Goal: Task Accomplishment & Management: Manage account settings

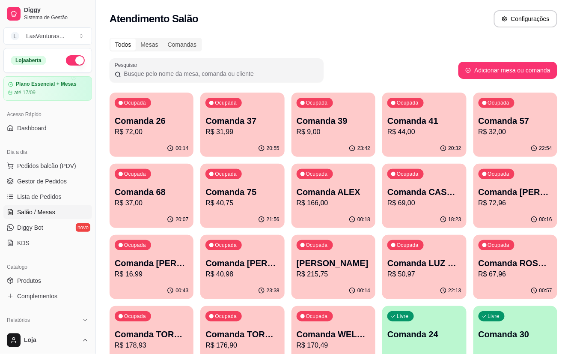
scroll to position [57, 0]
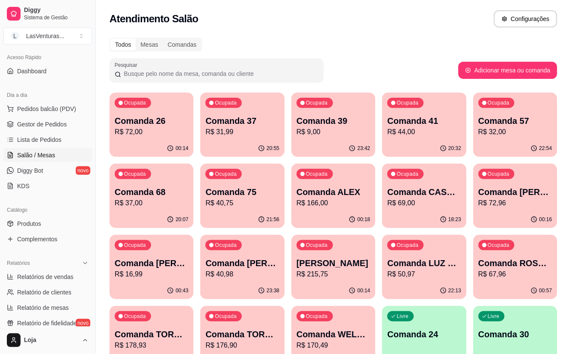
click at [137, 133] on p "R$ 72,00" at bounding box center [152, 132] width 74 height 10
click at [239, 127] on p "R$ 31,99" at bounding box center [242, 132] width 71 height 10
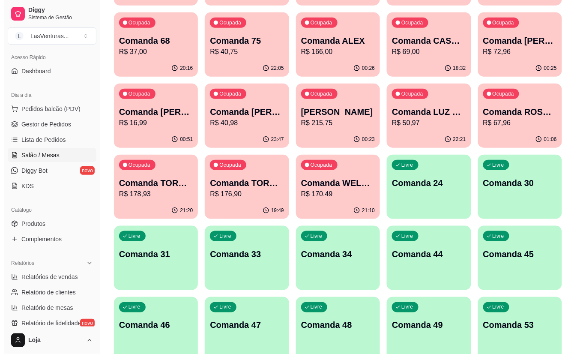
scroll to position [171, 0]
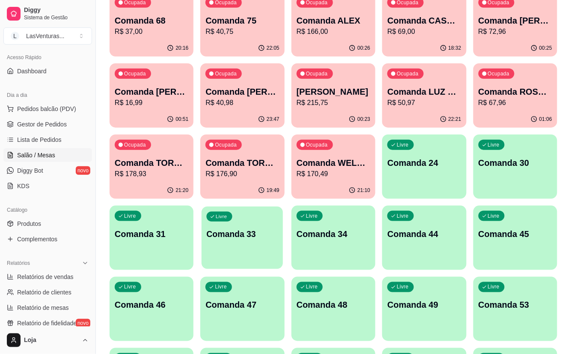
click at [256, 255] on div "Livre Comanda 33" at bounding box center [243, 232] width 82 height 52
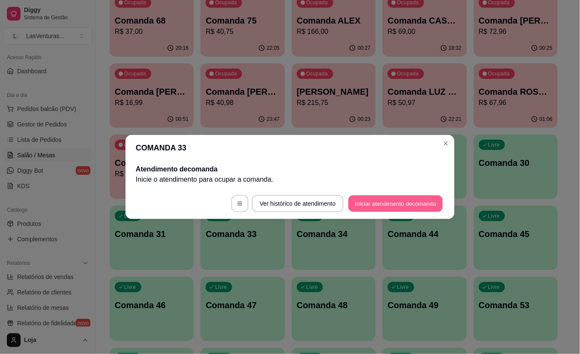
click at [397, 205] on button "Iniciar atendimento de comanda" at bounding box center [395, 203] width 95 height 17
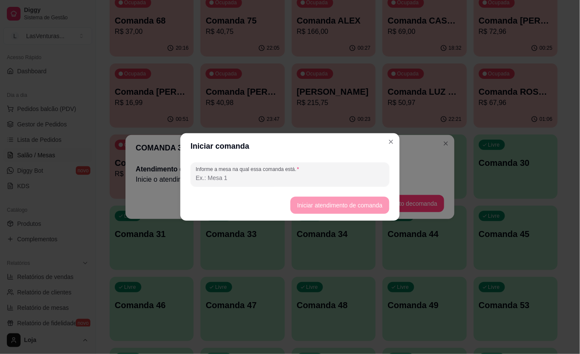
click at [276, 180] on input "Informe a mesa na qual essa comanda está." at bounding box center [290, 177] width 188 height 9
type input "SINUCA 7"
click at [312, 204] on button "Iniciar atendimento de comanda" at bounding box center [339, 204] width 99 height 17
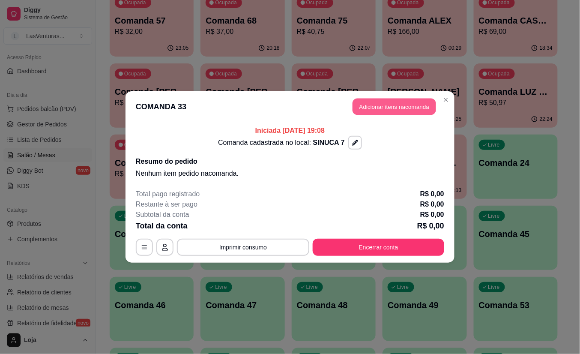
click at [389, 107] on button "Adicionar itens na comanda" at bounding box center [393, 106] width 83 height 17
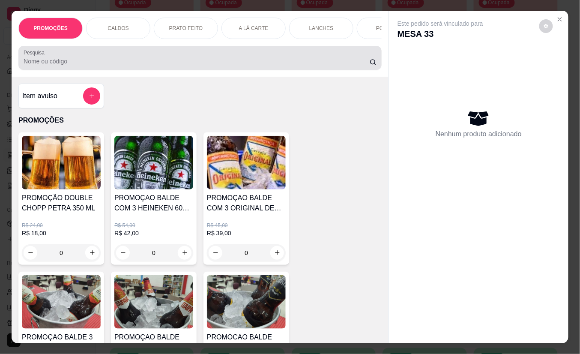
click at [77, 62] on input "Pesquisa" at bounding box center [197, 61] width 346 height 9
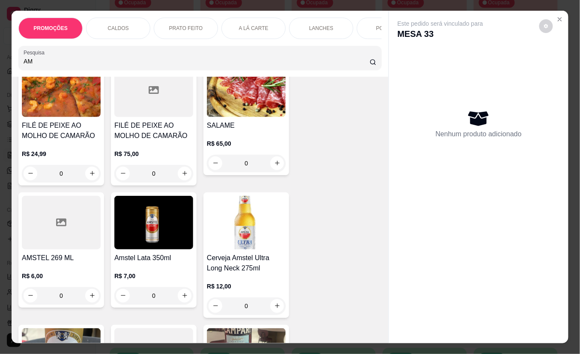
scroll to position [114, 0]
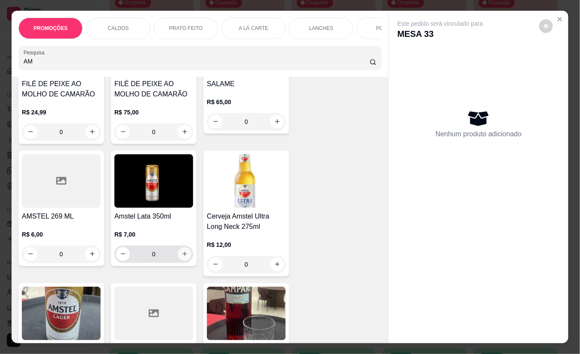
type input "AM"
click at [181, 257] on icon "increase-product-quantity" at bounding box center [184, 254] width 6 height 6
type input "1"
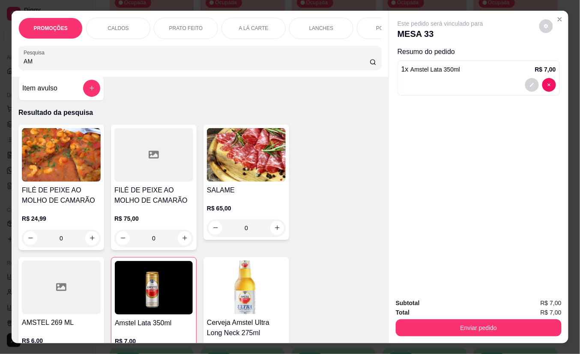
scroll to position [0, 0]
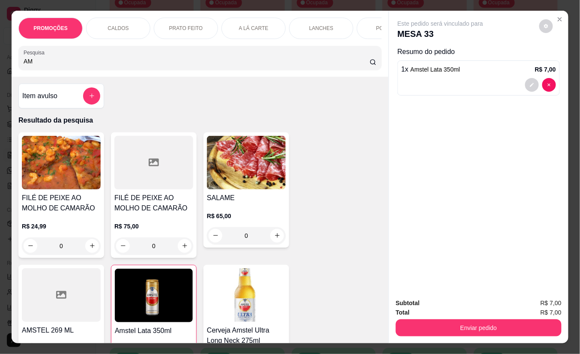
click at [108, 65] on input "AM" at bounding box center [197, 61] width 346 height 9
type input "A"
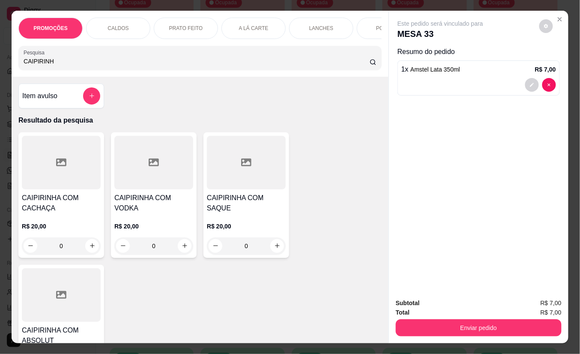
type input "CAIPIRINH"
click at [86, 252] on div "0" at bounding box center [61, 245] width 79 height 17
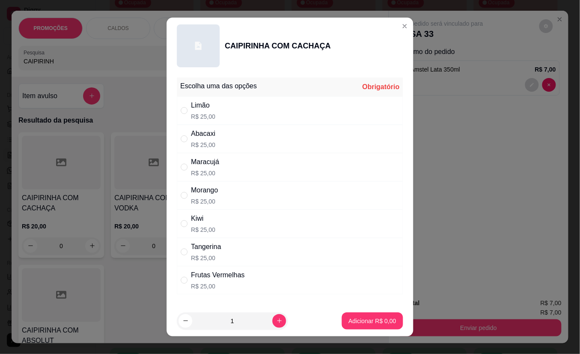
click at [191, 104] on div "Limão" at bounding box center [203, 105] width 24 height 10
radio input "true"
click at [358, 317] on p "Adicionar R$ 25,00" at bounding box center [370, 320] width 51 height 9
type input "1"
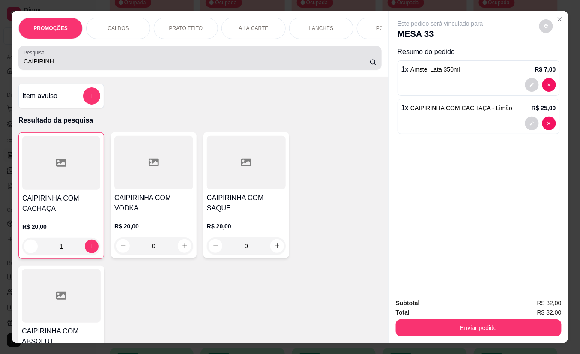
click at [117, 63] on input "CAIPIRINH" at bounding box center [197, 61] width 346 height 9
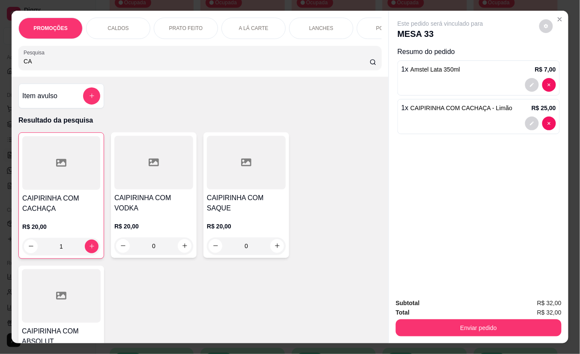
type input "C"
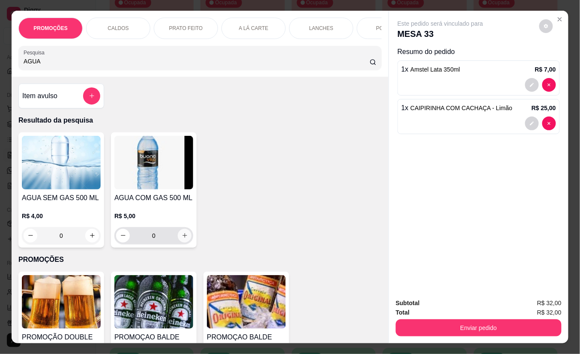
type input "AGUA"
click at [181, 238] on icon "increase-product-quantity" at bounding box center [184, 235] width 6 height 6
type input "1"
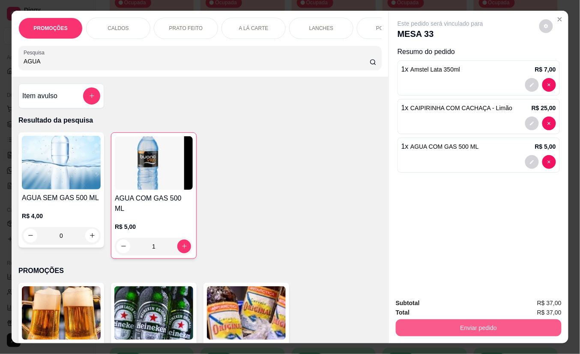
click at [428, 327] on button "Enviar pedido" at bounding box center [478, 327] width 166 height 17
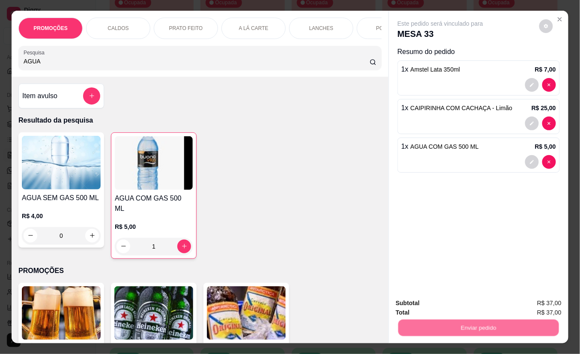
click at [425, 300] on button "Não registrar e enviar pedido" at bounding box center [449, 302] width 89 height 16
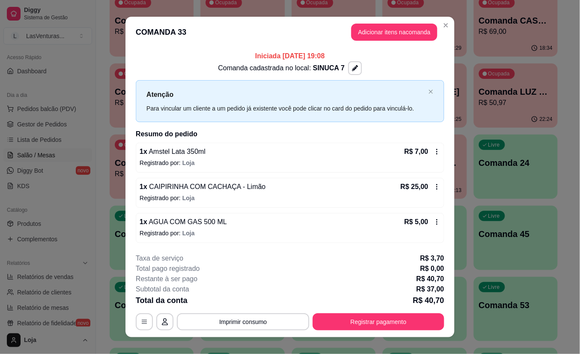
click at [435, 151] on icon at bounding box center [436, 151] width 7 height 7
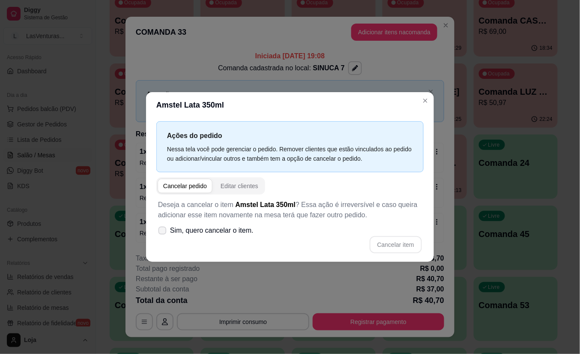
click at [174, 233] on span "Sim, quero cancelar o item." at bounding box center [211, 230] width 83 height 10
click at [163, 233] on input "Sim, quero cancelar o item." at bounding box center [161, 235] width 6 height 6
checkbox input "true"
click at [395, 242] on button "Cancelar item" at bounding box center [395, 244] width 51 height 17
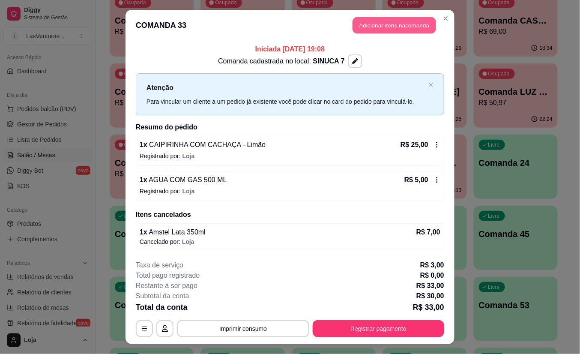
click at [365, 23] on button "Adicionar itens na comanda" at bounding box center [393, 25] width 83 height 17
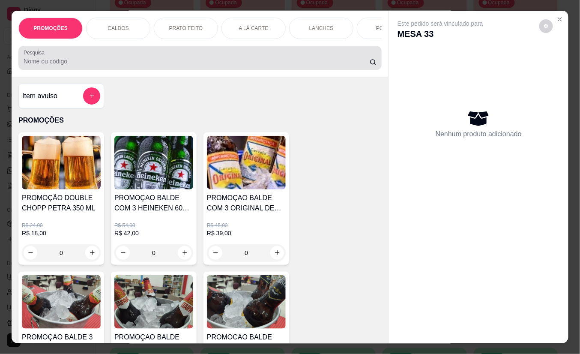
click at [220, 63] on input "Pesquisa" at bounding box center [197, 61] width 346 height 9
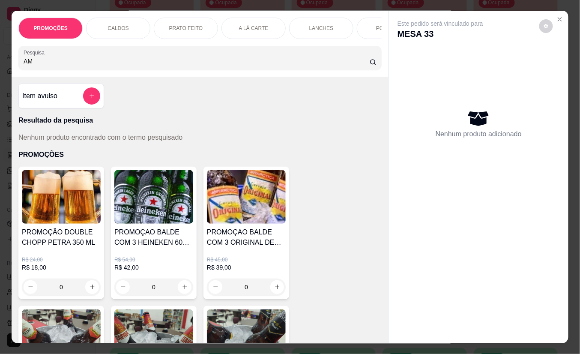
type input "A"
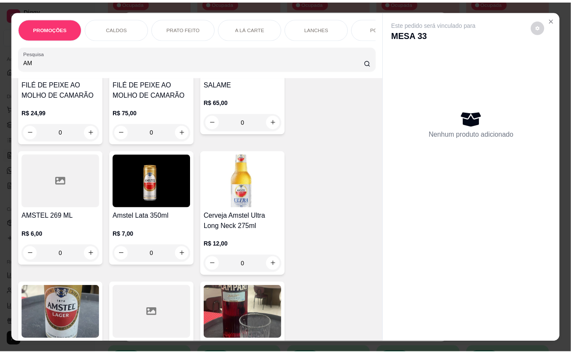
scroll to position [171, 0]
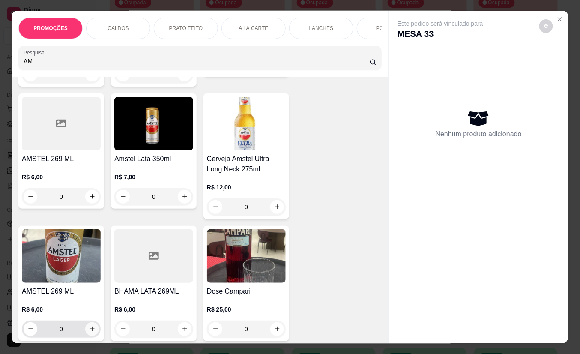
type input "AM"
click at [86, 330] on button "increase-product-quantity" at bounding box center [92, 328] width 13 height 13
type input "1"
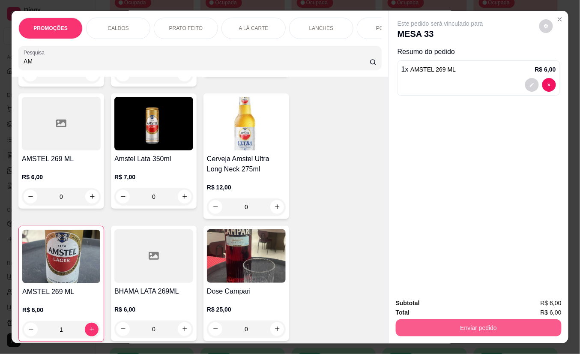
click at [434, 323] on button "Enviar pedido" at bounding box center [478, 327] width 166 height 17
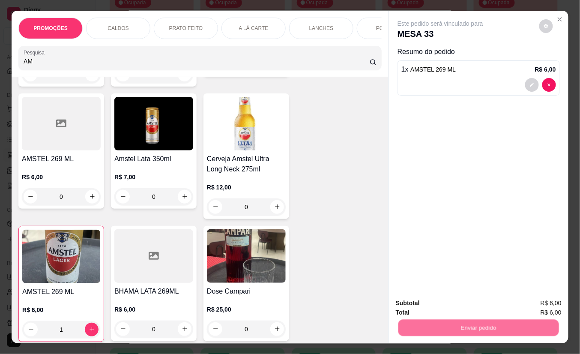
click at [426, 306] on button "Não registrar e enviar pedido" at bounding box center [449, 302] width 89 height 16
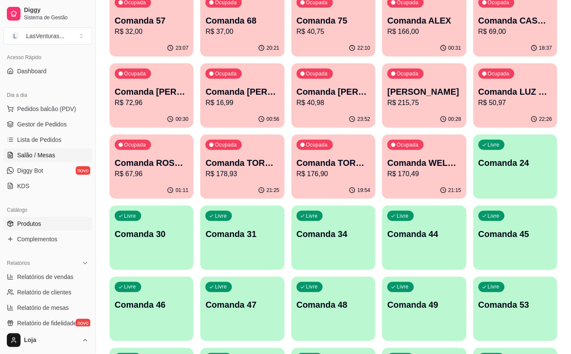
click at [42, 218] on link "Produtos" at bounding box center [47, 224] width 89 height 14
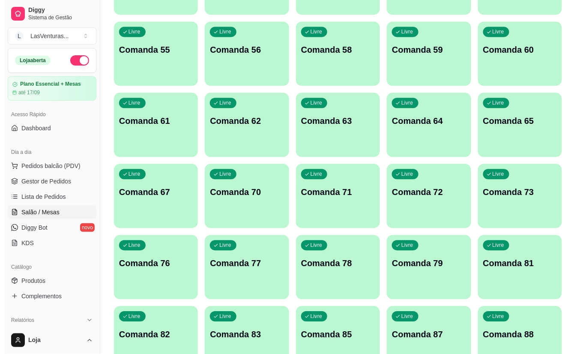
scroll to position [514, 0]
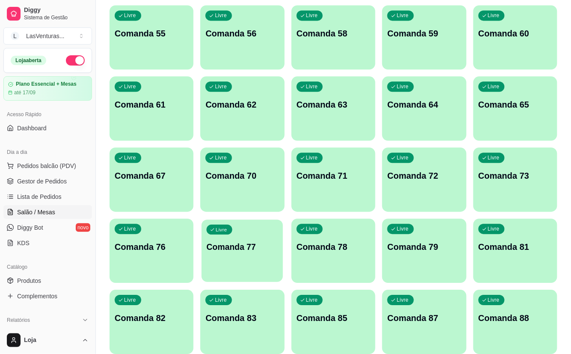
click at [244, 233] on div "Livre Comanda 77" at bounding box center [243, 245] width 82 height 52
click at [268, 247] on p "Comanda 77" at bounding box center [242, 247] width 74 height 12
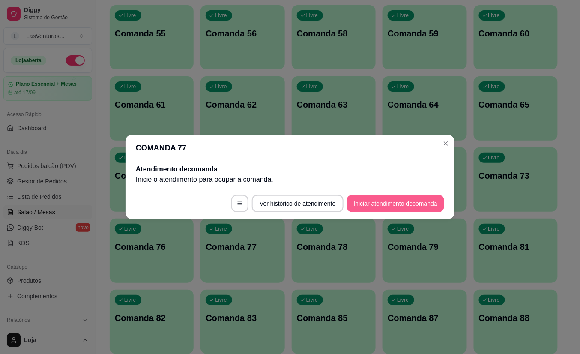
click at [372, 206] on button "Iniciar atendimento de comanda" at bounding box center [395, 203] width 97 height 17
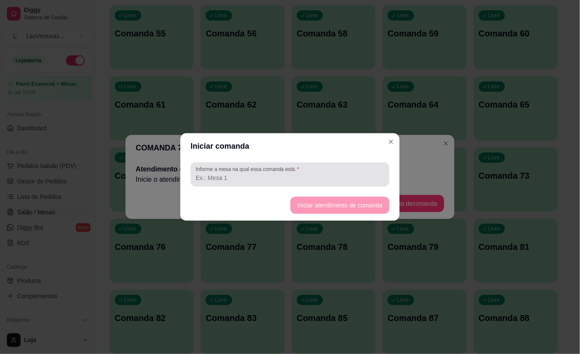
click at [276, 169] on label "Informe a mesa na qual essa comanda está." at bounding box center [249, 168] width 106 height 7
click at [276, 173] on input "Informe a mesa na qual essa comanda está." at bounding box center [290, 177] width 188 height 9
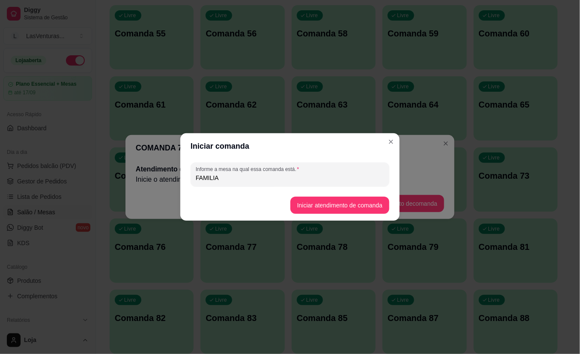
type input "FAMILIA"
click at [328, 206] on button "Iniciar atendimento de comanda" at bounding box center [339, 205] width 96 height 17
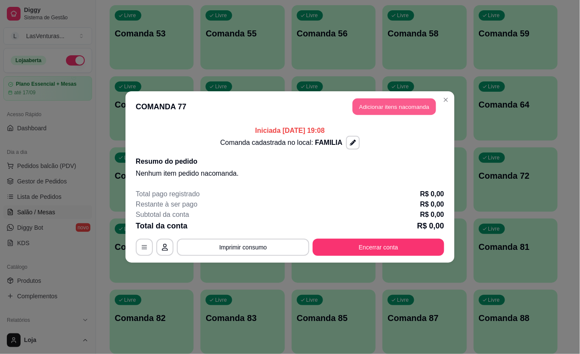
click at [371, 103] on button "Adicionar itens na comanda" at bounding box center [393, 106] width 83 height 17
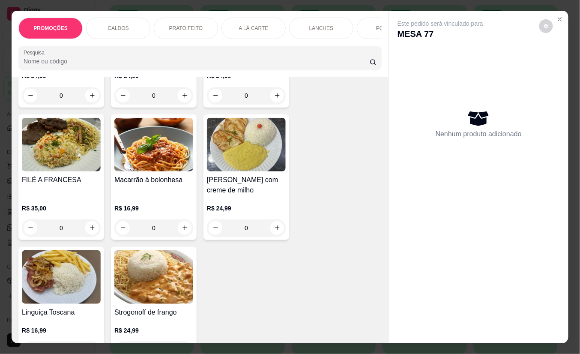
scroll to position [571, 0]
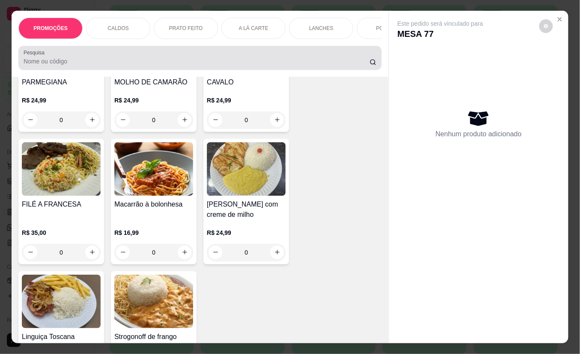
click at [138, 59] on div at bounding box center [200, 57] width 353 height 17
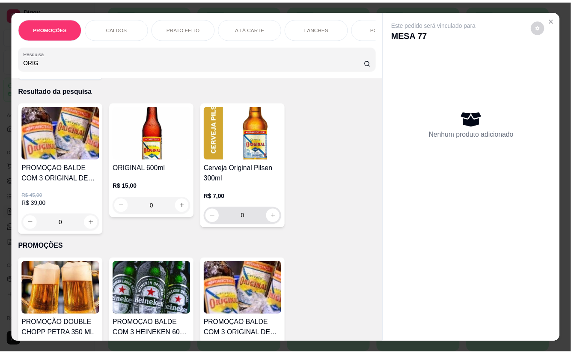
scroll to position [0, 0]
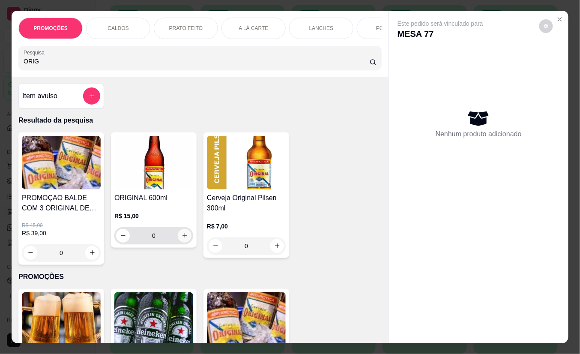
type input "ORIG"
click at [181, 238] on icon "increase-product-quantity" at bounding box center [184, 235] width 6 height 6
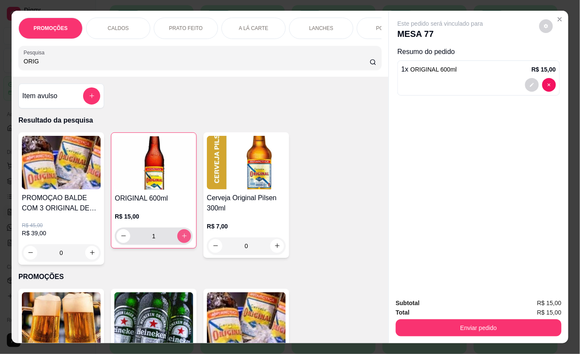
type input "1"
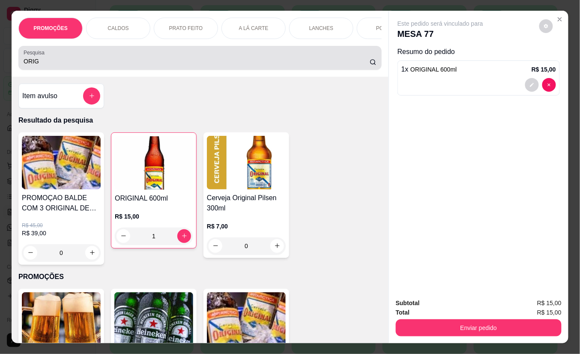
click at [100, 62] on input "ORIG" at bounding box center [197, 61] width 346 height 9
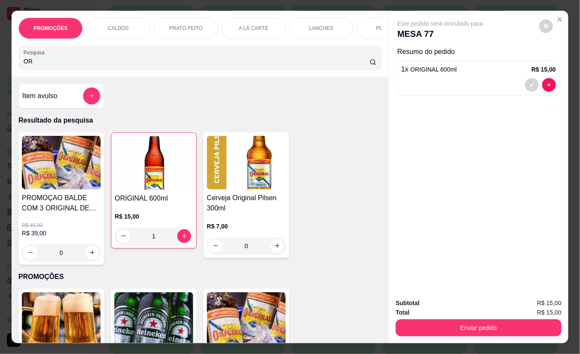
type input "O"
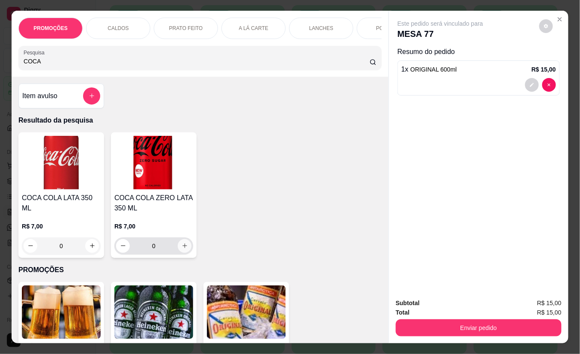
type input "COCA"
click at [181, 248] on icon "increase-product-quantity" at bounding box center [184, 245] width 6 height 6
type input "1"
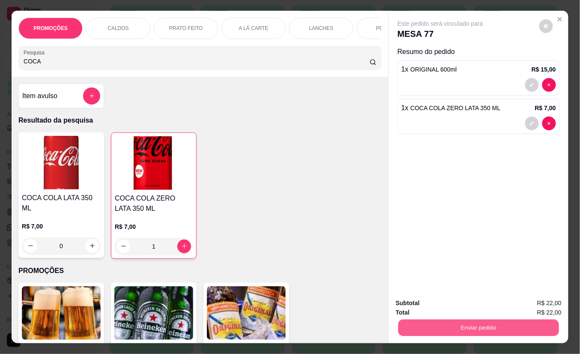
click at [451, 320] on button "Enviar pedido" at bounding box center [478, 327] width 161 height 17
click at [469, 300] on button "Não registrar e enviar pedido" at bounding box center [449, 302] width 89 height 16
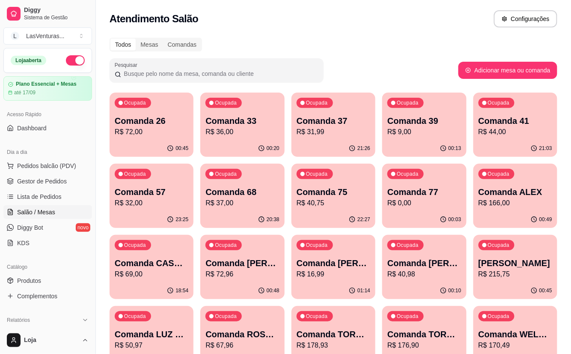
click at [262, 268] on p "Comanda [PERSON_NAME]" at bounding box center [242, 263] width 74 height 12
click at [408, 204] on p "R$ 0,00" at bounding box center [424, 203] width 71 height 10
click at [428, 196] on p "Comanda 77" at bounding box center [424, 192] width 74 height 12
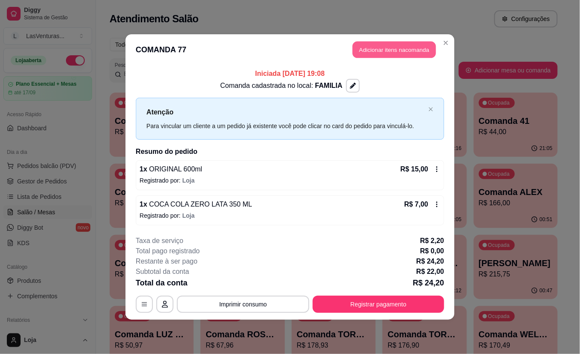
click at [394, 47] on button "Adicionar itens na comanda" at bounding box center [393, 50] width 83 height 17
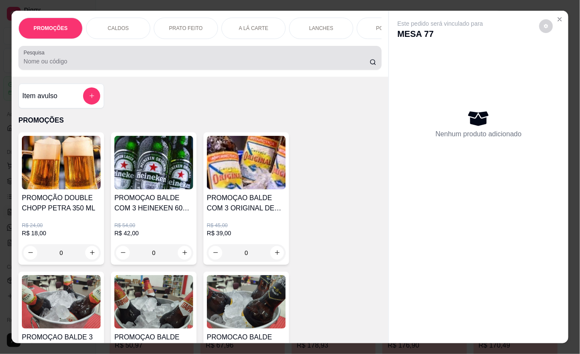
click at [214, 65] on input "Pesquisa" at bounding box center [197, 61] width 346 height 9
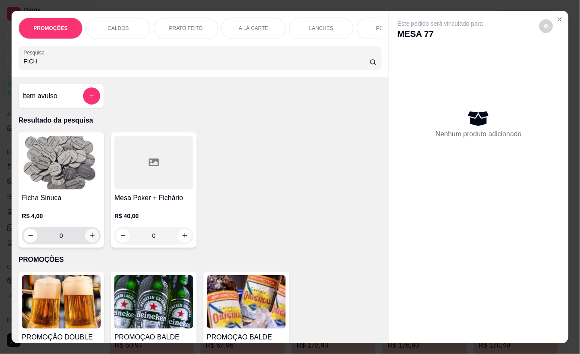
type input "FICH"
click at [89, 239] on icon "increase-product-quantity" at bounding box center [92, 235] width 6 height 6
type input "1"
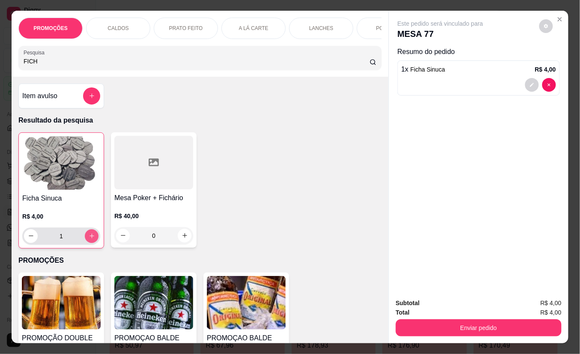
click at [89, 238] on icon "increase-product-quantity" at bounding box center [91, 236] width 5 height 5
type input "2"
click at [89, 238] on icon "increase-product-quantity" at bounding box center [91, 236] width 5 height 5
type input "3"
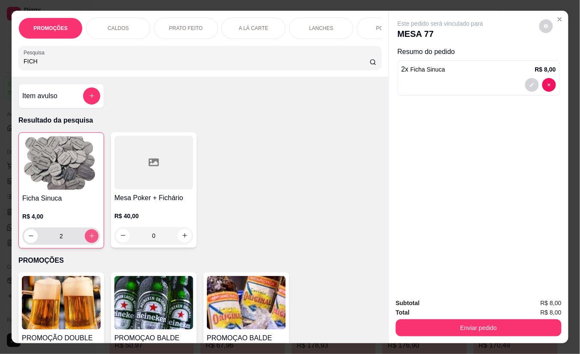
type input "3"
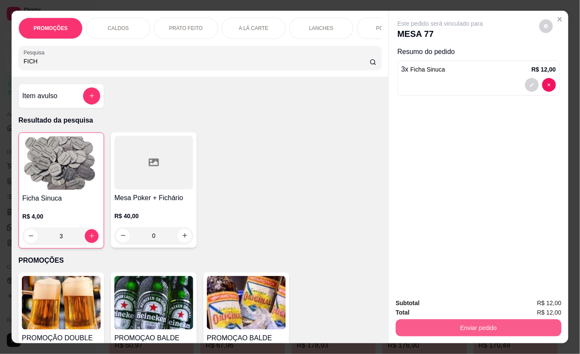
click at [446, 321] on button "Enviar pedido" at bounding box center [478, 327] width 166 height 17
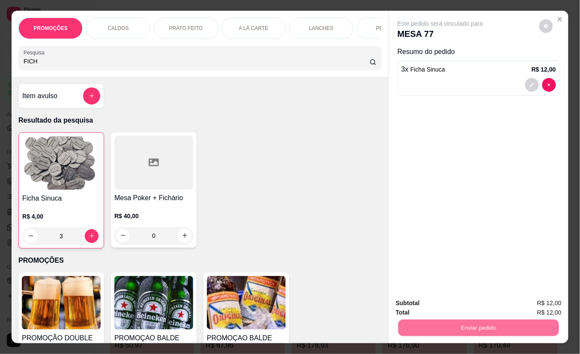
click at [432, 300] on button "Não registrar e enviar pedido" at bounding box center [449, 302] width 89 height 16
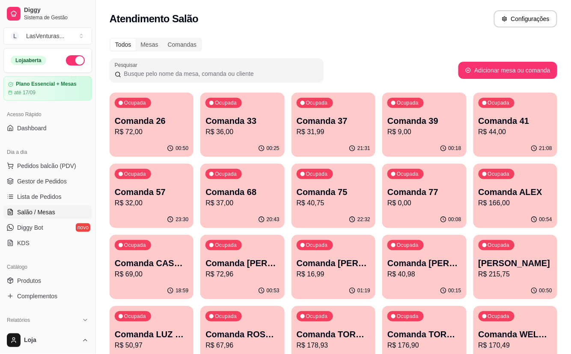
click at [505, 132] on p "R$ 44,00" at bounding box center [516, 132] width 74 height 10
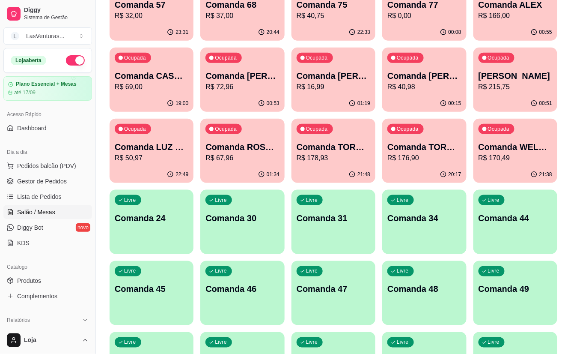
scroll to position [171, 0]
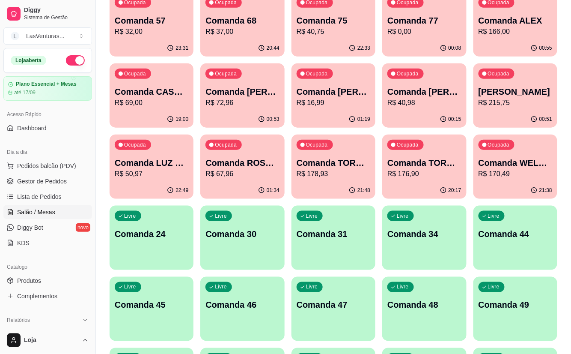
click at [248, 88] on p "Comanda [PERSON_NAME]" at bounding box center [242, 92] width 74 height 12
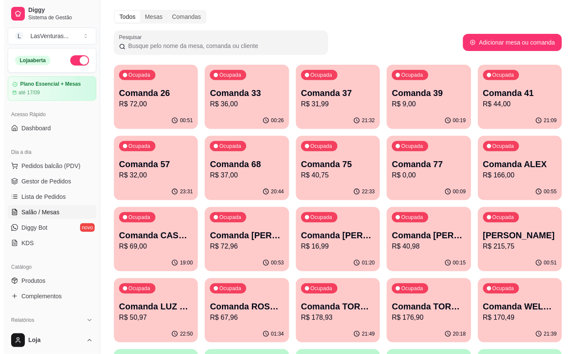
scroll to position [0, 0]
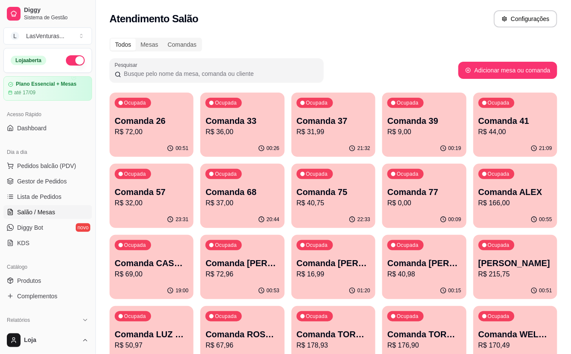
click at [422, 107] on div "Ocupada Comanda 39 R$ 9,00" at bounding box center [424, 116] width 84 height 48
click at [428, 218] on div "00:09" at bounding box center [425, 219] width 82 height 16
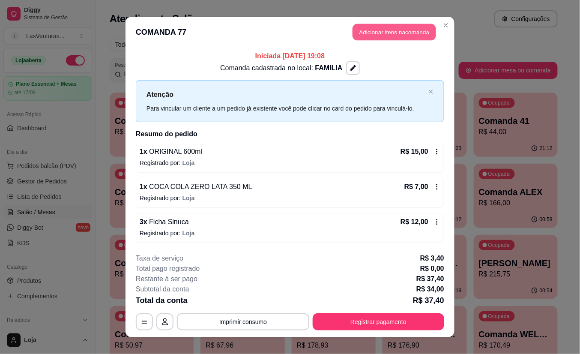
click at [355, 35] on button "Adicionar itens na comanda" at bounding box center [393, 32] width 83 height 17
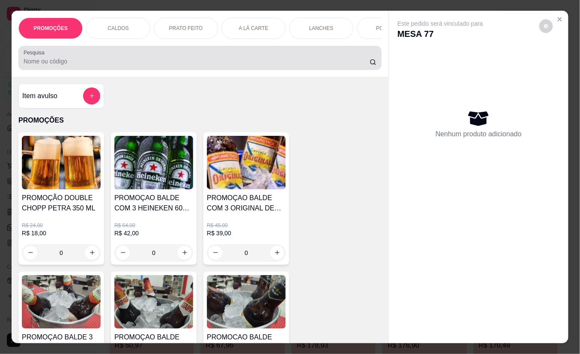
click at [172, 58] on div at bounding box center [200, 57] width 353 height 17
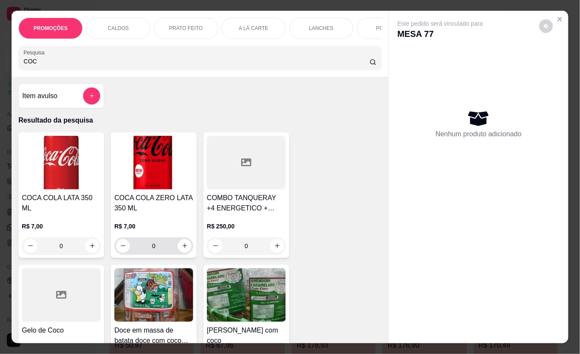
type input "COC"
click at [178, 253] on button "increase-product-quantity" at bounding box center [185, 246] width 14 height 14
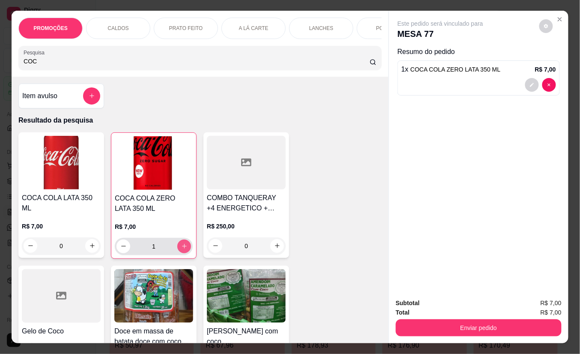
type input "1"
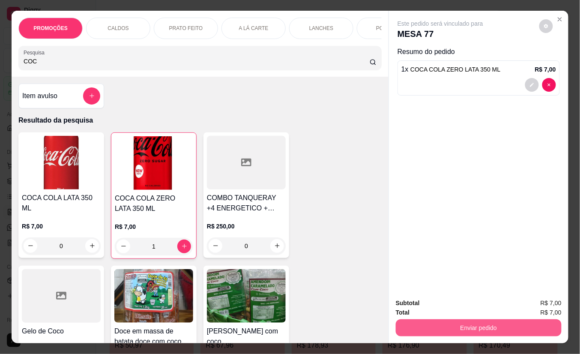
click at [452, 323] on button "Enviar pedido" at bounding box center [478, 327] width 166 height 17
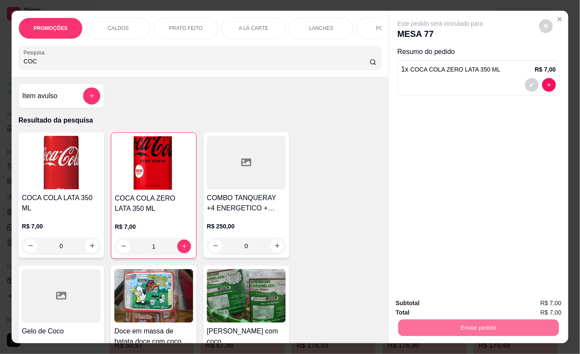
click at [428, 300] on button "Não registrar e enviar pedido" at bounding box center [449, 302] width 89 height 16
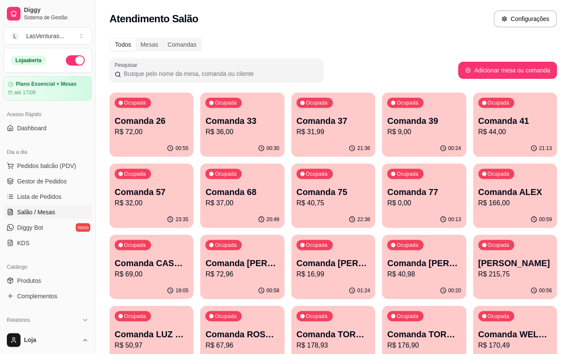
click at [303, 112] on div "Ocupada Comanda 37 R$ 31,99" at bounding box center [333, 116] width 84 height 48
click at [179, 198] on p "R$ 32,00" at bounding box center [151, 203] width 71 height 10
click at [226, 190] on p "Comanda 68" at bounding box center [242, 192] width 71 height 12
click at [502, 104] on p "Ocupada" at bounding box center [499, 103] width 21 height 7
click at [515, 169] on div "Ocupada Comanda [PERSON_NAME] R$ 166,00" at bounding box center [515, 188] width 84 height 48
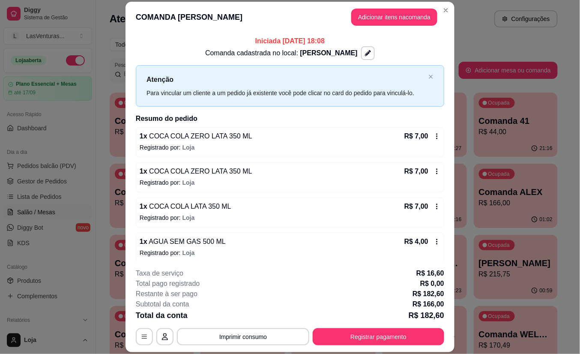
click at [420, 53] on div "Comanda cadastrada no local: [PERSON_NAME]" at bounding box center [290, 53] width 308 height 14
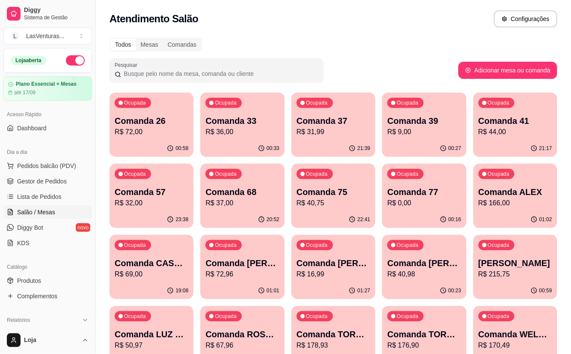
click at [425, 190] on p "Comanda 77" at bounding box center [424, 192] width 74 height 12
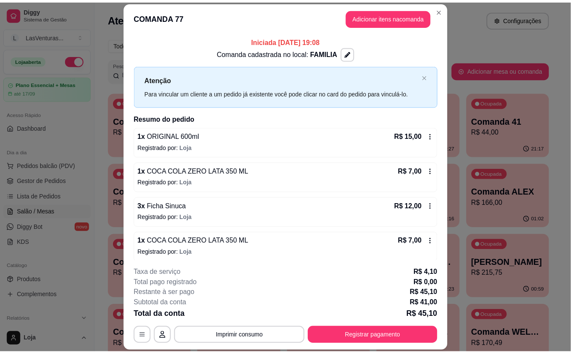
scroll to position [6, 0]
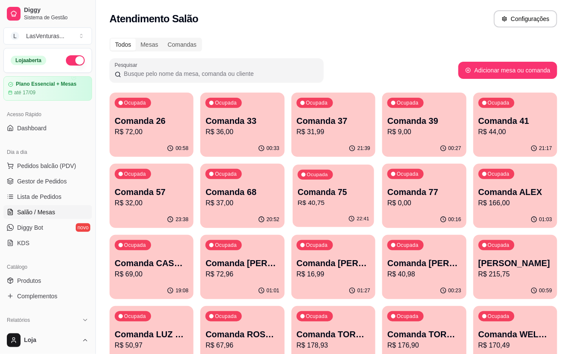
click at [353, 218] on icon "button" at bounding box center [351, 218] width 7 height 7
click at [525, 195] on p "Comanda ALEX" at bounding box center [514, 192] width 71 height 12
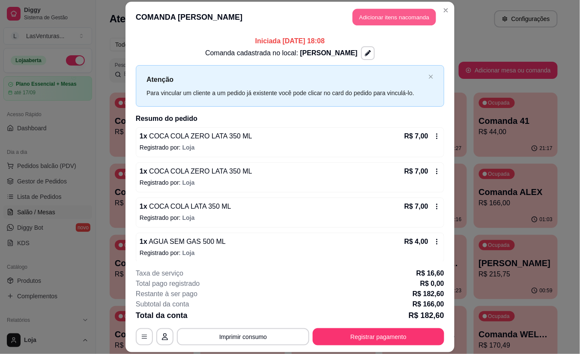
click at [373, 20] on button "Adicionar itens na comanda" at bounding box center [393, 17] width 83 height 17
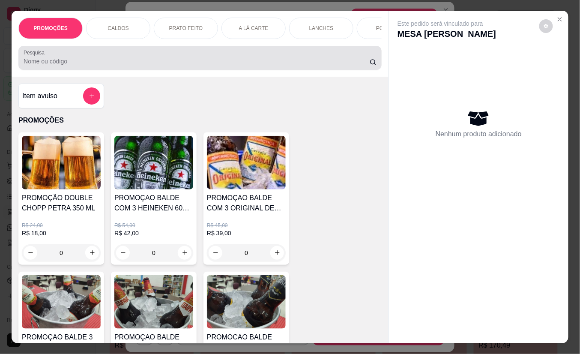
click at [202, 62] on input "Pesquisa" at bounding box center [197, 61] width 346 height 9
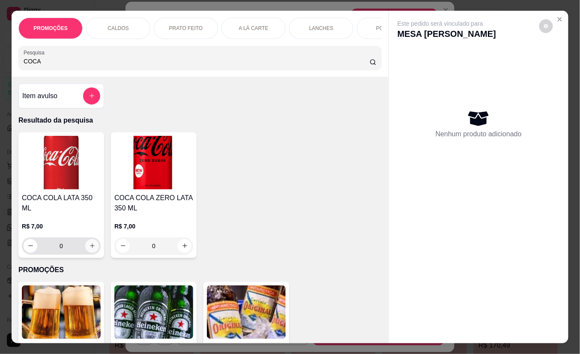
type input "COCA"
click at [91, 242] on icon "increase-product-quantity" at bounding box center [92, 245] width 6 height 6
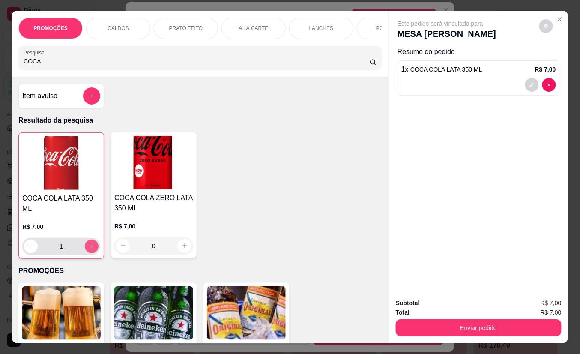
type input "1"
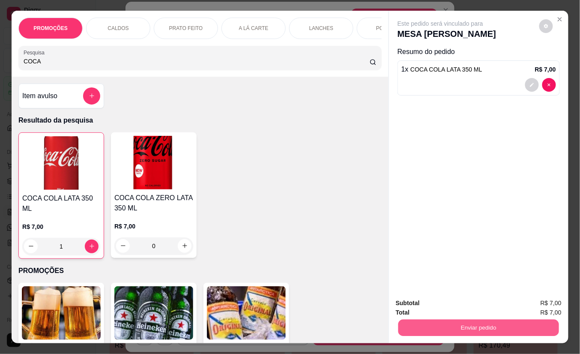
click at [473, 320] on button "Enviar pedido" at bounding box center [478, 327] width 161 height 17
click at [461, 307] on button "Não registrar e enviar pedido" at bounding box center [449, 302] width 86 height 16
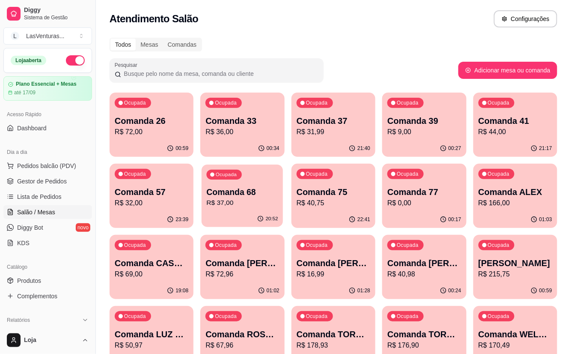
click at [259, 206] on p "R$ 37,00" at bounding box center [242, 203] width 71 height 10
click at [331, 195] on p "Comanda 75" at bounding box center [334, 192] width 74 height 12
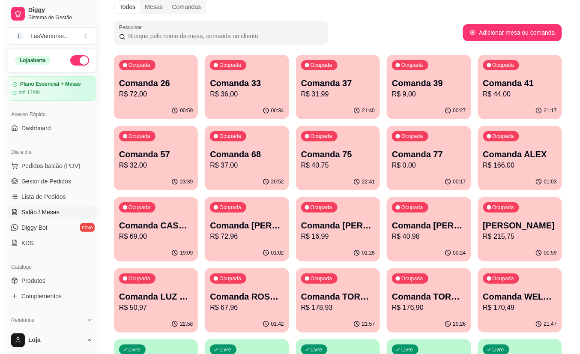
scroll to position [57, 0]
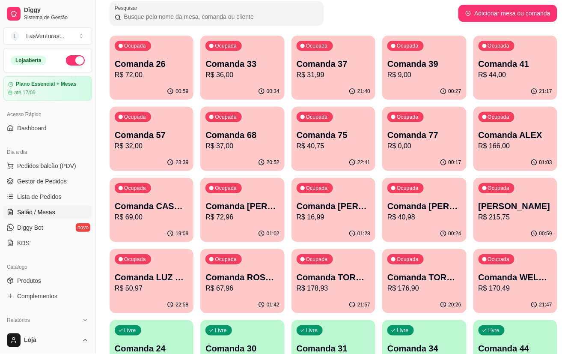
click at [146, 54] on div "Ocupada Comanda 26 R$ 72,00" at bounding box center [152, 60] width 84 height 48
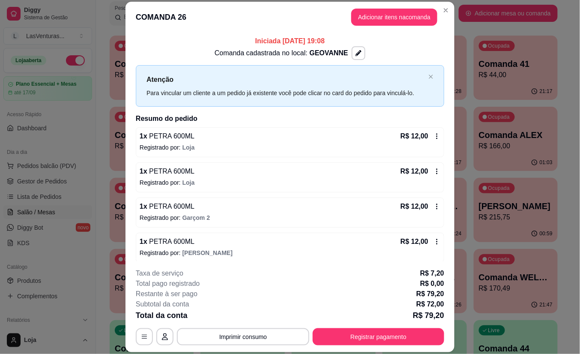
scroll to position [1, 0]
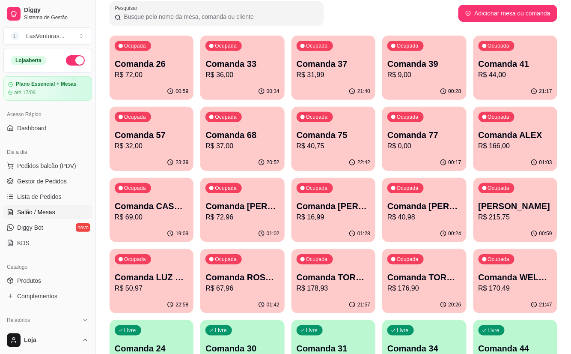
click at [258, 58] on p "Comanda 33" at bounding box center [242, 64] width 74 height 12
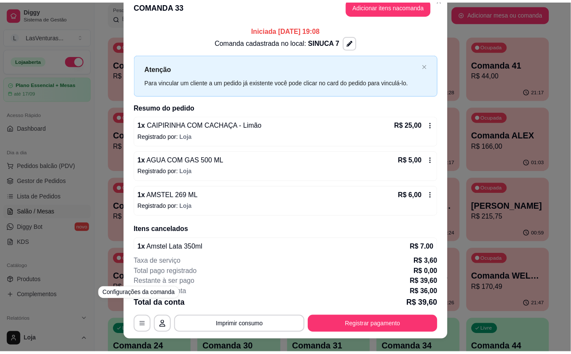
scroll to position [0, 0]
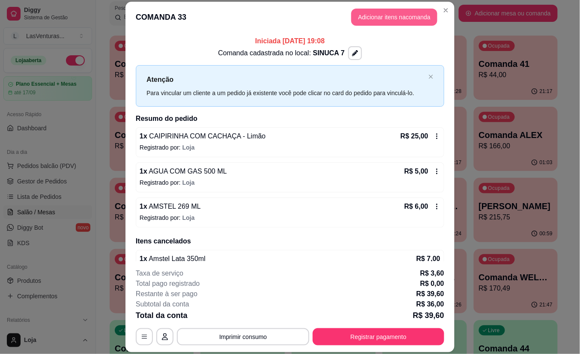
click at [371, 16] on button "Adicionar itens na comanda" at bounding box center [394, 17] width 86 height 17
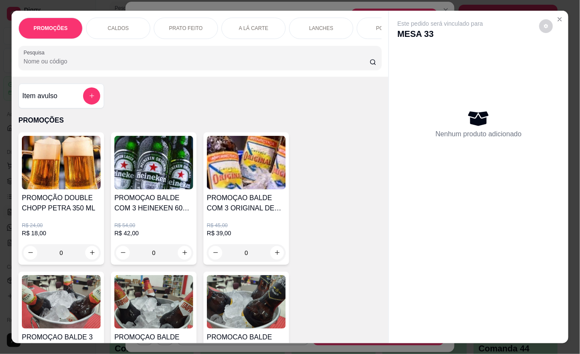
click at [184, 62] on input "Pesquisa" at bounding box center [197, 61] width 346 height 9
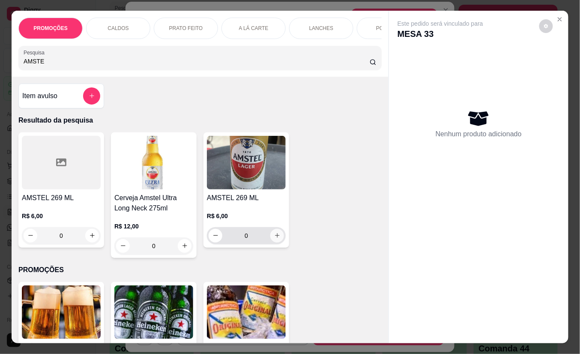
type input "AMSTE"
click at [274, 238] on icon "increase-product-quantity" at bounding box center [277, 235] width 6 height 6
type input "1"
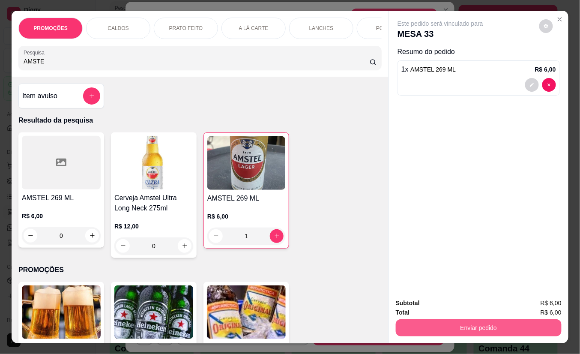
click at [457, 319] on button "Enviar pedido" at bounding box center [478, 327] width 166 height 17
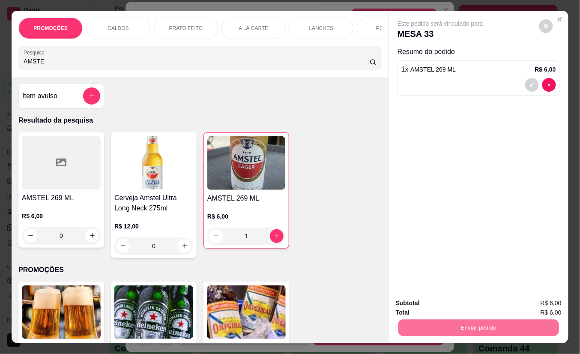
click at [449, 307] on button "Não registrar e enviar pedido" at bounding box center [449, 302] width 89 height 16
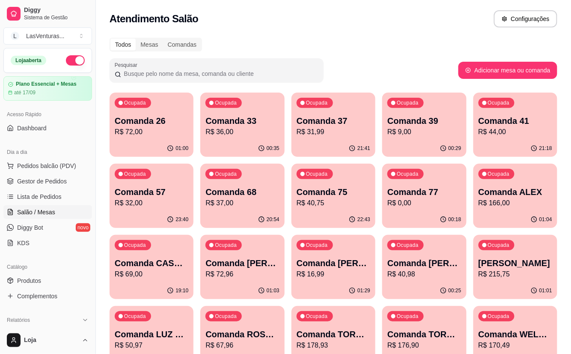
click at [447, 184] on div "Ocupada Comanda 77 R$ 0,00" at bounding box center [424, 188] width 84 height 48
click at [446, 211] on div "00:18" at bounding box center [424, 219] width 84 height 17
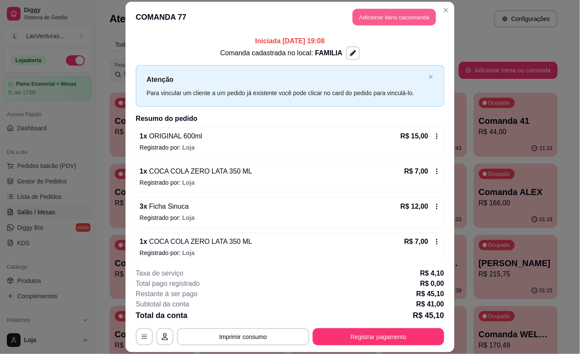
click at [384, 16] on button "Adicionar itens na comanda" at bounding box center [393, 17] width 83 height 17
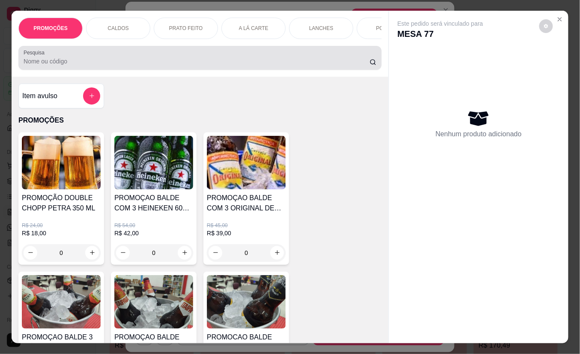
click at [223, 61] on input "Pesquisa" at bounding box center [197, 61] width 346 height 9
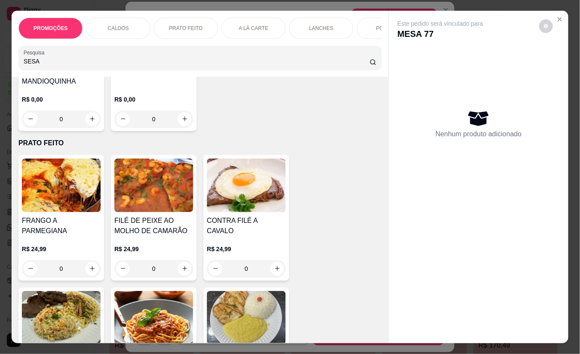
scroll to position [913, 0]
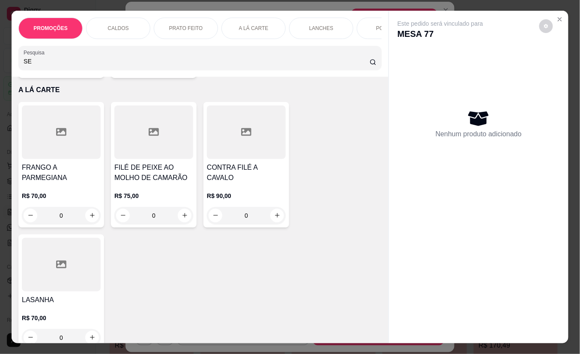
type input "S"
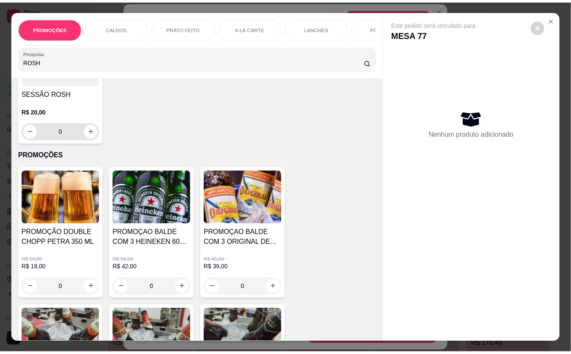
scroll to position [0, 0]
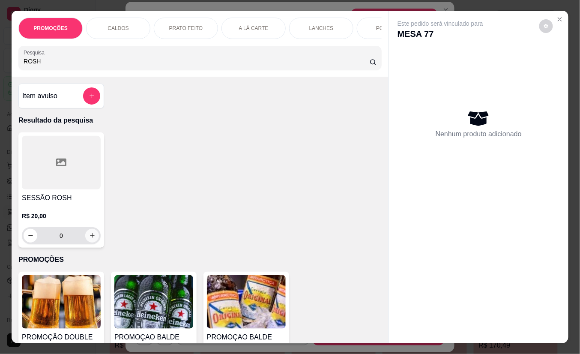
type input "ROSH"
click at [89, 238] on icon "increase-product-quantity" at bounding box center [92, 235] width 6 height 6
type input "1"
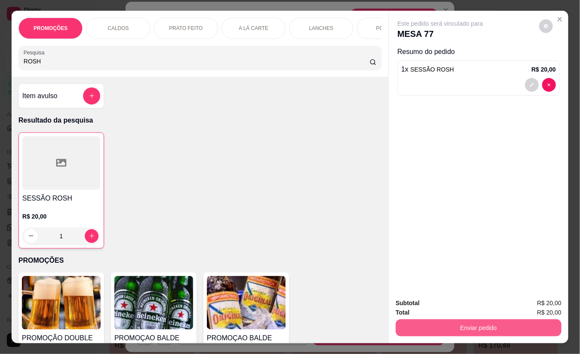
click at [502, 319] on button "Enviar pedido" at bounding box center [478, 327] width 166 height 17
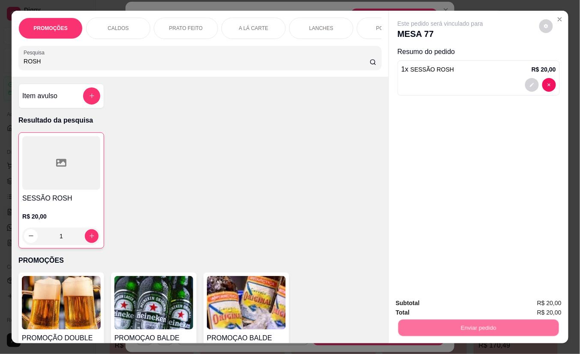
click at [476, 294] on button "Não registrar e enviar pedido" at bounding box center [449, 302] width 89 height 16
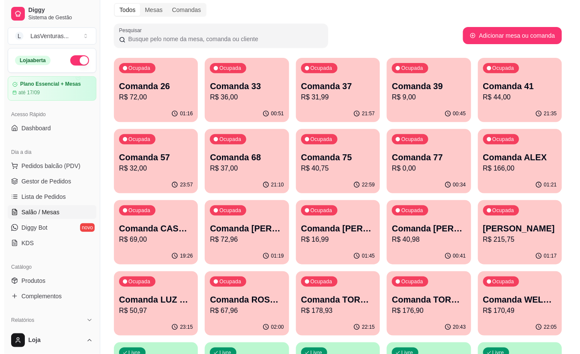
scroll to position [57, 0]
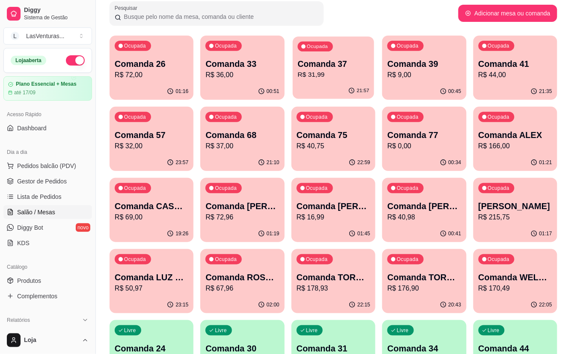
click at [336, 67] on p "Comanda 37" at bounding box center [332, 64] width 71 height 12
click at [252, 88] on div "01:00" at bounding box center [242, 91] width 84 height 17
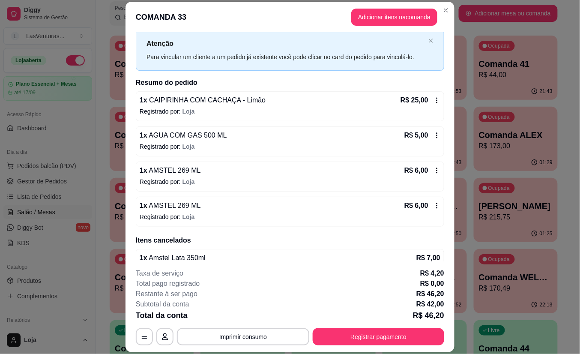
scroll to position [55, 0]
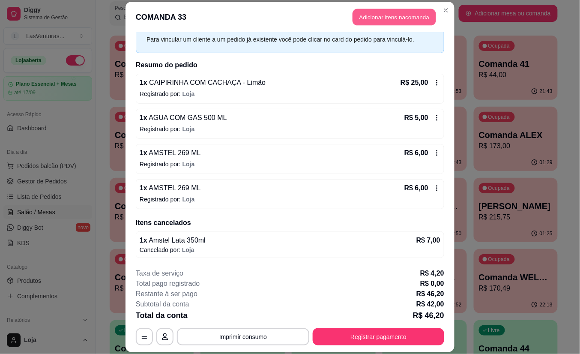
click at [372, 18] on button "Adicionar itens na comanda" at bounding box center [393, 17] width 83 height 17
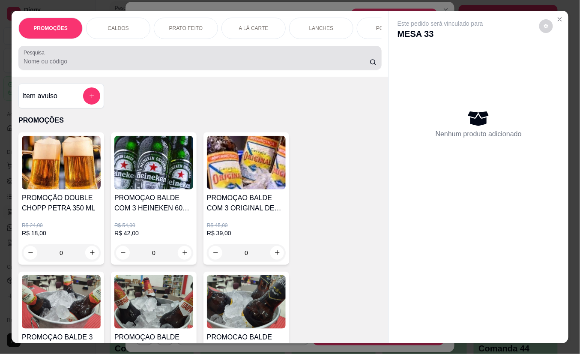
click at [182, 66] on div at bounding box center [200, 57] width 353 height 17
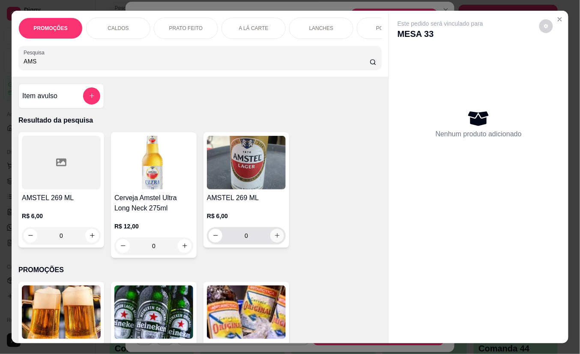
type input "AMS"
click at [274, 238] on icon "increase-product-quantity" at bounding box center [277, 235] width 6 height 6
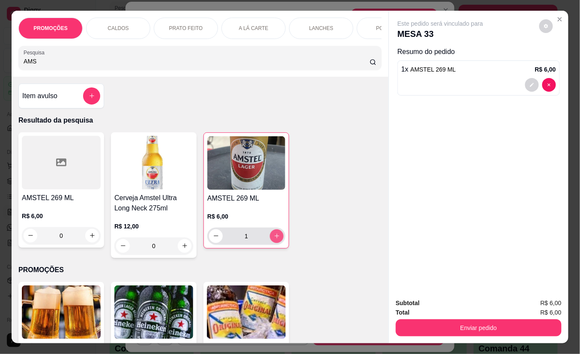
type input "1"
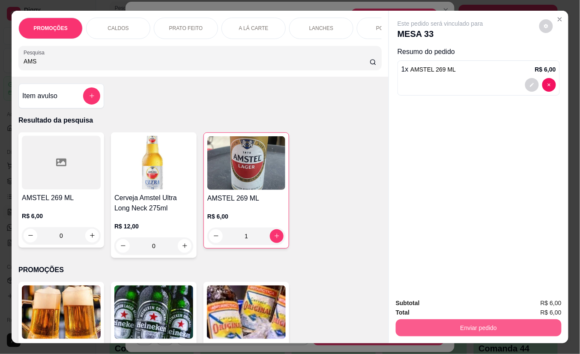
click at [474, 319] on button "Enviar pedido" at bounding box center [478, 327] width 166 height 17
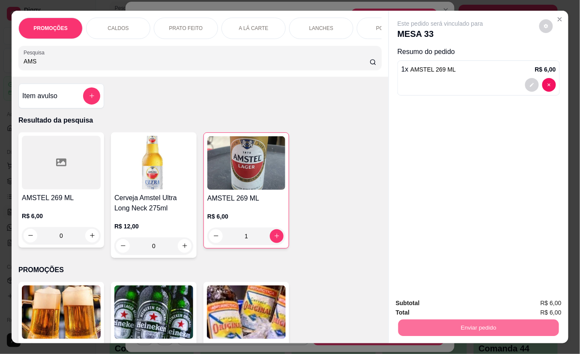
click at [454, 308] on button "Não registrar e enviar pedido" at bounding box center [449, 302] width 89 height 16
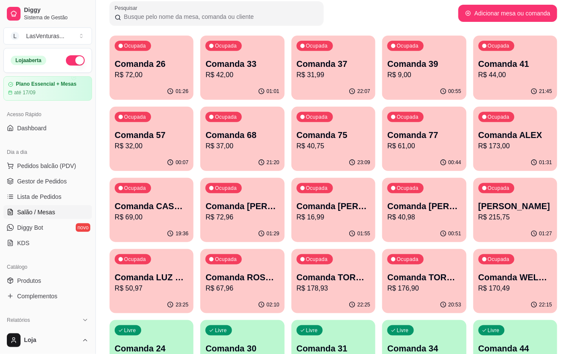
click at [437, 128] on div "Ocupada Comanda 77 R$ 61,00" at bounding box center [424, 131] width 84 height 48
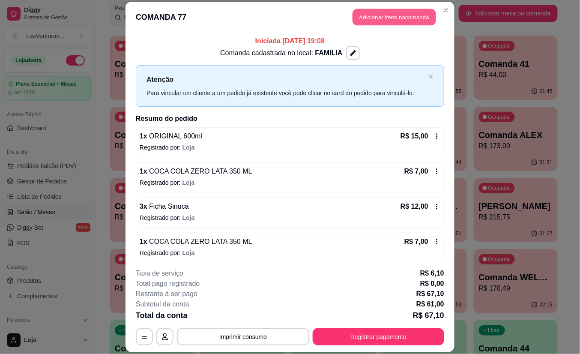
click at [418, 15] on button "Adicionar itens na comanda" at bounding box center [393, 17] width 83 height 17
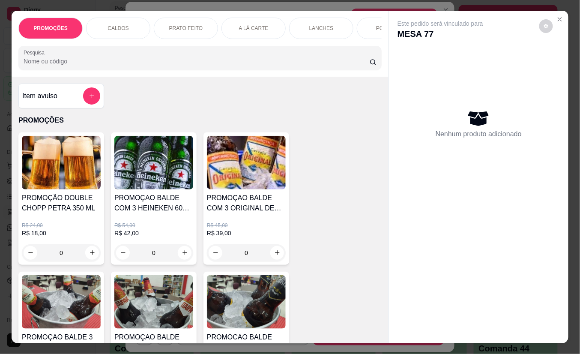
click at [320, 53] on div "Pesquisa" at bounding box center [199, 58] width 363 height 24
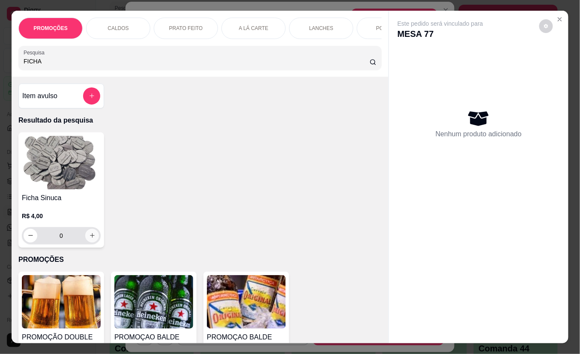
type input "FICHA"
click at [90, 238] on icon "increase-product-quantity" at bounding box center [92, 235] width 6 height 6
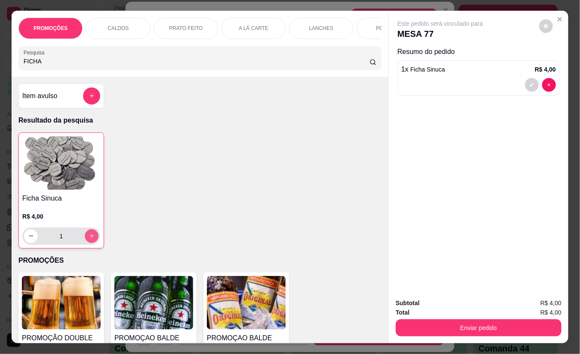
type input "1"
click at [90, 238] on icon "increase-product-quantity" at bounding box center [92, 235] width 6 height 6
type input "2"
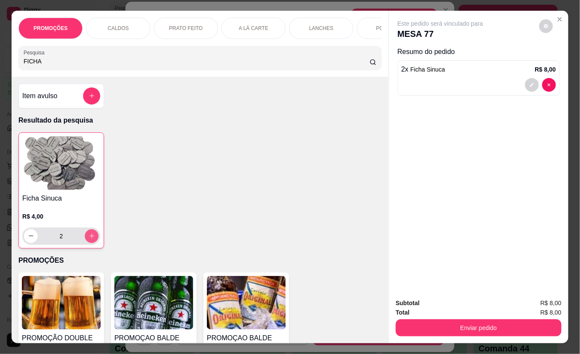
click at [89, 238] on icon "increase-product-quantity" at bounding box center [92, 235] width 6 height 6
type input "3"
click at [84, 65] on input "FICHA" at bounding box center [197, 61] width 346 height 9
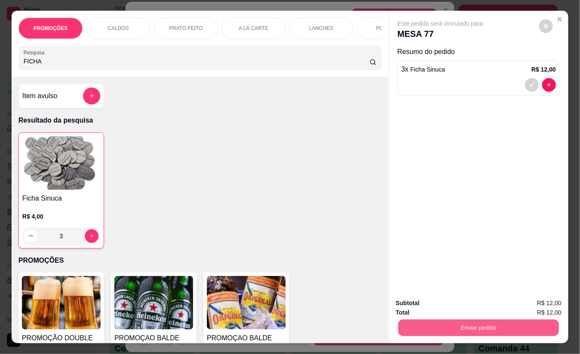
click at [500, 323] on button "Enviar pedido" at bounding box center [478, 327] width 161 height 17
click at [476, 305] on button "Não registrar e enviar pedido" at bounding box center [449, 302] width 89 height 16
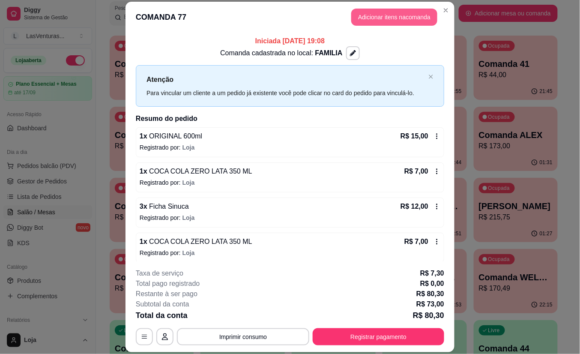
click at [381, 19] on button "Adicionar itens na comanda" at bounding box center [394, 17] width 86 height 17
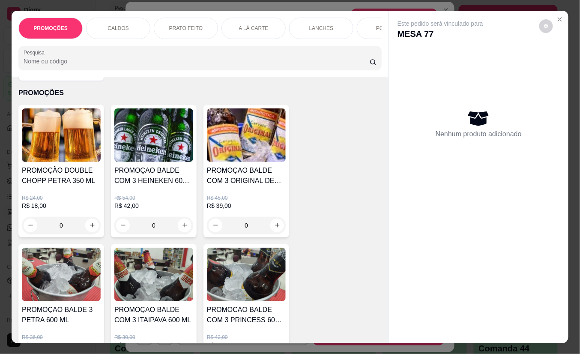
scroll to position [0, 0]
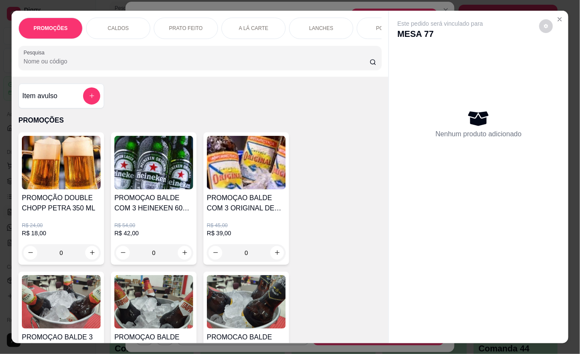
click at [29, 66] on div at bounding box center [200, 57] width 353 height 17
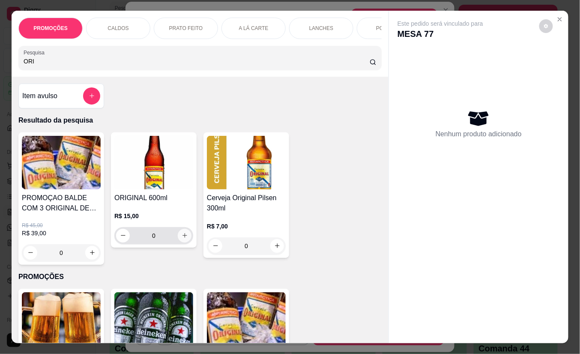
type input "ORI"
click at [181, 238] on icon "increase-product-quantity" at bounding box center [184, 235] width 6 height 6
type input "1"
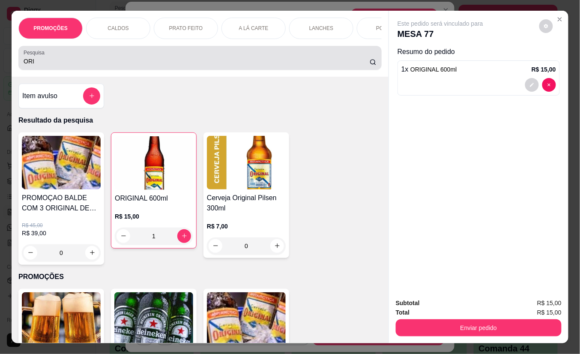
click at [113, 70] on div "Pesquisa ORI" at bounding box center [199, 58] width 363 height 24
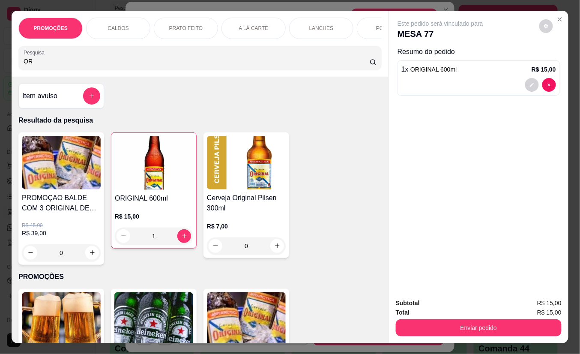
type input "O"
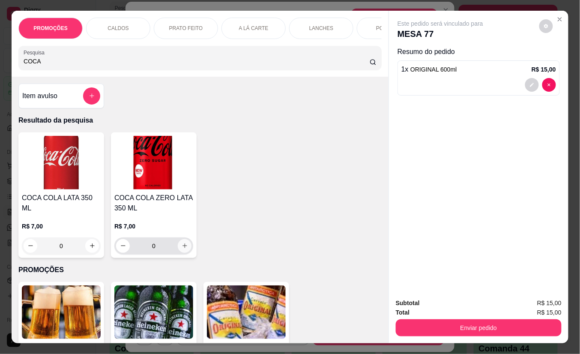
type input "COCA"
click at [181, 249] on icon "increase-product-quantity" at bounding box center [184, 245] width 6 height 6
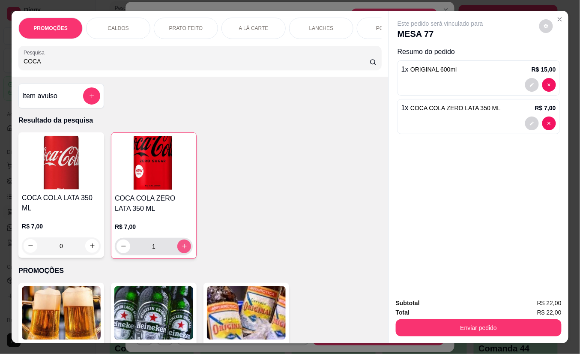
type input "1"
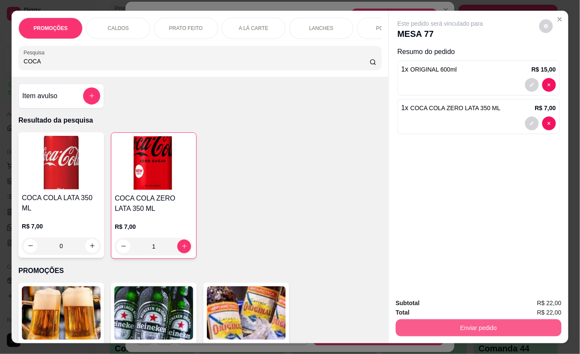
click at [430, 321] on button "Enviar pedido" at bounding box center [478, 327] width 166 height 17
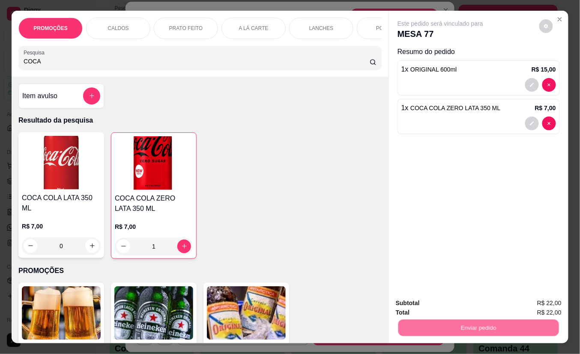
click at [431, 301] on button "Não registrar e enviar pedido" at bounding box center [449, 302] width 86 height 16
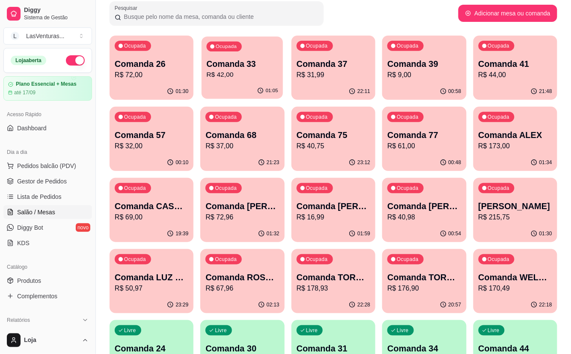
click at [276, 70] on p "R$ 42,00" at bounding box center [242, 75] width 71 height 10
click at [331, 68] on p "Comanda 37" at bounding box center [332, 64] width 71 height 12
click at [240, 74] on p "R$ 42,00" at bounding box center [242, 75] width 74 height 10
click at [443, 201] on p "Comanda [PERSON_NAME]" at bounding box center [424, 206] width 74 height 12
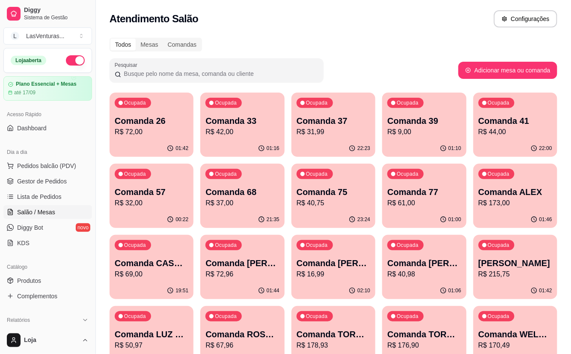
scroll to position [57, 0]
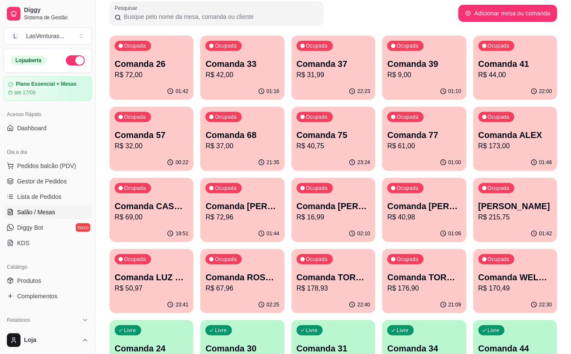
click at [311, 201] on p "Comanda [PERSON_NAME]" at bounding box center [334, 206] width 74 height 12
click at [319, 234] on div "02:11" at bounding box center [333, 233] width 84 height 17
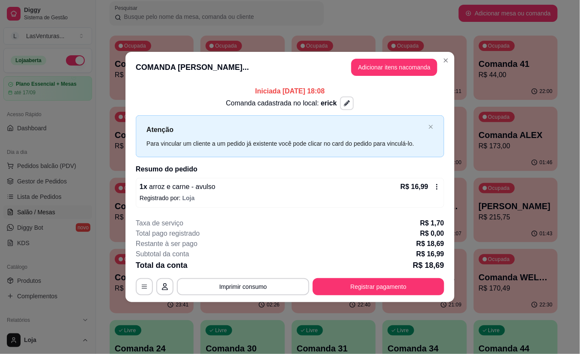
click at [344, 103] on icon "button" at bounding box center [347, 103] width 6 height 6
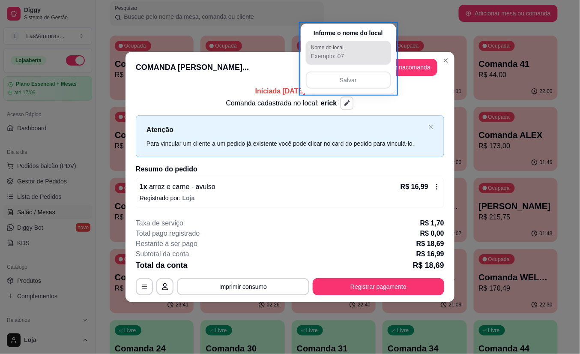
click at [324, 59] on input "Nome do local" at bounding box center [348, 56] width 75 height 9
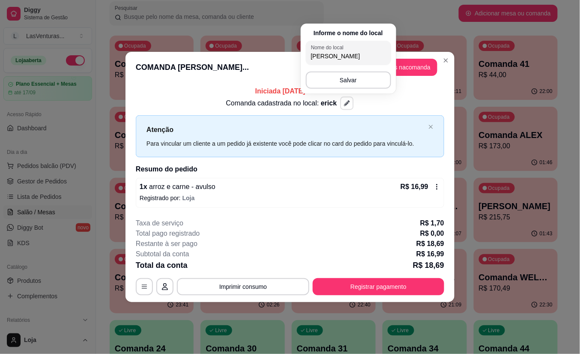
type input "[PERSON_NAME]"
click at [328, 76] on button "Salvar" at bounding box center [348, 80] width 83 height 17
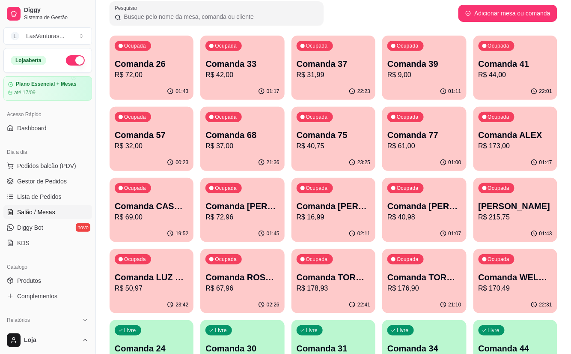
click at [531, 228] on div "01:43" at bounding box center [515, 233] width 84 height 17
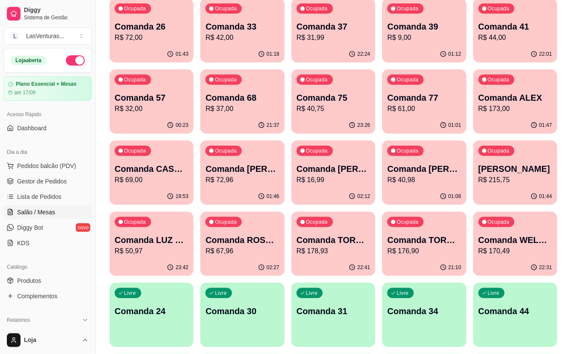
scroll to position [114, 0]
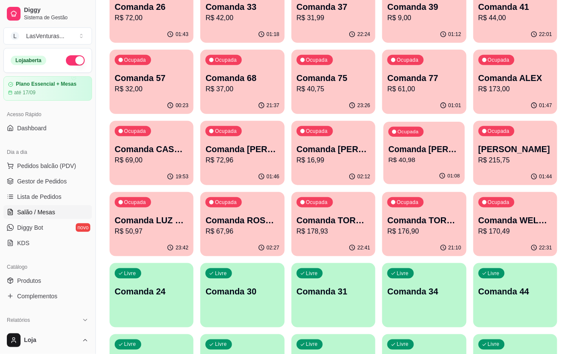
click at [459, 137] on div "Ocupada Comanda [PERSON_NAME] JANTA R$ 40,98" at bounding box center [425, 145] width 82 height 46
click at [511, 218] on p "Comanda WELLINGTOM" at bounding box center [516, 220] width 74 height 12
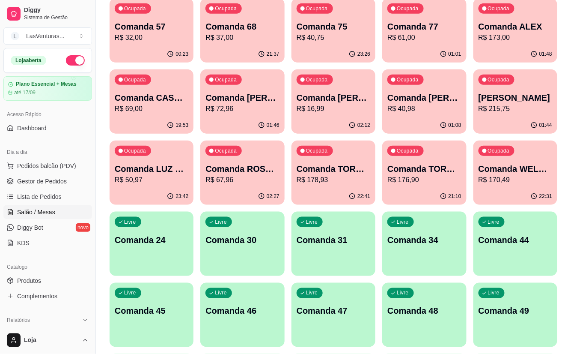
scroll to position [171, 0]
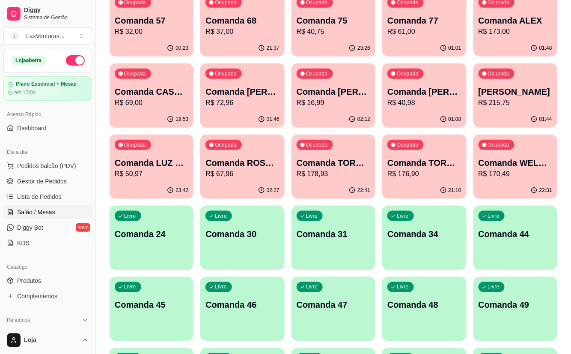
click at [529, 23] on p "Comanda ALEX" at bounding box center [516, 21] width 74 height 12
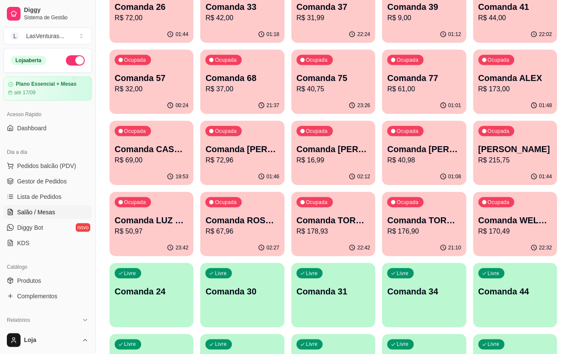
scroll to position [57, 0]
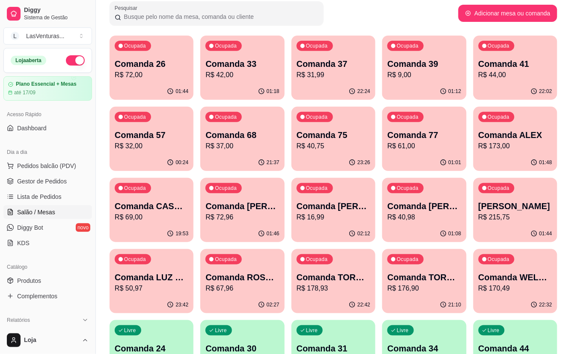
click at [518, 156] on div "01:48" at bounding box center [515, 162] width 84 height 17
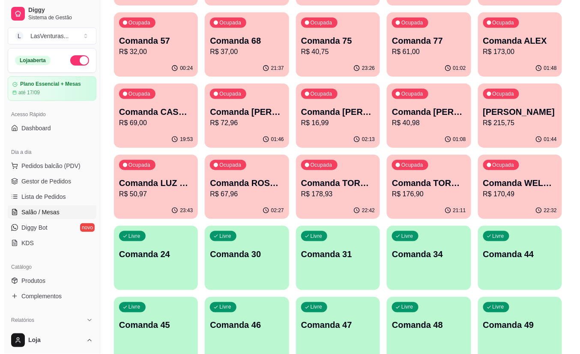
scroll to position [171, 0]
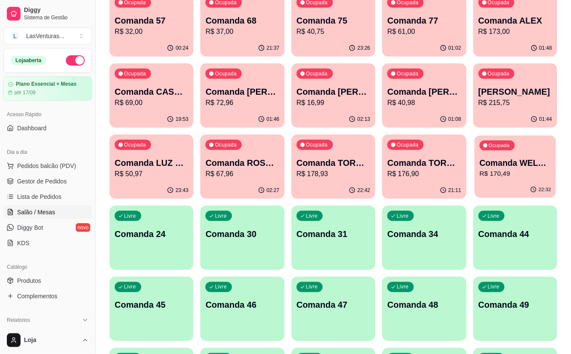
click at [519, 172] on p "R$ 170,49" at bounding box center [514, 174] width 71 height 10
click at [509, 164] on p "Comanda WELLINGTOM" at bounding box center [514, 163] width 71 height 12
click at [276, 157] on p "Comanda ROSANA FUCIONARIA JANTA" at bounding box center [242, 163] width 71 height 12
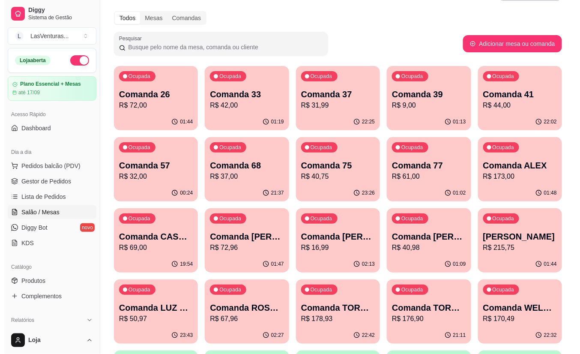
scroll to position [0, 0]
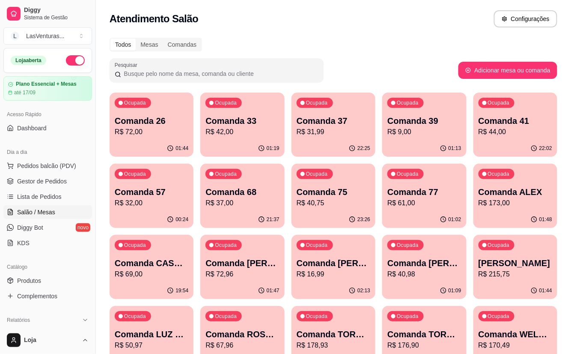
click at [340, 105] on div "Ocupada Comanda 37 R$ 31,99" at bounding box center [333, 116] width 84 height 48
click at [281, 122] on div "Ocupada Comanda 33 R$ 42,00" at bounding box center [243, 116] width 82 height 46
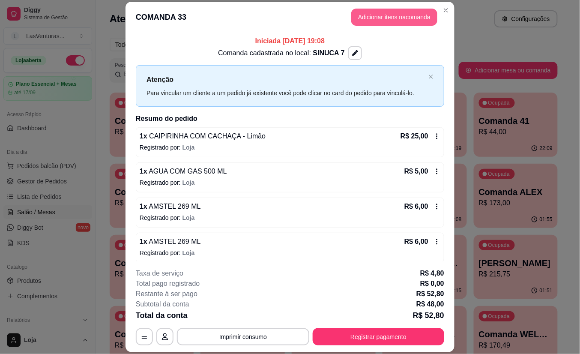
click at [379, 16] on button "Adicionar itens na comanda" at bounding box center [394, 17] width 86 height 17
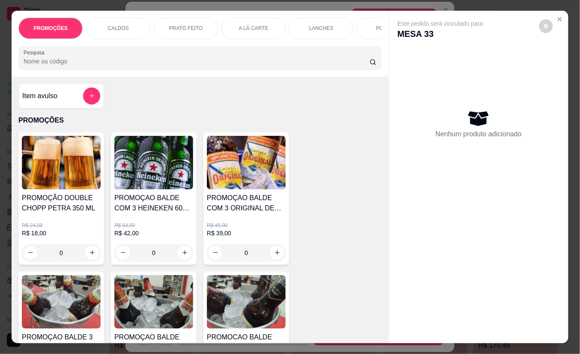
click at [249, 63] on input "Pesquisa" at bounding box center [197, 61] width 346 height 9
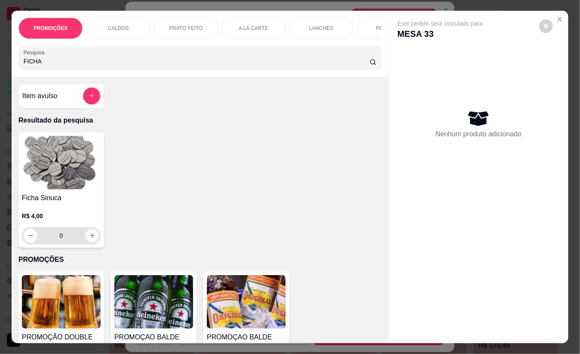
type input "FICHA"
click at [89, 239] on icon "increase-product-quantity" at bounding box center [92, 235] width 6 height 6
type input "1"
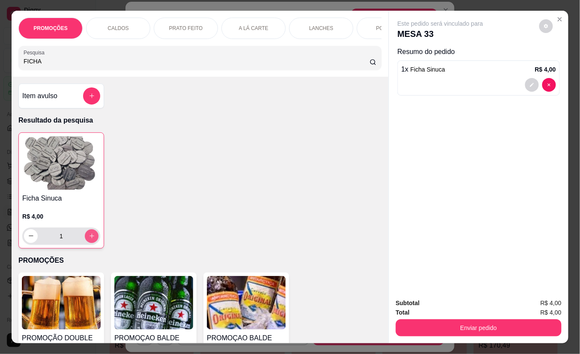
click at [89, 239] on icon "increase-product-quantity" at bounding box center [92, 235] width 6 height 6
type input "2"
click at [89, 239] on icon "increase-product-quantity" at bounding box center [92, 236] width 6 height 6
type input "3"
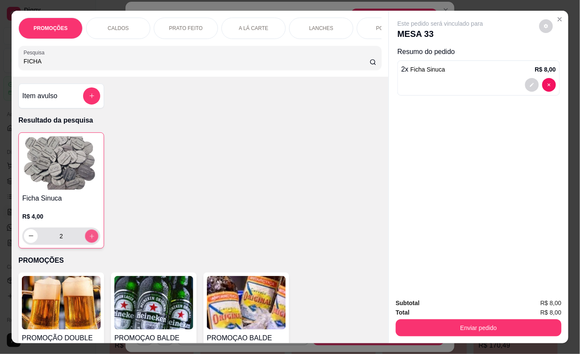
type input "3"
click at [89, 239] on icon "increase-product-quantity" at bounding box center [92, 236] width 6 height 6
type input "4"
click at [89, 239] on icon "increase-product-quantity" at bounding box center [92, 235] width 6 height 6
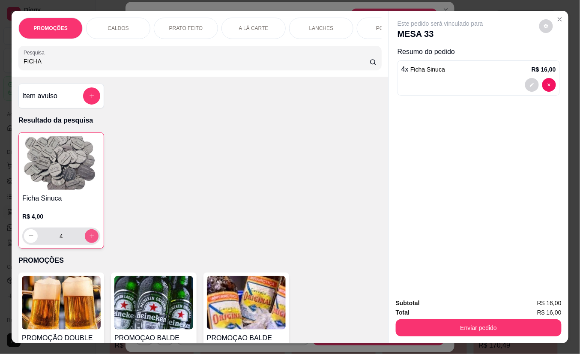
type input "5"
click at [89, 239] on icon "increase-product-quantity" at bounding box center [92, 236] width 6 height 6
type input "6"
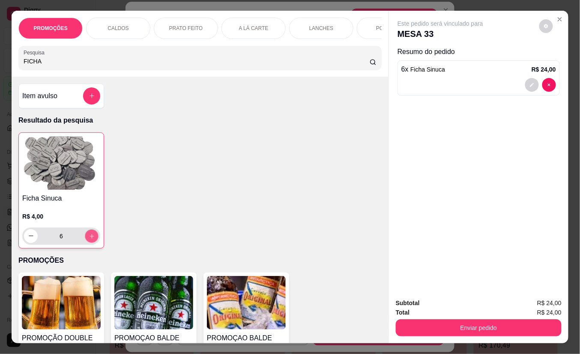
click at [89, 239] on icon "increase-product-quantity" at bounding box center [92, 236] width 6 height 6
type input "7"
click at [28, 238] on icon "decrease-product-quantity" at bounding box center [31, 236] width 6 height 6
type input "6"
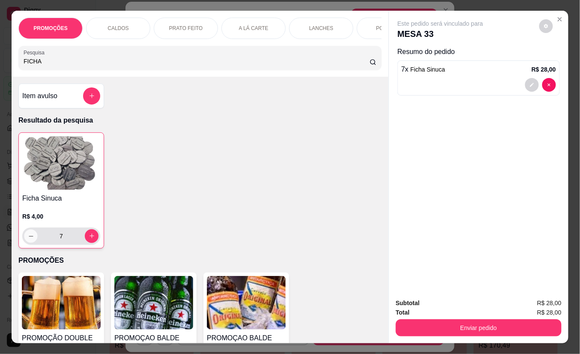
type input "6"
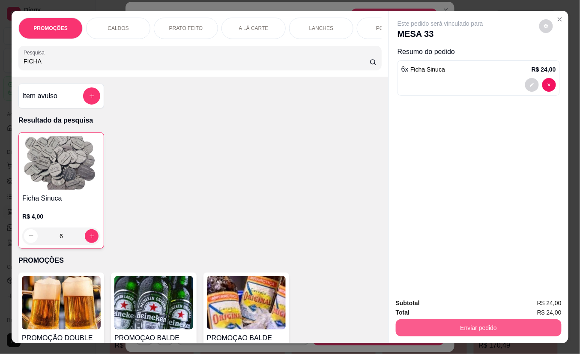
click at [514, 319] on button "Enviar pedido" at bounding box center [478, 327] width 166 height 17
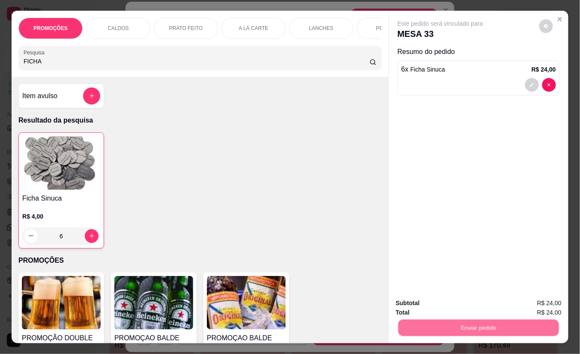
click at [488, 305] on button "Não registrar e enviar pedido" at bounding box center [449, 302] width 89 height 16
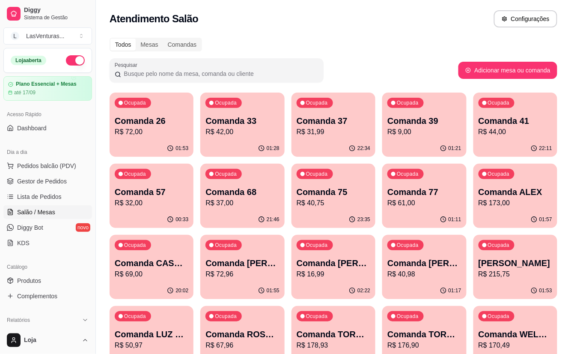
click at [235, 147] on div "01:28" at bounding box center [242, 148] width 84 height 17
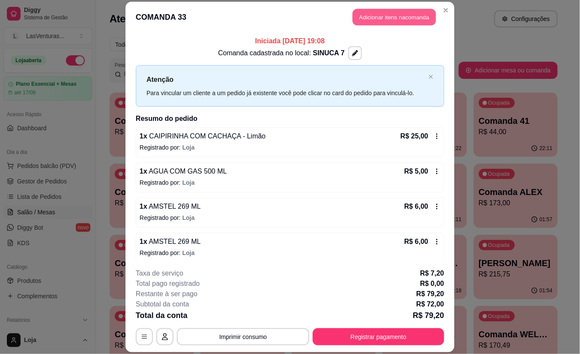
click at [392, 17] on button "Adicionar itens na comanda" at bounding box center [393, 17] width 83 height 17
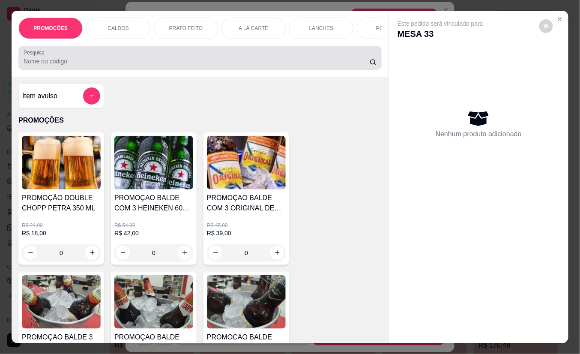
click at [194, 70] on div "Pesquisa" at bounding box center [199, 58] width 363 height 24
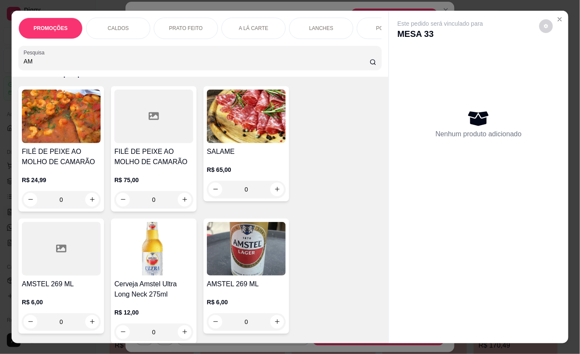
scroll to position [114, 0]
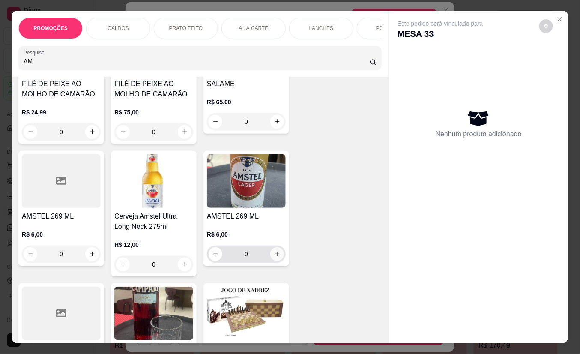
type input "AM"
click at [274, 261] on button "increase-product-quantity" at bounding box center [277, 254] width 14 height 14
click at [274, 257] on icon "increase-product-quantity" at bounding box center [277, 253] width 6 height 6
type input "2"
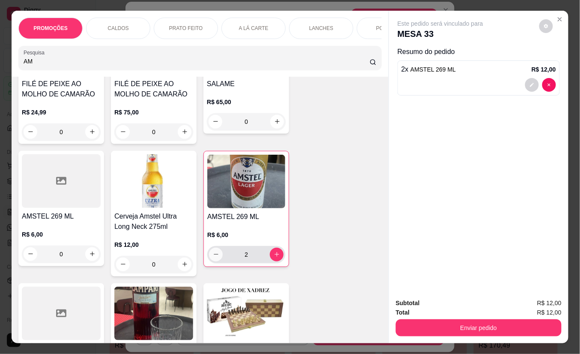
click at [214, 257] on icon "decrease-product-quantity" at bounding box center [216, 254] width 6 height 6
type input "1"
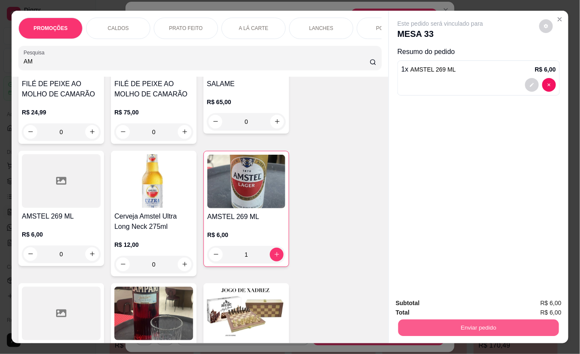
click at [442, 319] on button "Enviar pedido" at bounding box center [478, 327] width 161 height 17
click at [441, 304] on button "Não registrar e enviar pedido" at bounding box center [449, 302] width 86 height 16
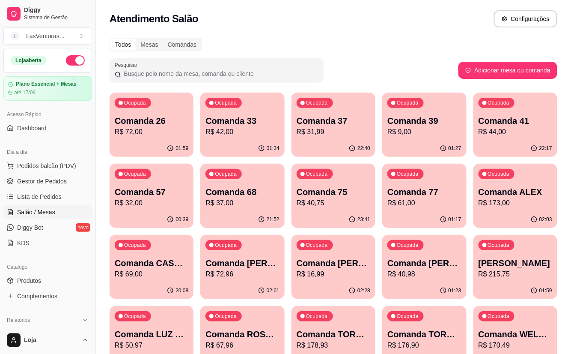
click at [408, 205] on p "R$ 61,00" at bounding box center [424, 203] width 74 height 10
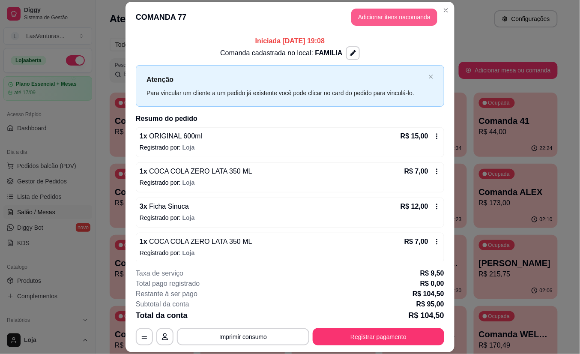
click at [370, 18] on button "Adicionar itens na comanda" at bounding box center [394, 17] width 86 height 17
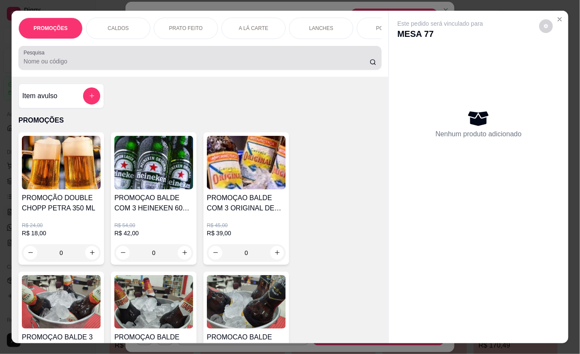
click at [242, 52] on div "Pesquisa" at bounding box center [199, 58] width 363 height 24
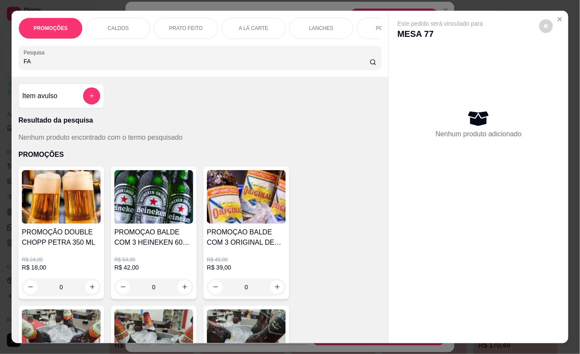
type input "F"
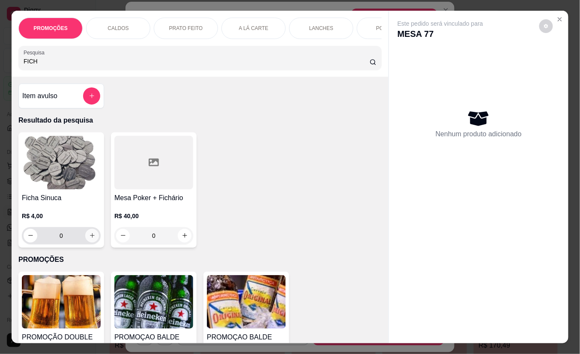
type input "FICH"
click at [89, 238] on icon "increase-product-quantity" at bounding box center [92, 235] width 6 height 6
type input "1"
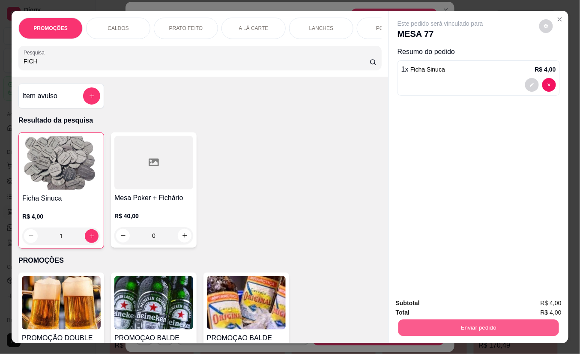
click at [410, 319] on button "Enviar pedido" at bounding box center [478, 327] width 161 height 17
click at [415, 306] on button "Não registrar e enviar pedido" at bounding box center [449, 302] width 89 height 16
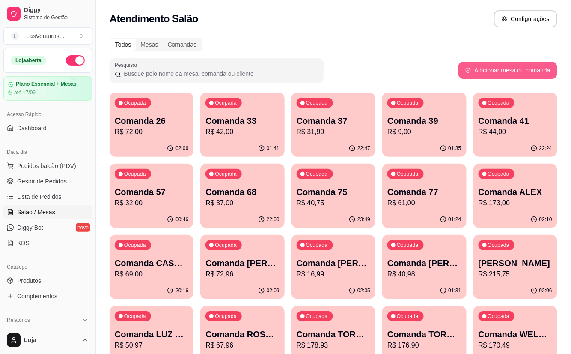
click at [517, 72] on button "Adicionar mesa ou comanda" at bounding box center [507, 70] width 99 height 17
click at [485, 72] on button "Adicionar mesa ou comanda" at bounding box center [507, 70] width 99 height 17
select select "TABLE"
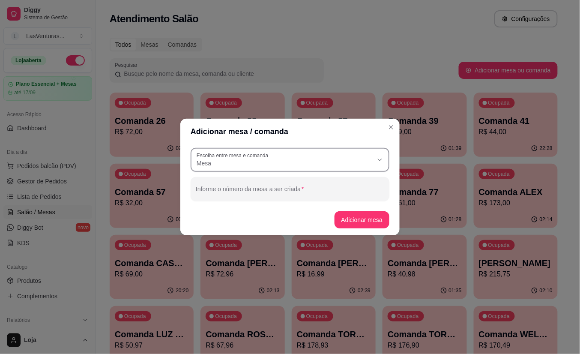
click at [287, 166] on span "Mesa" at bounding box center [284, 163] width 176 height 9
click at [261, 199] on span "Comanda" at bounding box center [285, 197] width 169 height 8
type input "CARD"
select select "CARD"
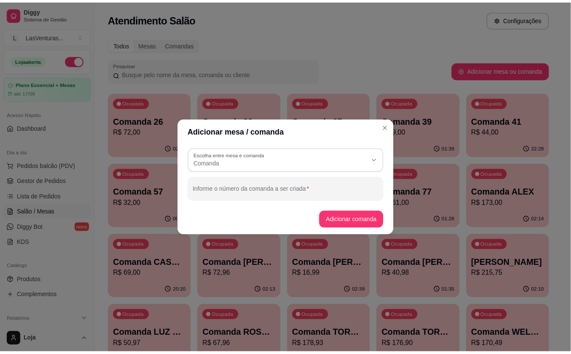
scroll to position [8, 0]
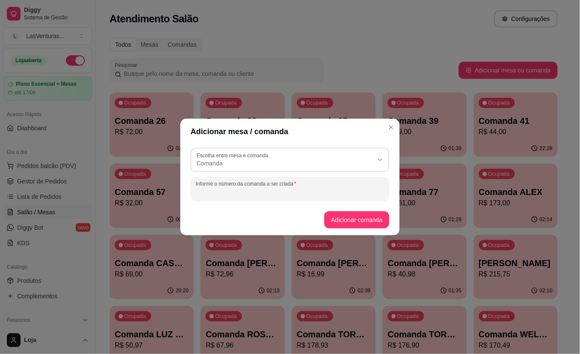
click at [250, 192] on input "Informe o número da comanda a ser criada" at bounding box center [290, 192] width 188 height 9
type input "b"
type input "BOMBA"
click at [375, 220] on button "Adicionar comanda" at bounding box center [356, 219] width 63 height 17
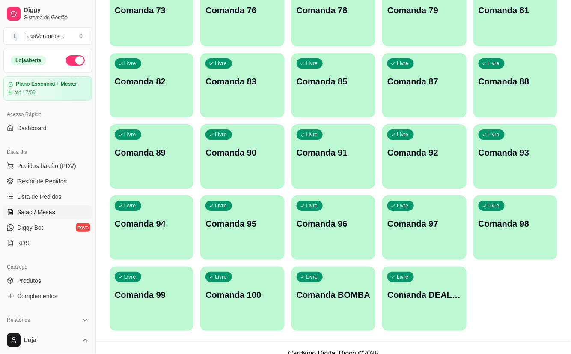
scroll to position [761, 0]
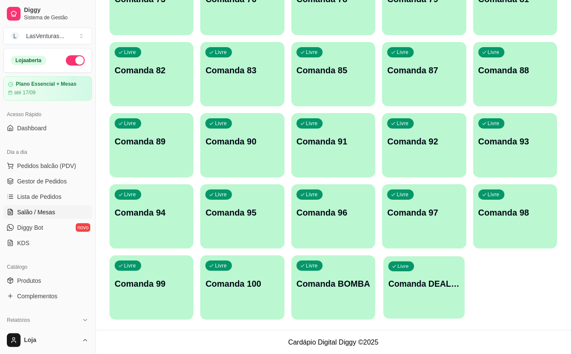
click at [423, 294] on div "Livre Comanda DEALERS 27/08" at bounding box center [425, 282] width 82 height 52
click at [327, 296] on div "Livre Comanda BOMBA" at bounding box center [333, 282] width 84 height 54
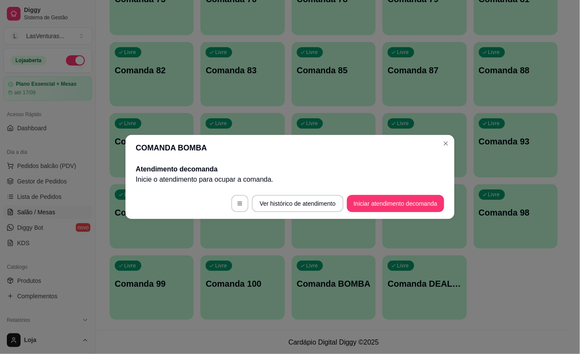
click at [381, 213] on footer "Ver histórico de atendimento Iniciar atendimento de comanda" at bounding box center [289, 203] width 329 height 31
click at [381, 205] on button "Iniciar atendimento de comanda" at bounding box center [395, 203] width 97 height 17
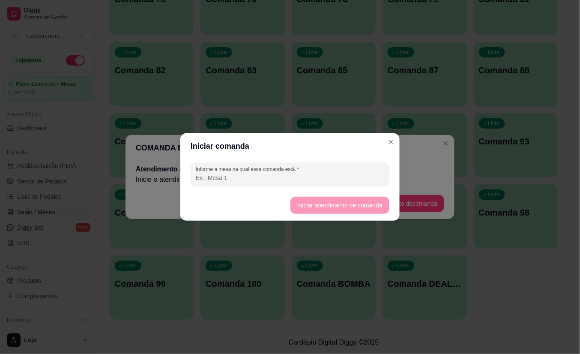
click at [276, 179] on input "Informe a mesa na qual essa comanda está." at bounding box center [290, 177] width 188 height 9
type input "BOMBA"
click at [311, 211] on button "Iniciar atendimento de comanda" at bounding box center [339, 204] width 99 height 17
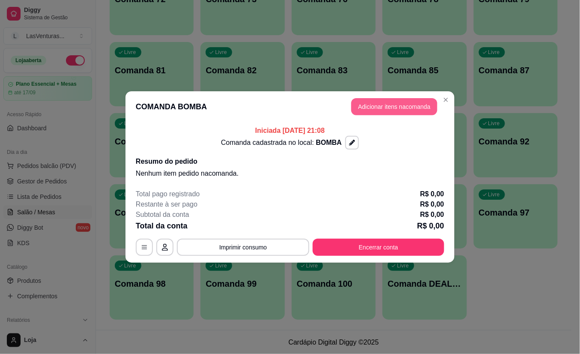
click at [403, 107] on button "Adicionar itens na comanda" at bounding box center [394, 106] width 86 height 17
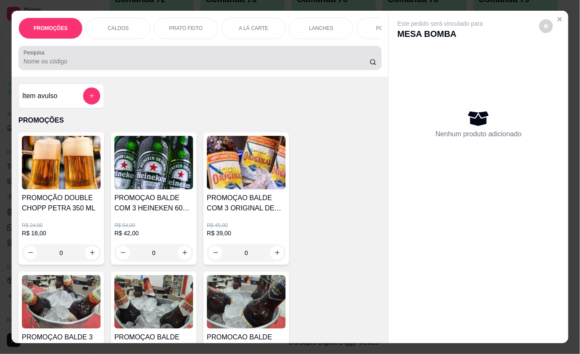
click at [93, 65] on input "Pesquisa" at bounding box center [197, 61] width 346 height 9
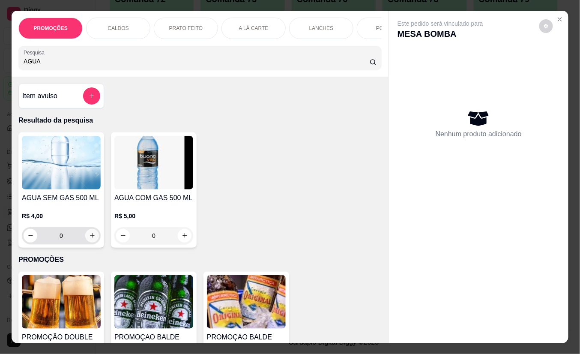
type input "AGUA"
click at [86, 238] on button "increase-product-quantity" at bounding box center [92, 235] width 13 height 13
type input "1"
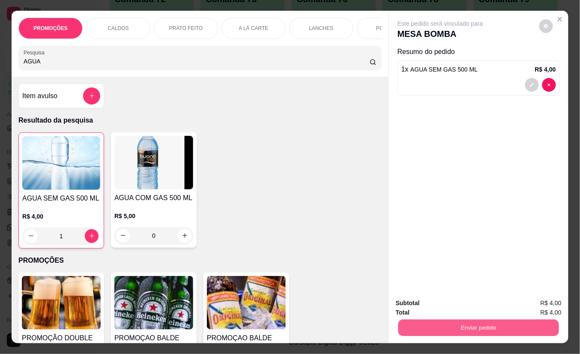
click at [430, 325] on button "Enviar pedido" at bounding box center [478, 327] width 161 height 17
click at [430, 306] on button "Não registrar e enviar pedido" at bounding box center [449, 303] width 86 height 16
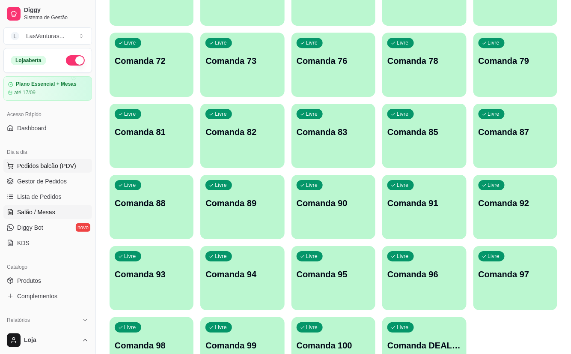
scroll to position [647, 0]
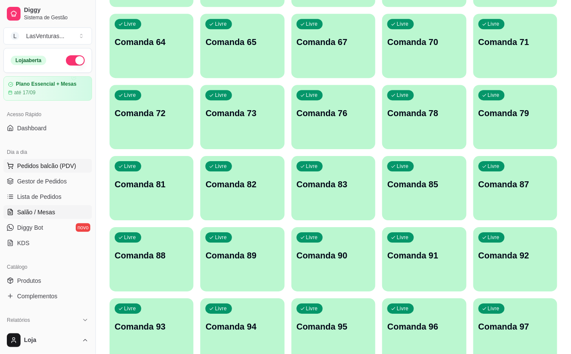
click at [47, 165] on span "Pedidos balcão (PDV)" at bounding box center [46, 165] width 59 height 9
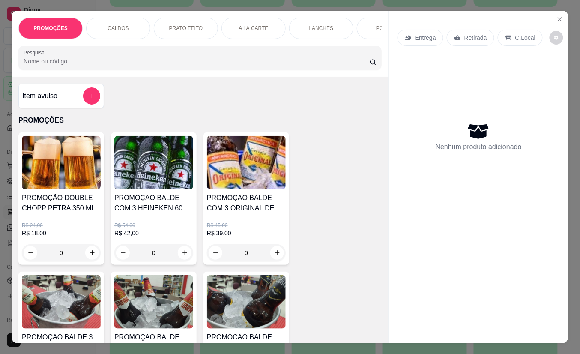
click at [73, 65] on input "Pesquisa" at bounding box center [197, 61] width 346 height 9
click at [60, 65] on input "Pesquisa" at bounding box center [197, 61] width 346 height 9
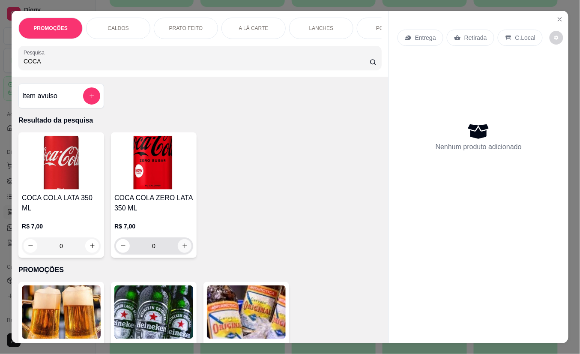
type input "COCA"
click at [181, 249] on icon "increase-product-quantity" at bounding box center [184, 246] width 6 height 6
type input "1"
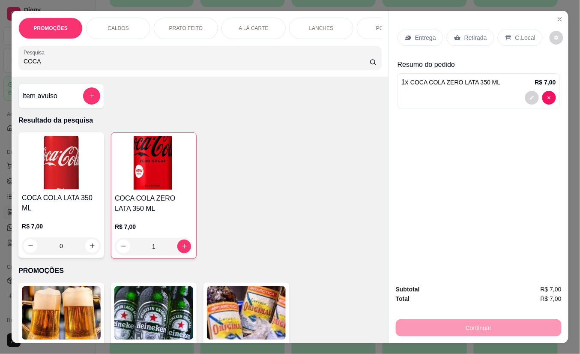
click at [476, 33] on p "Retirada" at bounding box center [475, 37] width 23 height 9
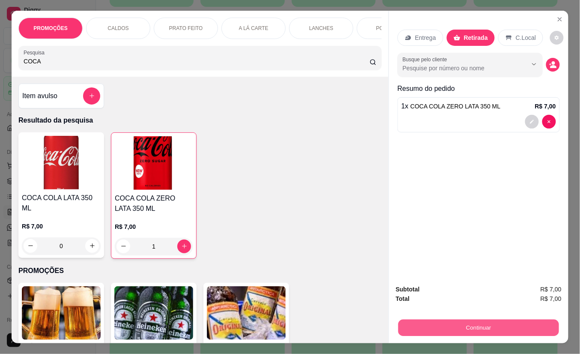
click at [452, 319] on button "Continuar" at bounding box center [478, 327] width 161 height 17
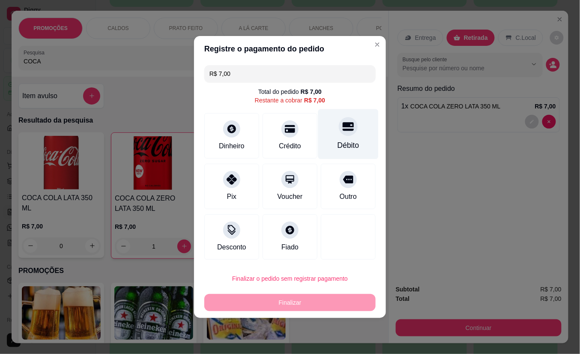
click at [343, 134] on div at bounding box center [348, 126] width 19 height 19
type input "R$ 0,00"
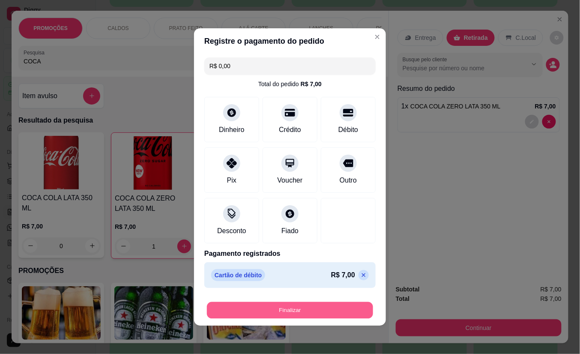
click at [255, 312] on button "Finalizar" at bounding box center [290, 310] width 166 height 17
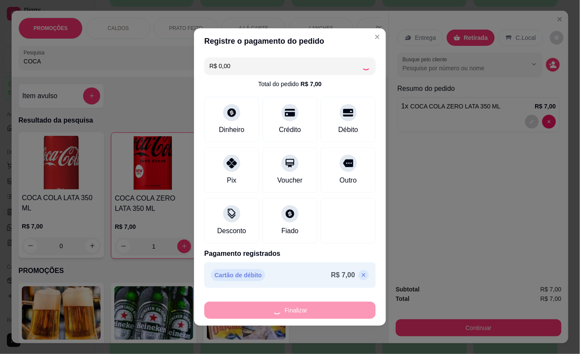
type input "0"
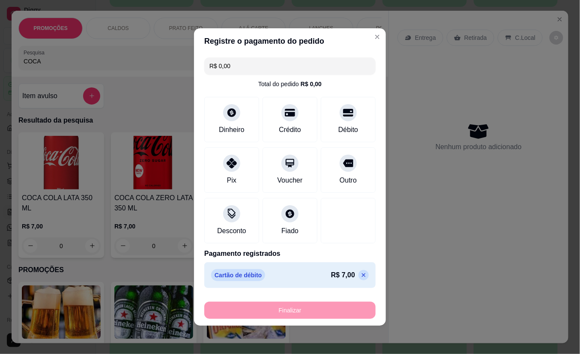
type input "-R$ 7,00"
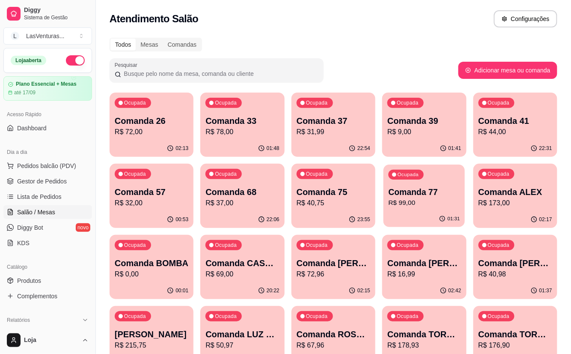
click at [421, 203] on p "R$ 99,00" at bounding box center [424, 203] width 71 height 10
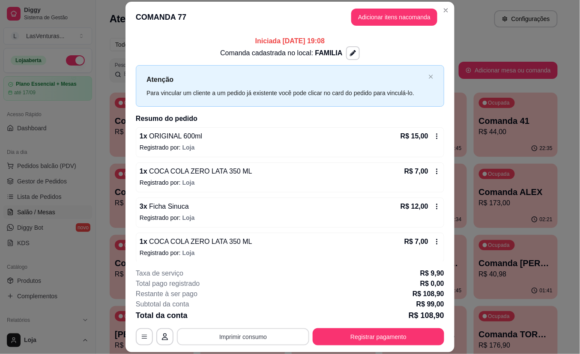
click at [254, 338] on button "Imprimir consumo" at bounding box center [243, 336] width 132 height 17
click at [239, 321] on button "IMPRESSORA" at bounding box center [241, 316] width 60 height 13
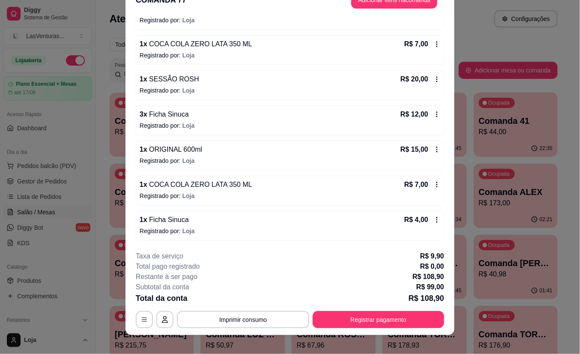
scroll to position [26, 0]
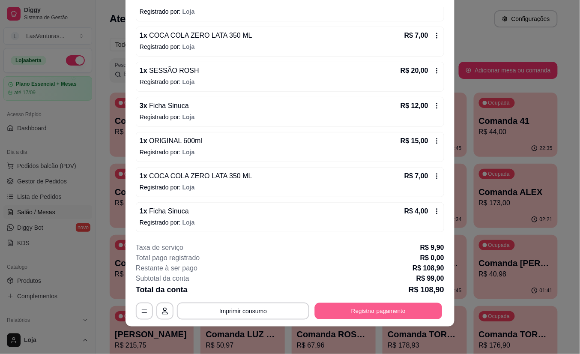
click at [361, 303] on button "Registrar pagamento" at bounding box center [379, 310] width 128 height 17
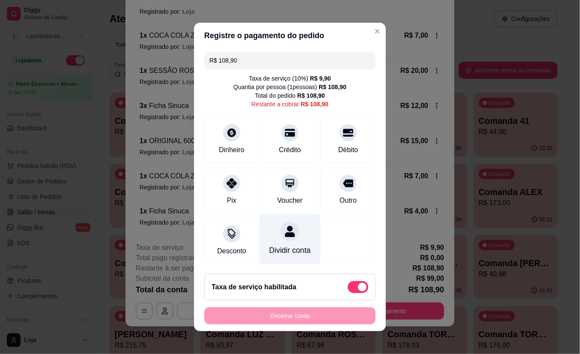
click at [285, 229] on icon at bounding box center [290, 231] width 10 height 11
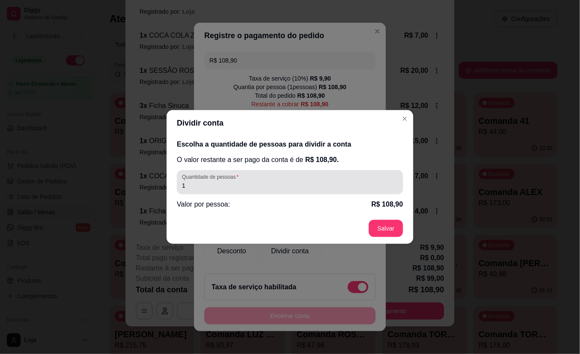
click at [259, 182] on input "1" at bounding box center [290, 185] width 216 height 9
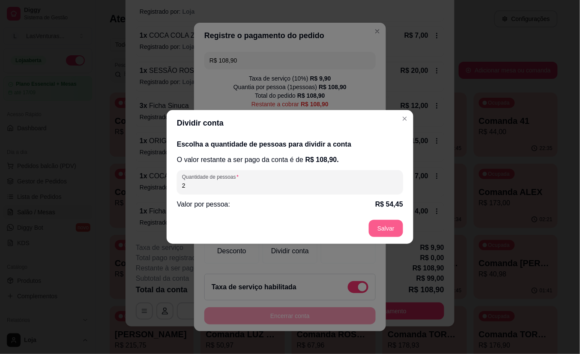
type input "2"
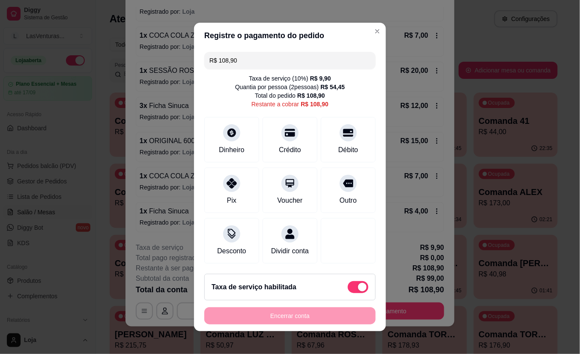
click at [269, 53] on input "R$ 108,90" at bounding box center [289, 60] width 161 height 17
click at [226, 176] on icon at bounding box center [231, 180] width 11 height 11
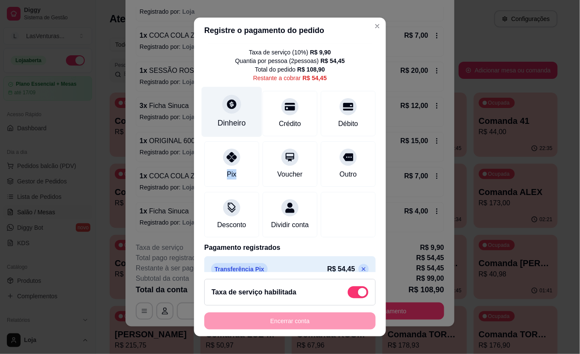
scroll to position [0, 0]
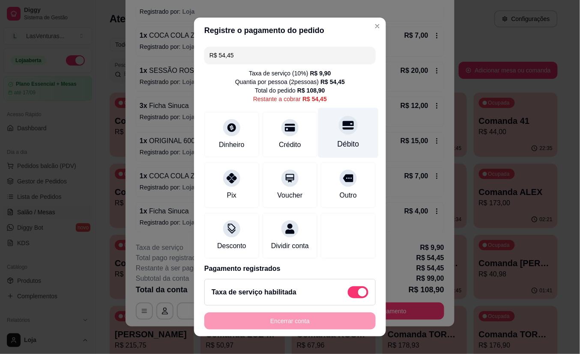
click at [342, 126] on icon at bounding box center [347, 125] width 11 height 9
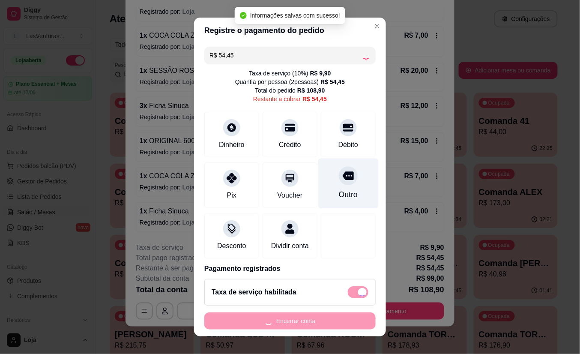
type input "R$ 0,00"
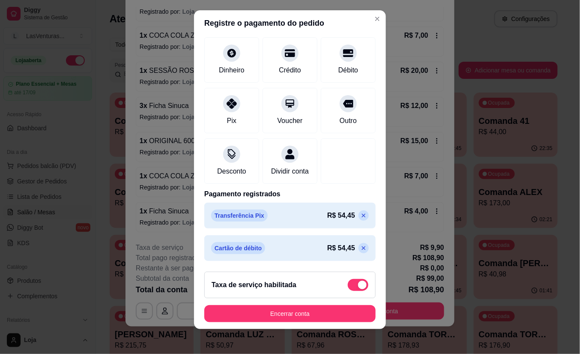
scroll to position [9, 0]
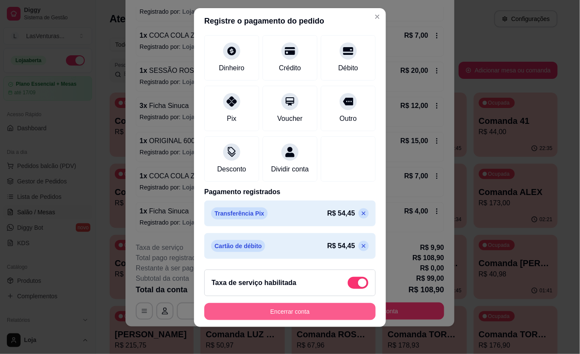
click at [306, 310] on button "Encerrar conta" at bounding box center [289, 311] width 171 height 17
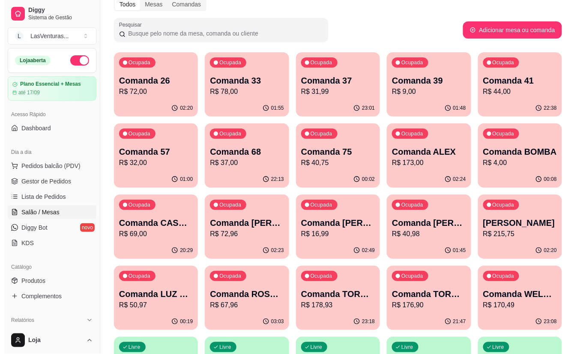
scroll to position [57, 0]
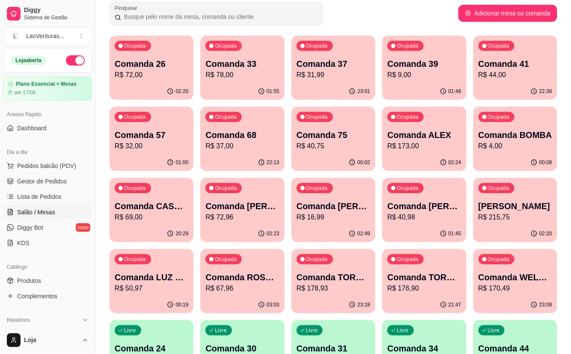
click at [345, 69] on p "Comanda 37" at bounding box center [334, 64] width 74 height 12
click at [229, 70] on p "R$ 78,00" at bounding box center [242, 75] width 74 height 10
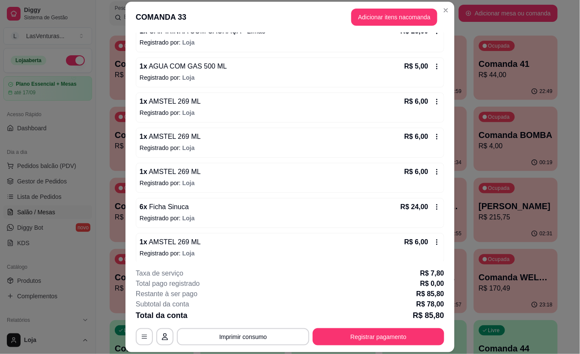
scroll to position [161, 0]
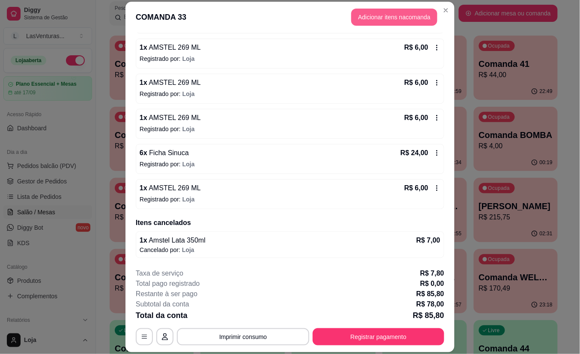
click at [395, 15] on button "Adicionar itens na comanda" at bounding box center [394, 17] width 86 height 17
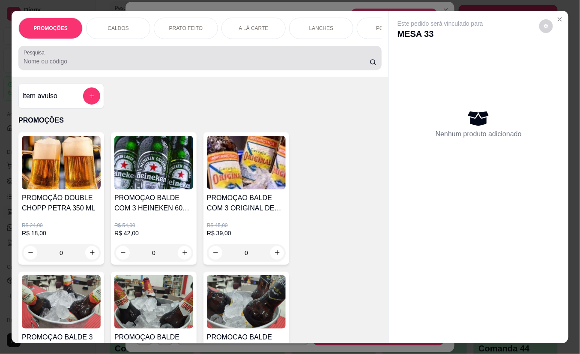
click at [275, 54] on div at bounding box center [200, 57] width 353 height 17
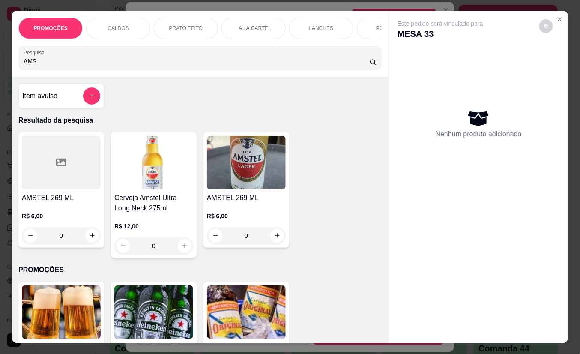
type input "AMS"
click at [276, 238] on button "increase-product-quantity" at bounding box center [277, 235] width 13 height 13
type input "1"
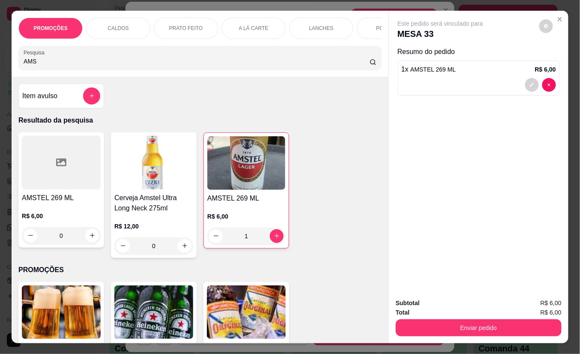
click at [464, 335] on div "Subtotal R$ 6,00 Total R$ 6,00 Enviar pedido" at bounding box center [478, 317] width 179 height 52
click at [461, 327] on button "Enviar pedido" at bounding box center [478, 327] width 166 height 17
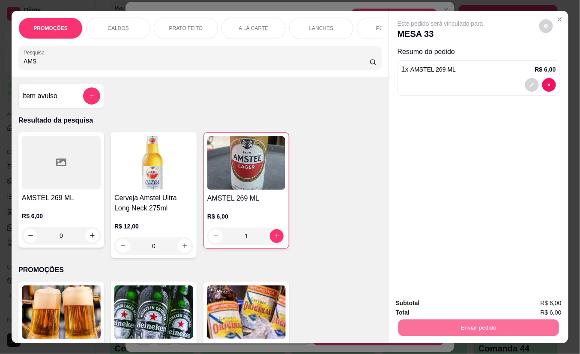
click at [439, 306] on button "Não registrar e enviar pedido" at bounding box center [449, 302] width 89 height 16
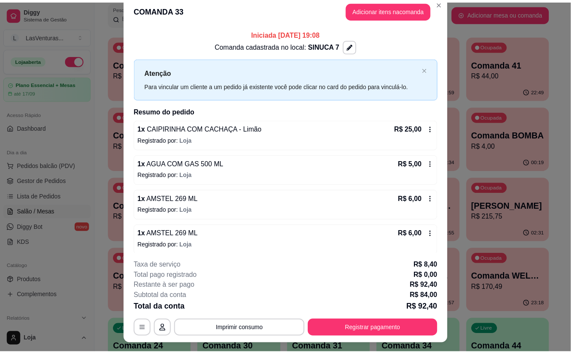
scroll to position [0, 0]
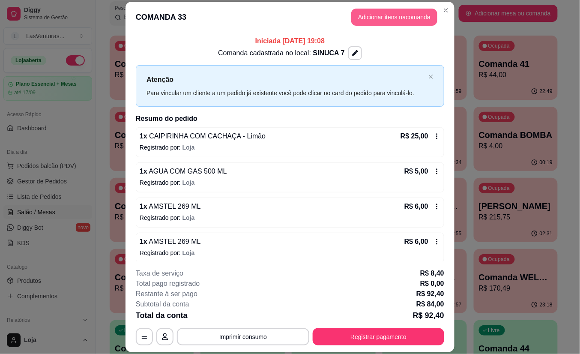
click at [369, 11] on button "Adicionar itens na comanda" at bounding box center [394, 17] width 86 height 17
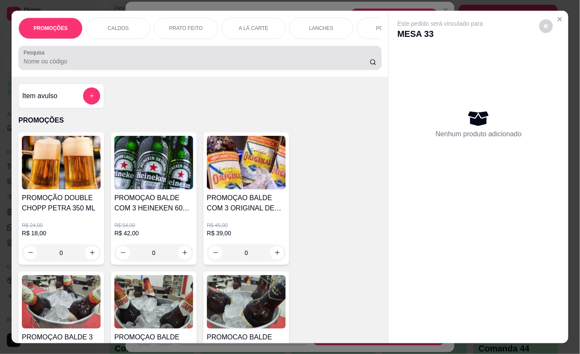
click at [81, 58] on div at bounding box center [200, 57] width 353 height 17
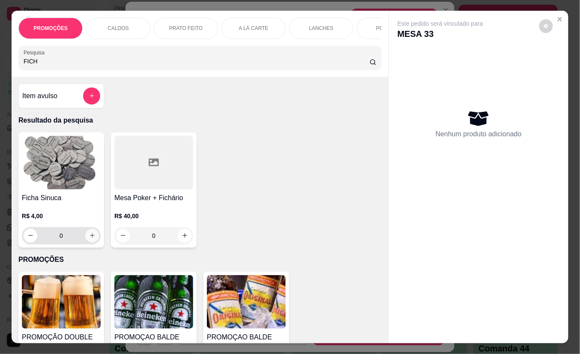
type input "FICH"
click at [85, 236] on button "increase-product-quantity" at bounding box center [92, 236] width 14 height 14
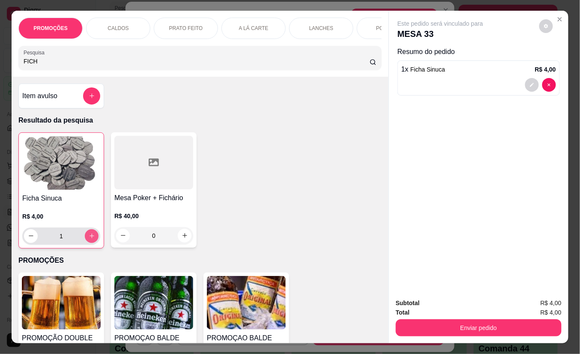
type input "1"
click at [89, 238] on icon "increase-product-quantity" at bounding box center [92, 235] width 6 height 6
type input "2"
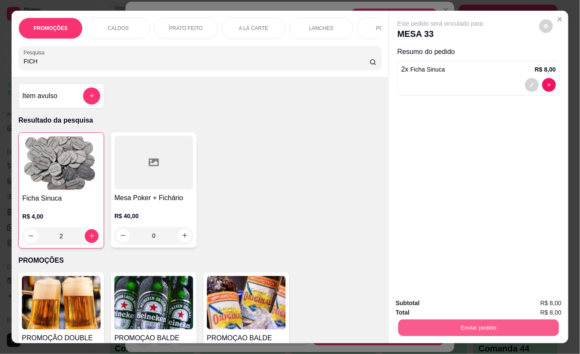
click at [470, 329] on button "Enviar pedido" at bounding box center [478, 327] width 161 height 17
click at [437, 294] on button "Não registrar e enviar pedido" at bounding box center [449, 302] width 89 height 16
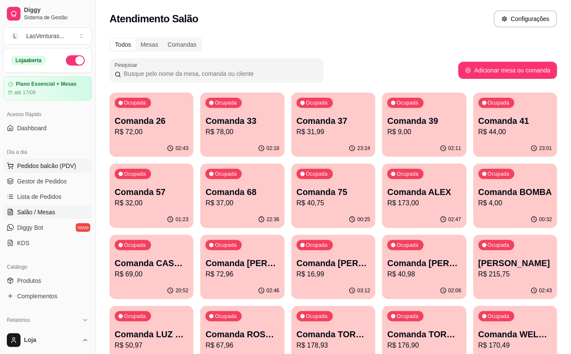
click at [70, 165] on span "Pedidos balcão (PDV)" at bounding box center [46, 165] width 59 height 9
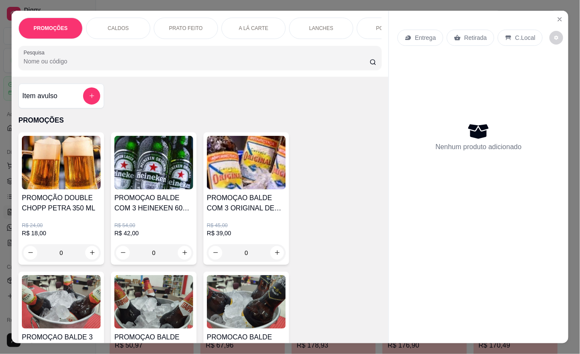
click at [2, 15] on div "PROMOÇÕES CALDOS PRATO FEITO A LÁ CARTE LANCHES PORÇÕES DRINKS DRINK SEM ÁLCOOL…" at bounding box center [290, 177] width 580 height 354
click at [556, 16] on icon "Close" at bounding box center [559, 19] width 7 height 7
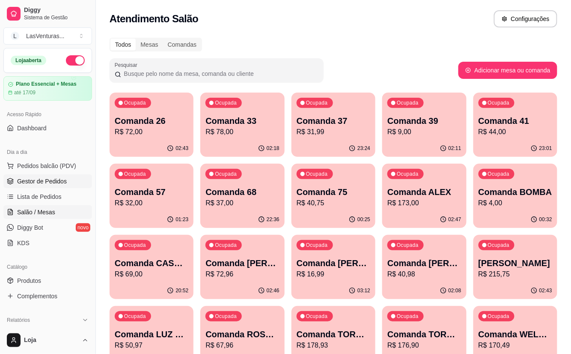
click at [50, 179] on span "Gestor de Pedidos" at bounding box center [42, 181] width 50 height 9
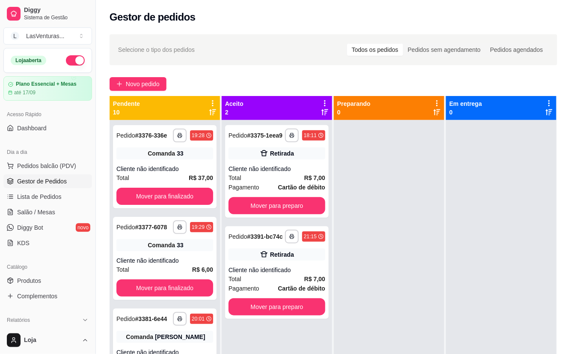
click at [47, 184] on span "Gestor de Pedidos" at bounding box center [42, 181] width 50 height 9
click at [47, 205] on link "Salão / Mesas" at bounding box center [47, 212] width 89 height 14
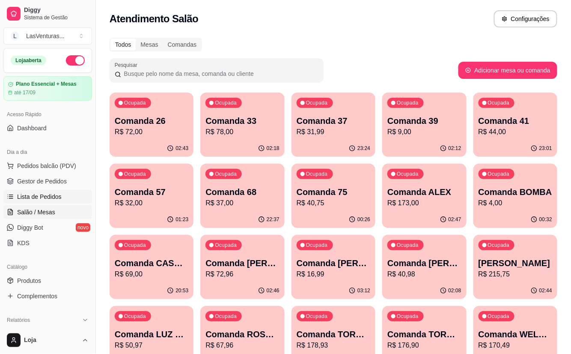
click at [45, 197] on span "Lista de Pedidos" at bounding box center [39, 196] width 45 height 9
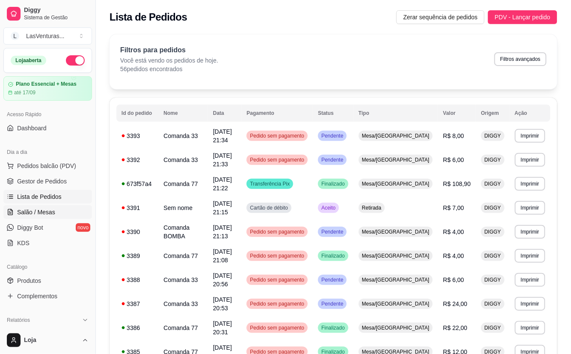
click at [42, 208] on link "Salão / Mesas" at bounding box center [47, 212] width 89 height 14
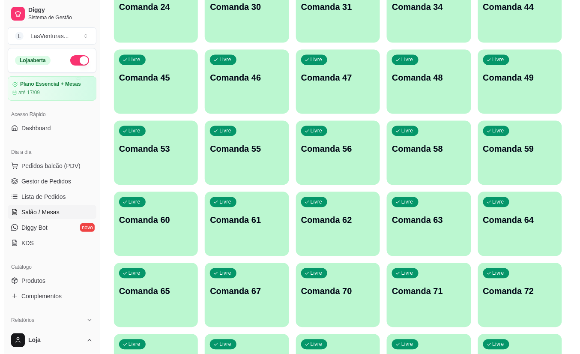
scroll to position [399, 0]
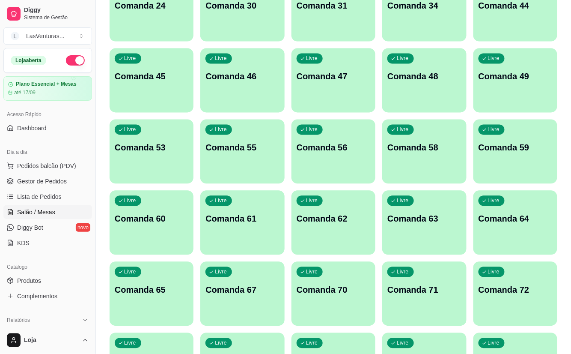
click at [415, 163] on div "Livre Comanda 58" at bounding box center [424, 146] width 84 height 54
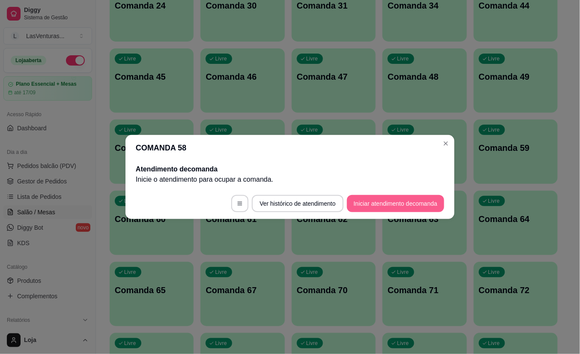
click at [368, 202] on button "Iniciar atendimento de comanda" at bounding box center [395, 203] width 97 height 17
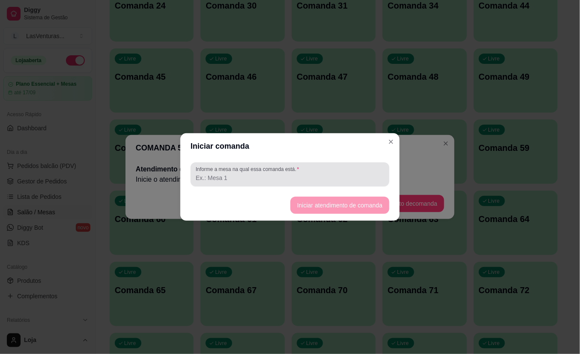
click at [307, 169] on div at bounding box center [290, 174] width 188 height 17
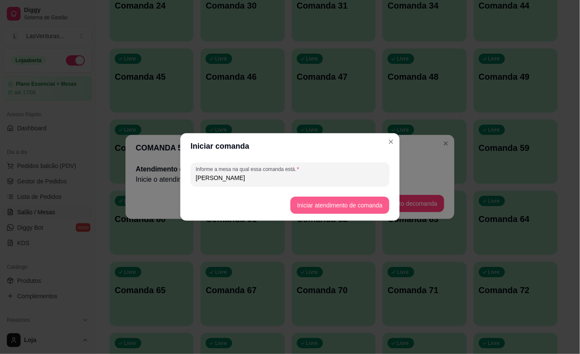
type input "[PERSON_NAME]"
click at [348, 205] on button "Iniciar atendimento de comanda" at bounding box center [339, 205] width 96 height 17
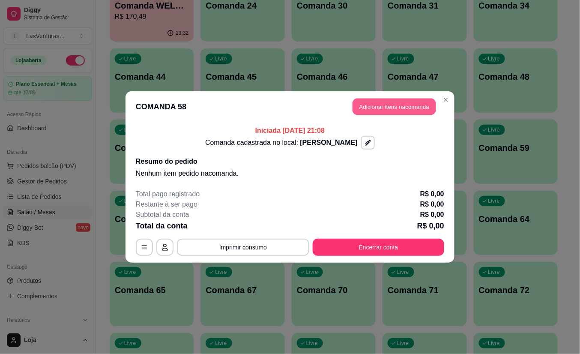
click at [382, 110] on button "Adicionar itens na comanda" at bounding box center [393, 106] width 83 height 17
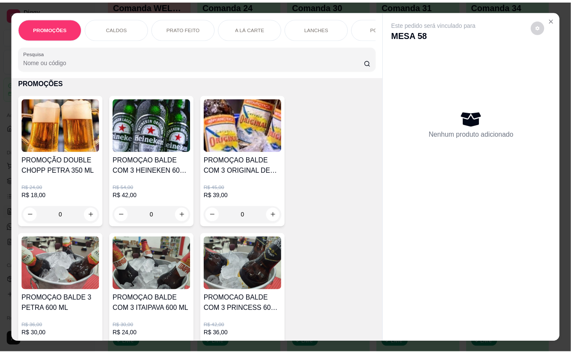
scroll to position [114, 0]
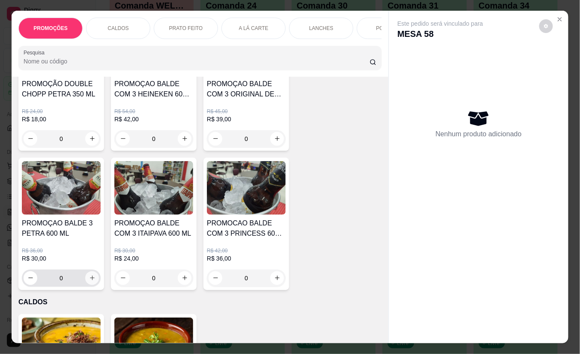
click at [88, 278] on button "increase-product-quantity" at bounding box center [92, 278] width 14 height 14
type input "1"
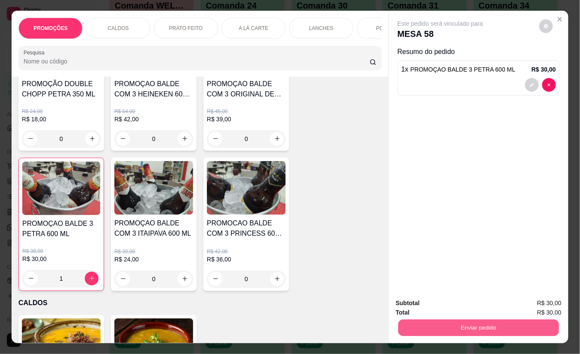
click at [452, 322] on button "Enviar pedido" at bounding box center [478, 327] width 161 height 17
click at [461, 302] on button "Não registrar e enviar pedido" at bounding box center [449, 302] width 89 height 16
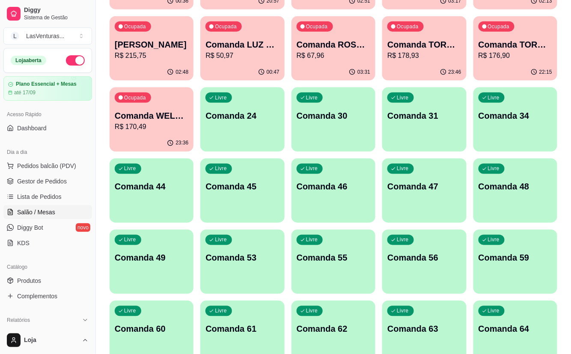
scroll to position [285, 0]
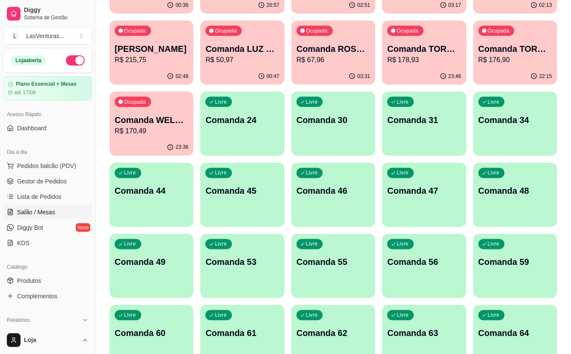
click at [535, 118] on p "Comanda 34" at bounding box center [516, 120] width 74 height 12
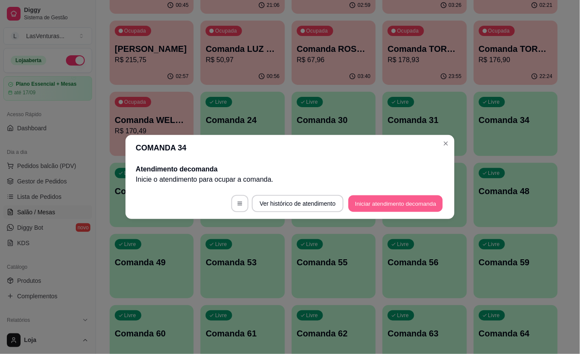
click at [386, 208] on button "Iniciar atendimento de comanda" at bounding box center [395, 203] width 95 height 17
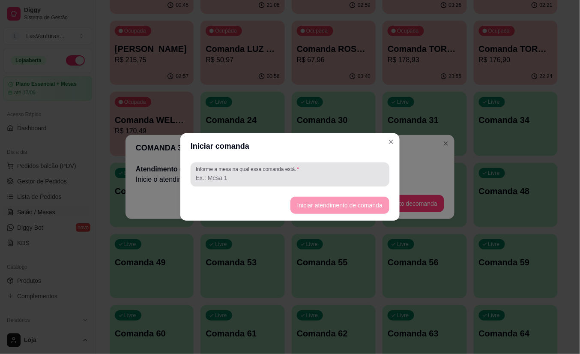
click at [307, 168] on div at bounding box center [290, 174] width 188 height 17
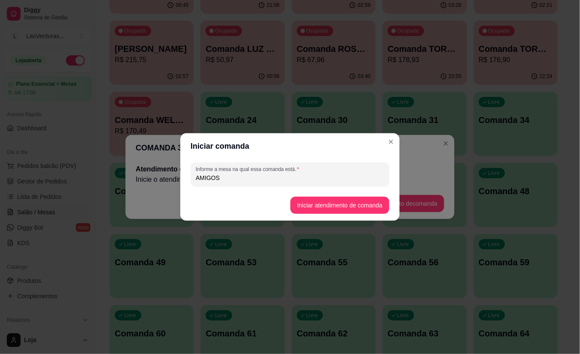
type input "AMIGOS"
click at [348, 214] on footer "Iniciar atendimento de comanda" at bounding box center [289, 205] width 219 height 31
click at [337, 205] on button "Iniciar atendimento de comanda" at bounding box center [339, 204] width 99 height 17
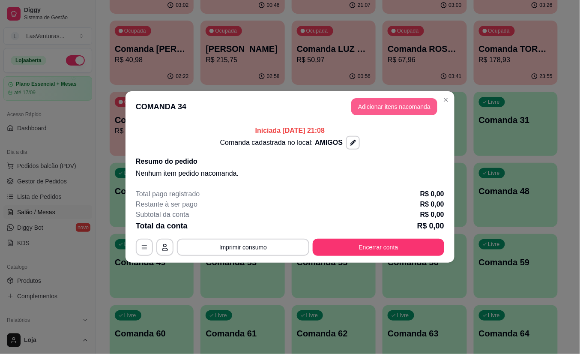
click at [373, 103] on button "Adicionar itens na comanda" at bounding box center [394, 106] width 86 height 17
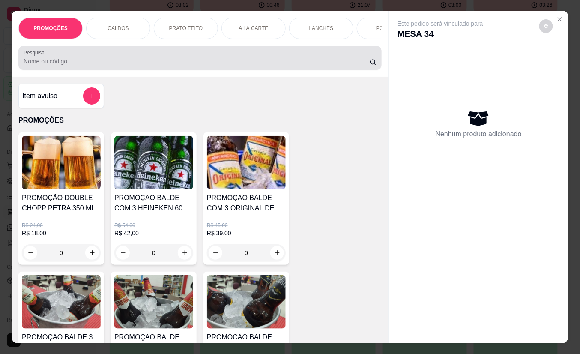
click at [225, 54] on div at bounding box center [200, 57] width 353 height 17
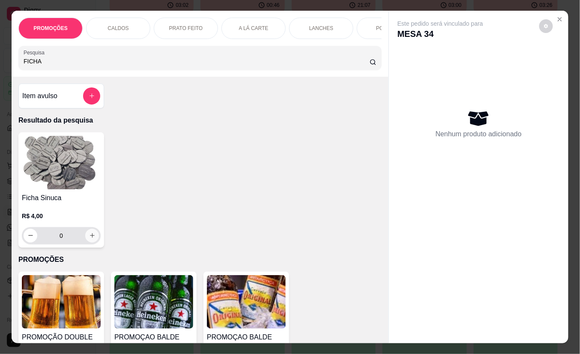
type input "FICHA"
click at [89, 238] on icon "increase-product-quantity" at bounding box center [92, 235] width 6 height 6
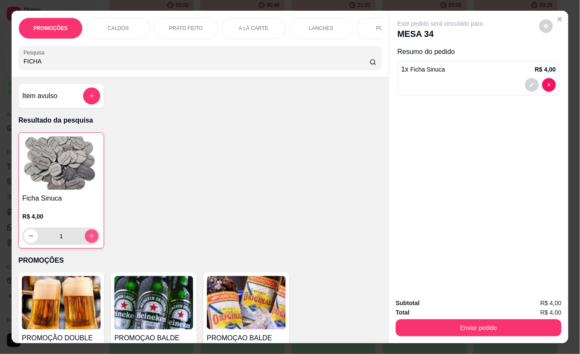
type input "1"
click at [89, 239] on icon "increase-product-quantity" at bounding box center [92, 235] width 6 height 6
type input "2"
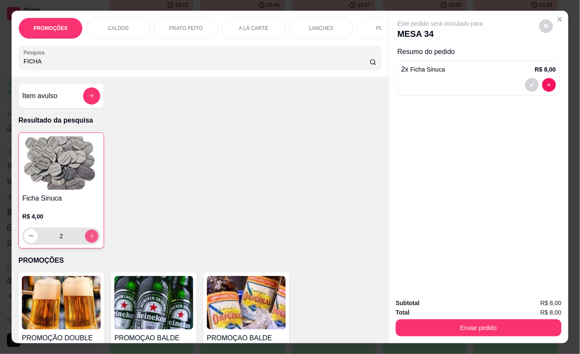
click at [89, 239] on icon "increase-product-quantity" at bounding box center [92, 236] width 6 height 6
type input "3"
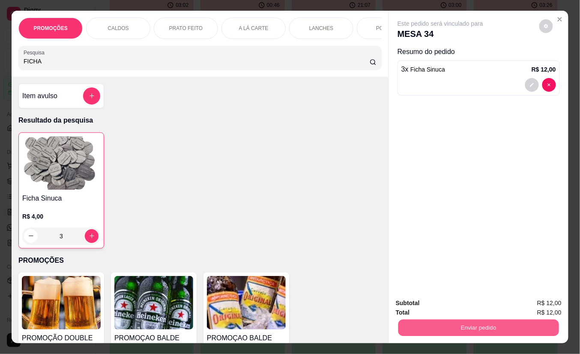
click at [483, 326] on button "Enviar pedido" at bounding box center [478, 327] width 161 height 17
click at [475, 310] on button "Não registrar e enviar pedido" at bounding box center [449, 302] width 89 height 16
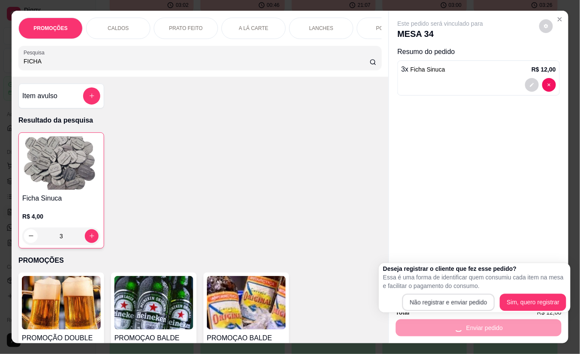
click at [472, 308] on button "Não registrar e enviar pedido" at bounding box center [448, 302] width 93 height 17
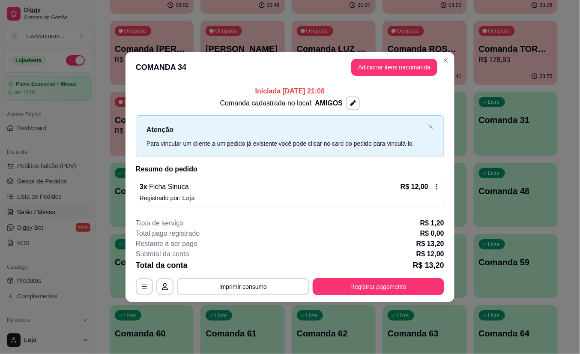
click at [452, 152] on div "Iniciada [DATE] 21:08 Comanda cadastrada no local: AMIGOS Atenção Para vincular…" at bounding box center [289, 147] width 329 height 128
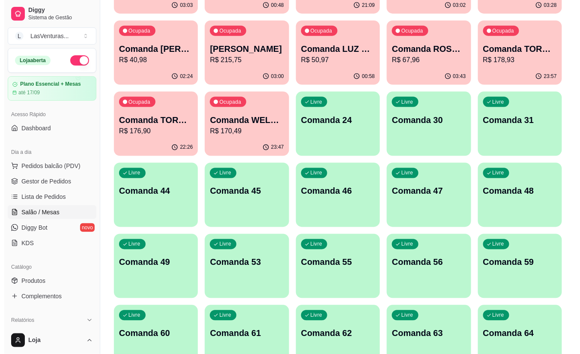
scroll to position [0, 0]
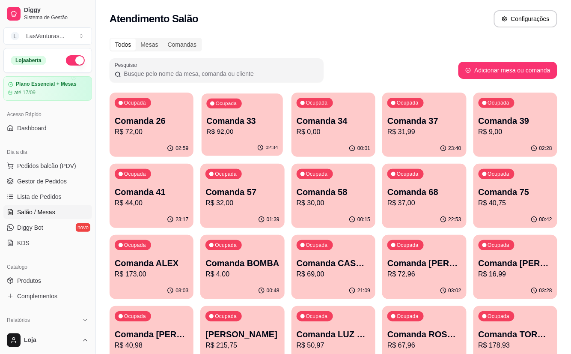
click at [255, 143] on div "02:34" at bounding box center [243, 148] width 82 height 16
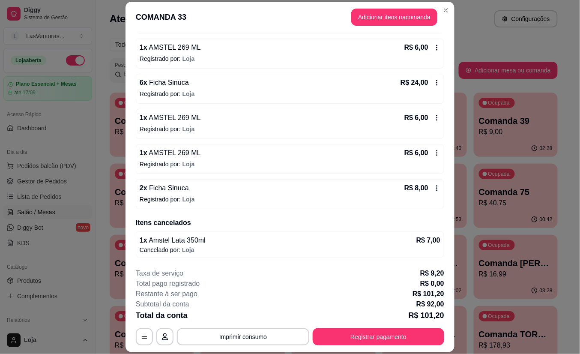
scroll to position [26, 0]
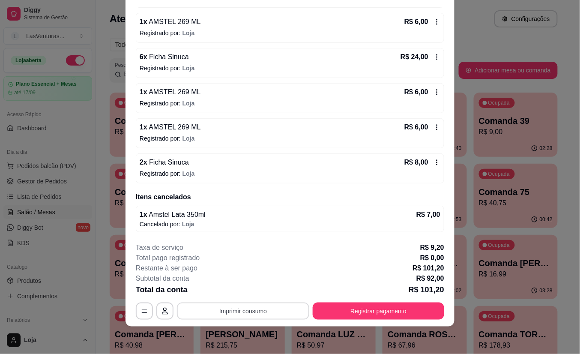
click at [286, 311] on button "Imprimir consumo" at bounding box center [243, 310] width 132 height 17
click at [254, 290] on button "IMPRESSORA" at bounding box center [242, 291] width 62 height 14
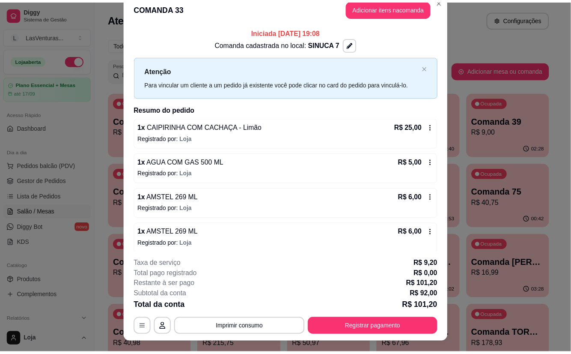
scroll to position [0, 0]
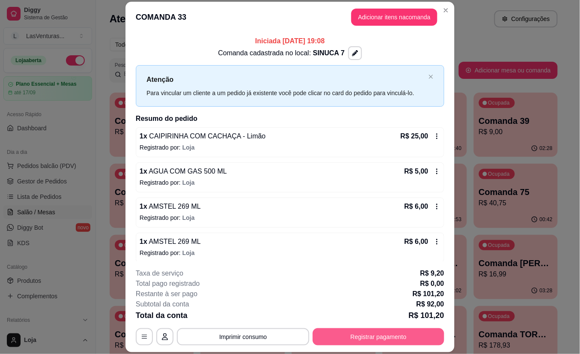
click at [375, 339] on button "Registrar pagamento" at bounding box center [377, 336] width 131 height 17
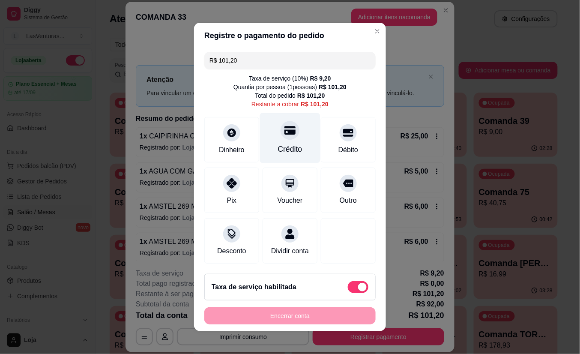
click at [273, 136] on div "Crédito" at bounding box center [290, 138] width 60 height 50
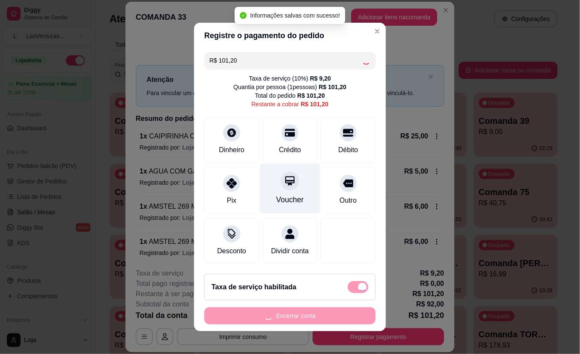
type input "R$ 0,00"
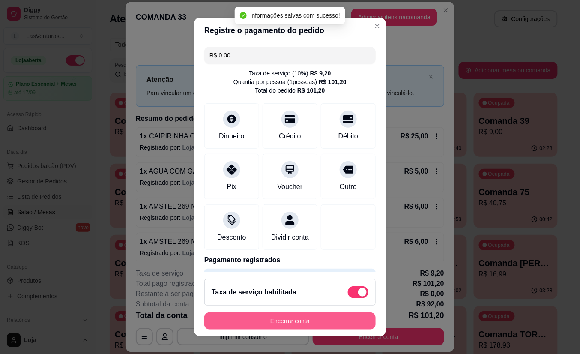
click at [286, 317] on button "Encerrar conta" at bounding box center [289, 320] width 171 height 17
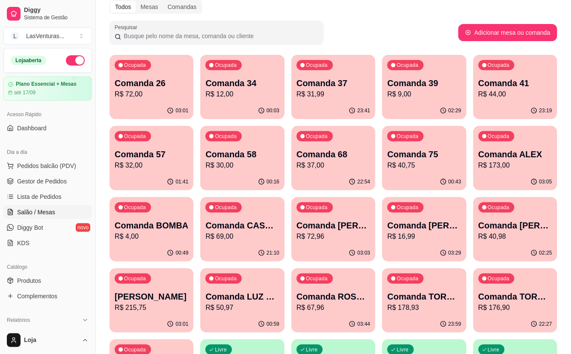
scroll to position [57, 0]
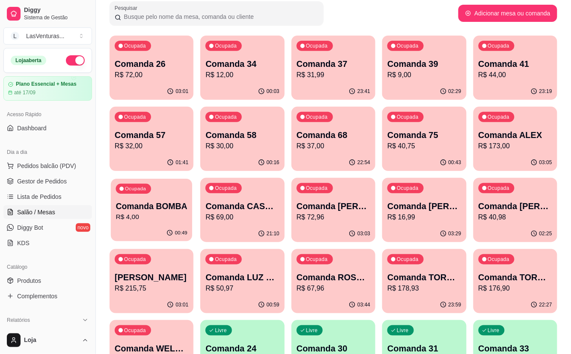
click at [184, 195] on div "Ocupada Comanda BOMBA R$ 4,00" at bounding box center [151, 201] width 81 height 46
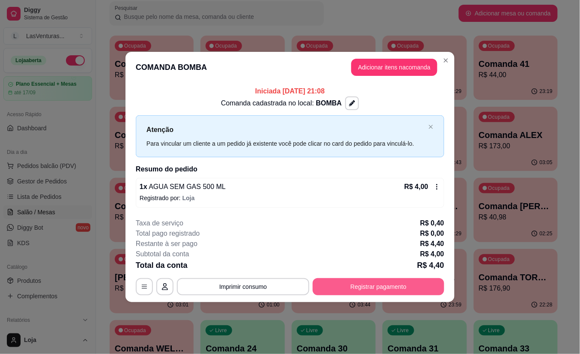
click at [401, 283] on button "Registrar pagamento" at bounding box center [377, 286] width 131 height 17
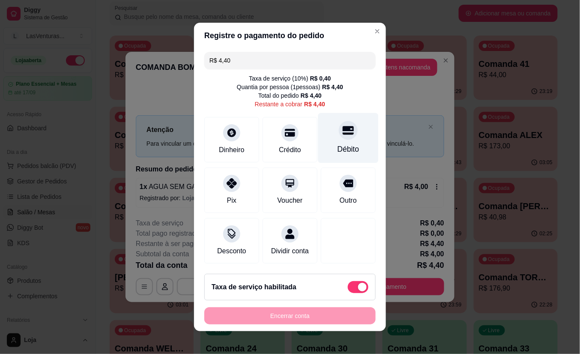
click at [339, 129] on div at bounding box center [348, 130] width 19 height 19
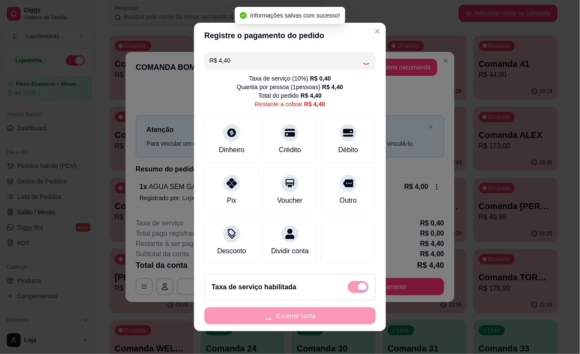
type input "R$ 0,00"
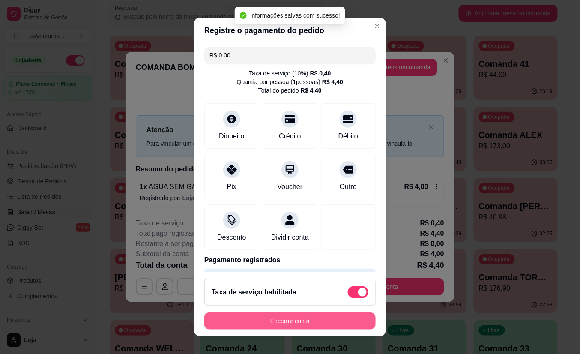
click at [310, 320] on button "Encerrar conta" at bounding box center [289, 320] width 171 height 17
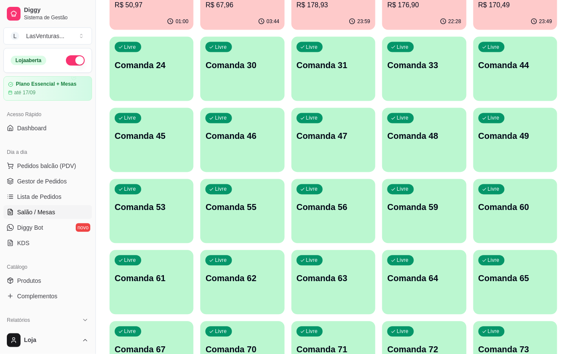
scroll to position [342, 0]
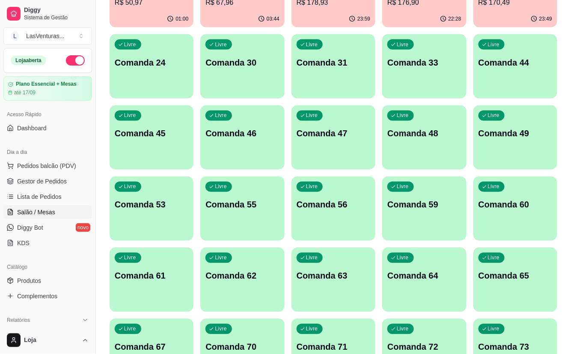
click at [429, 60] on p "Comanda 33" at bounding box center [424, 62] width 74 height 12
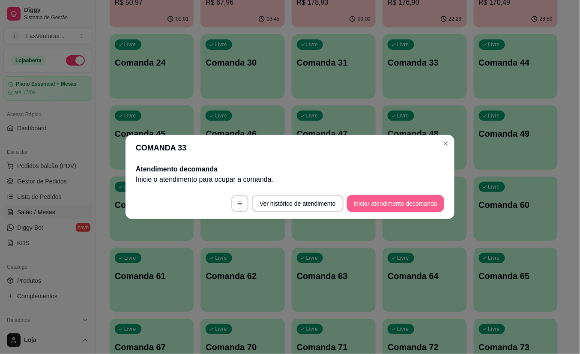
click at [370, 199] on button "Iniciar atendimento de comanda" at bounding box center [395, 203] width 97 height 17
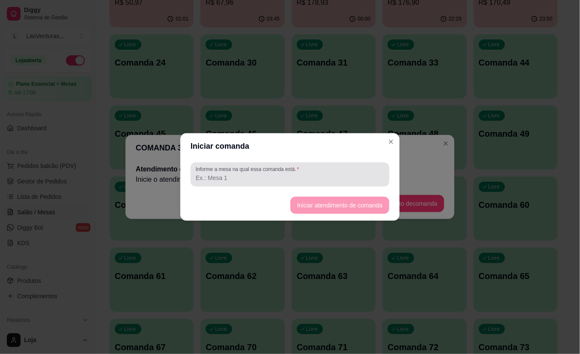
click at [298, 175] on input "Informe a mesa na qual essa comanda está." at bounding box center [290, 177] width 188 height 9
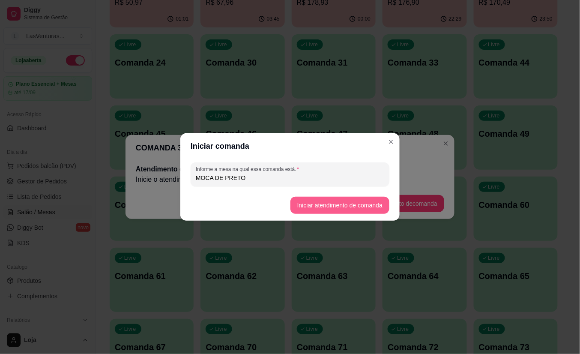
type input "MOCA DE PRETO"
click at [329, 210] on button "Iniciar atendimento de comanda" at bounding box center [339, 204] width 99 height 17
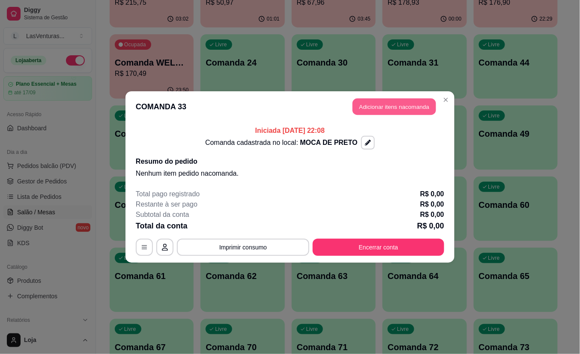
click at [375, 108] on button "Adicionar itens na comanda" at bounding box center [393, 106] width 83 height 17
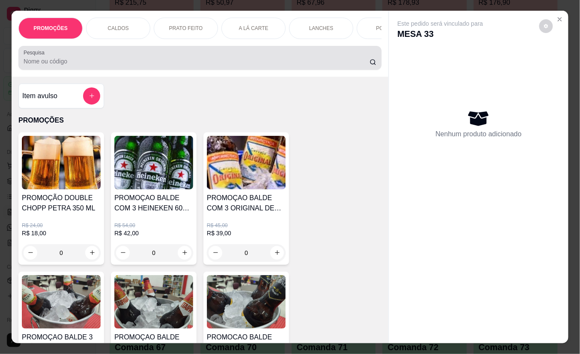
click at [165, 58] on div at bounding box center [200, 57] width 353 height 17
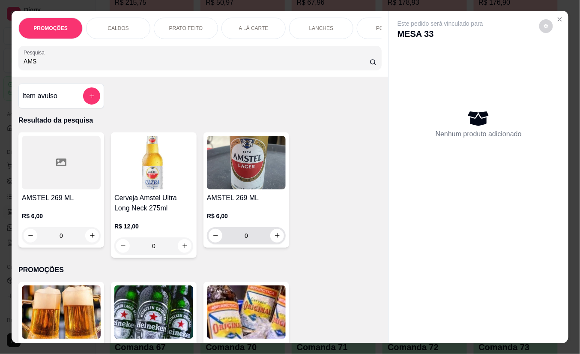
type input "AMS"
click at [274, 239] on icon "increase-product-quantity" at bounding box center [277, 235] width 6 height 6
type input "1"
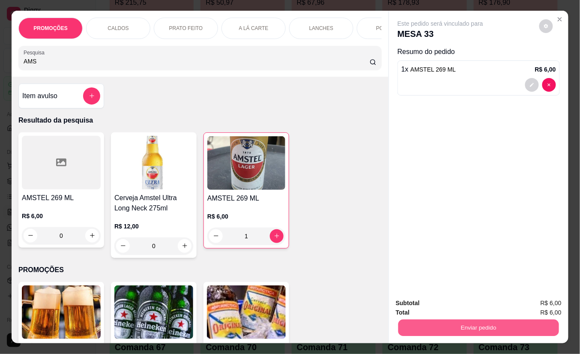
click at [429, 319] on button "Enviar pedido" at bounding box center [478, 327] width 161 height 17
click at [423, 301] on button "Não registrar e enviar pedido" at bounding box center [449, 302] width 86 height 16
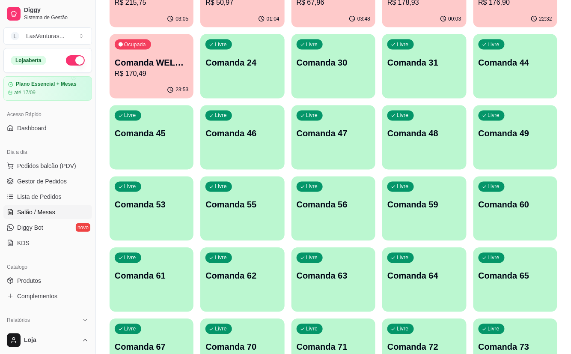
scroll to position [399, 0]
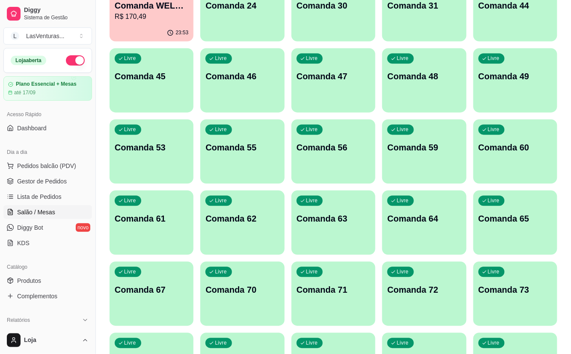
click at [172, 280] on div "Livre Comanda 67" at bounding box center [152, 289] width 84 height 54
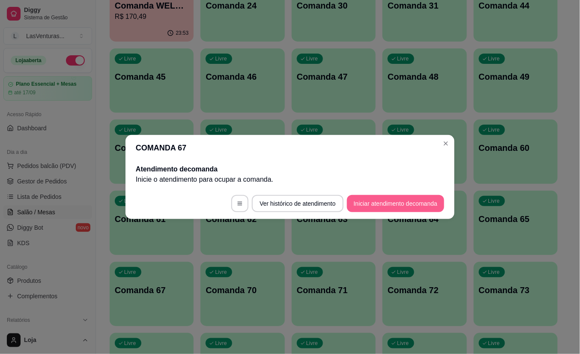
click at [376, 203] on button "Iniciar atendimento de comanda" at bounding box center [395, 203] width 97 height 17
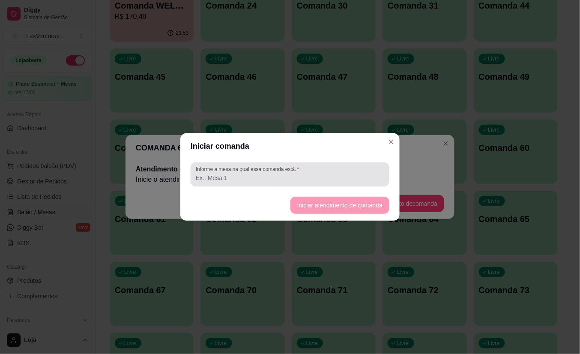
click at [319, 172] on div at bounding box center [290, 174] width 188 height 17
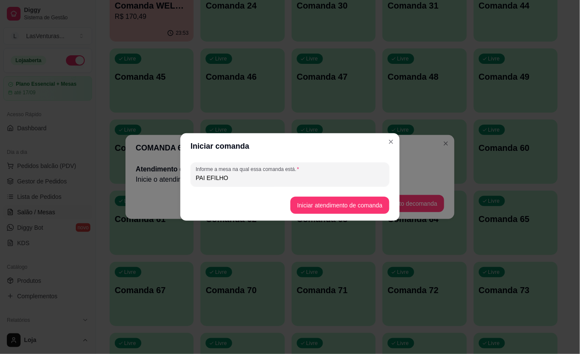
click at [208, 177] on input "PAI EFILHO" at bounding box center [290, 177] width 188 height 9
type input "PAI E FILHO"
click at [317, 204] on button "Iniciar atendimento de comanda" at bounding box center [339, 205] width 96 height 17
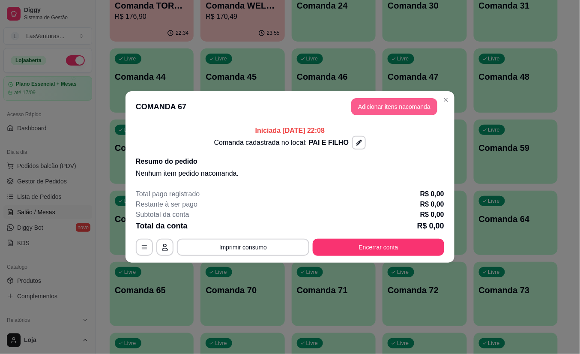
click at [391, 100] on button "Adicionar itens na comanda" at bounding box center [394, 106] width 86 height 17
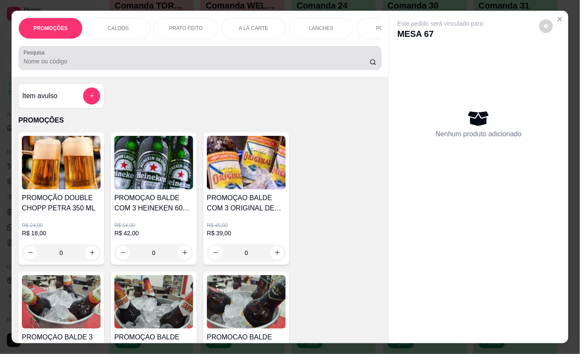
click at [215, 54] on div at bounding box center [200, 57] width 353 height 17
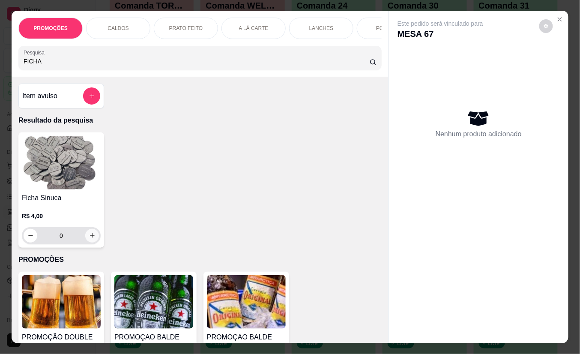
type input "FICHA"
click at [90, 237] on icon "increase-product-quantity" at bounding box center [92, 235] width 6 height 6
type input "1"
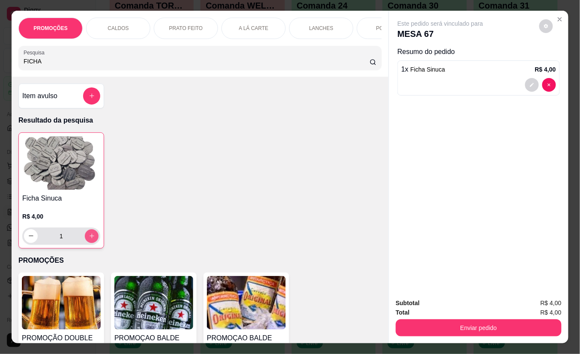
click at [90, 237] on button "increase-product-quantity" at bounding box center [92, 236] width 14 height 14
type input "2"
click at [90, 237] on button "increase-product-quantity" at bounding box center [92, 236] width 14 height 14
type input "3"
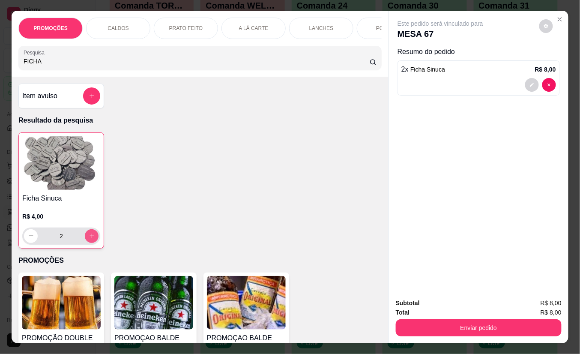
type input "3"
click at [90, 237] on button "increase-product-quantity" at bounding box center [92, 236] width 14 height 14
type input "4"
click at [90, 237] on icon "increase-product-quantity" at bounding box center [92, 236] width 6 height 6
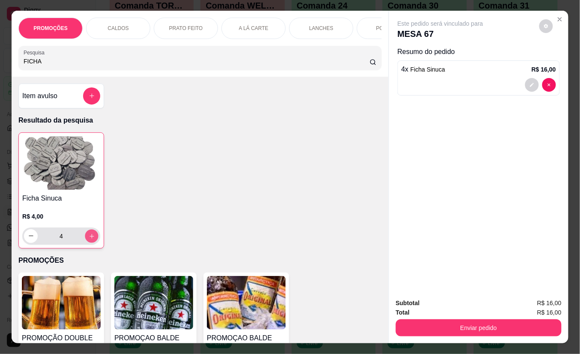
type input "5"
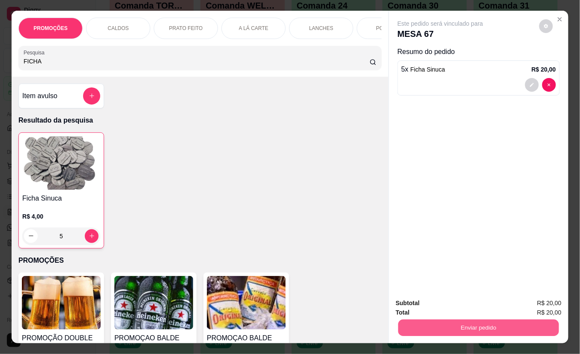
click at [423, 319] on button "Enviar pedido" at bounding box center [478, 327] width 161 height 17
click at [410, 301] on button "Não registrar e enviar pedido" at bounding box center [449, 302] width 89 height 16
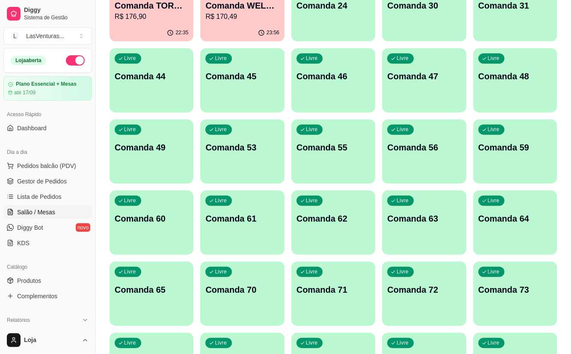
click at [168, 280] on div "Livre Comanda 65" at bounding box center [152, 289] width 84 height 54
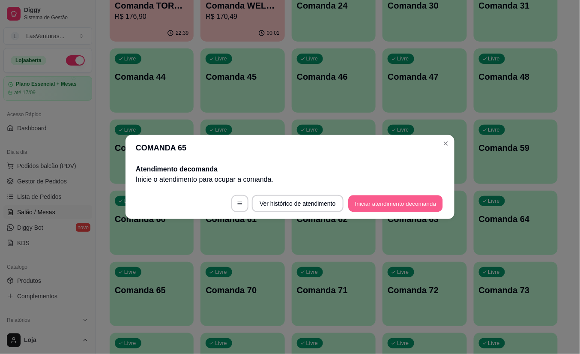
click at [366, 206] on button "Iniciar atendimento de comanda" at bounding box center [395, 203] width 95 height 17
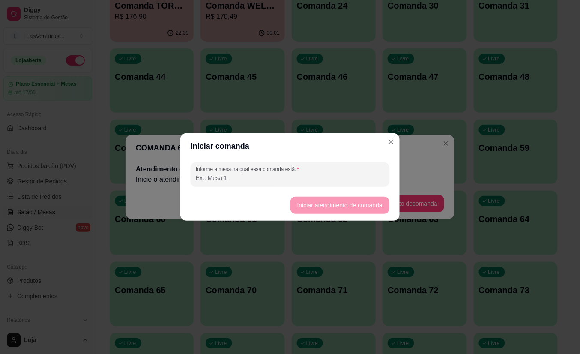
click at [276, 180] on input "Informe a mesa na qual essa comanda está." at bounding box center [290, 177] width 188 height 9
type input "AMIGOS 2"
click at [344, 201] on button "Iniciar atendimento de comanda" at bounding box center [339, 205] width 96 height 17
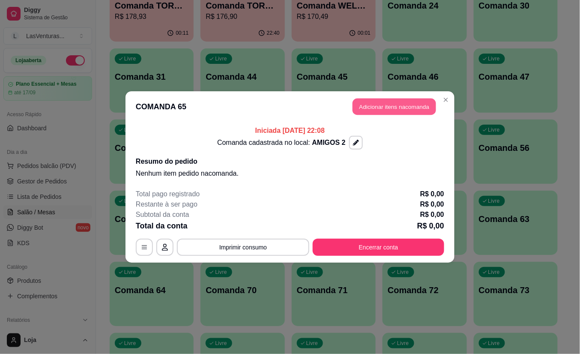
click at [365, 110] on button "Adicionar itens na comanda" at bounding box center [393, 106] width 83 height 17
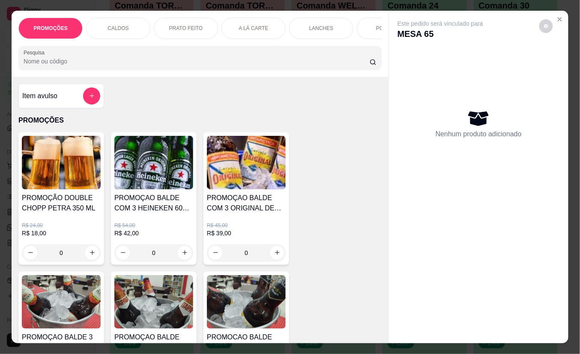
click at [146, 58] on div at bounding box center [200, 57] width 353 height 17
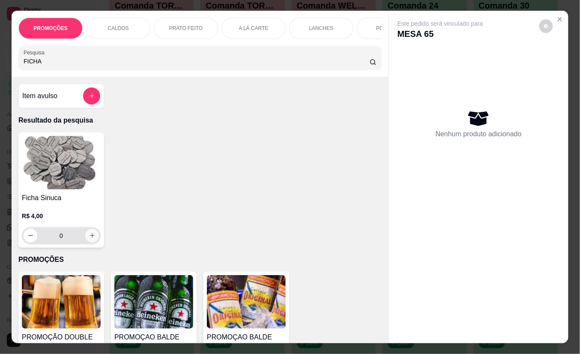
type input "FICHA"
click at [89, 238] on icon "increase-product-quantity" at bounding box center [92, 235] width 6 height 6
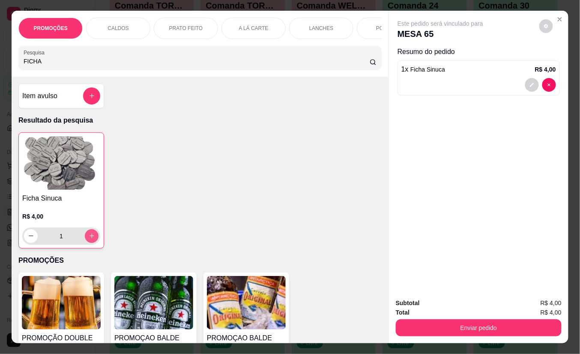
type input "1"
click at [89, 239] on icon "increase-product-quantity" at bounding box center [92, 236] width 6 height 6
type input "2"
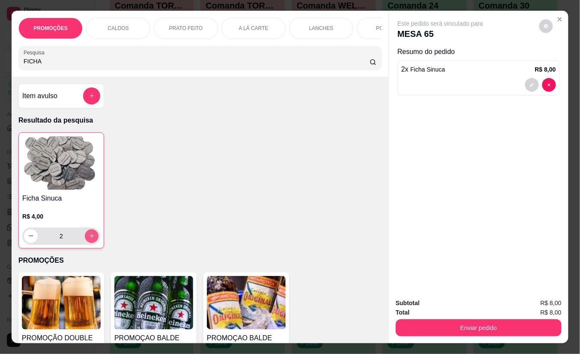
click at [89, 238] on icon "increase-product-quantity" at bounding box center [92, 235] width 6 height 6
type input "3"
click at [89, 238] on icon "increase-product-quantity" at bounding box center [92, 236] width 6 height 6
type input "4"
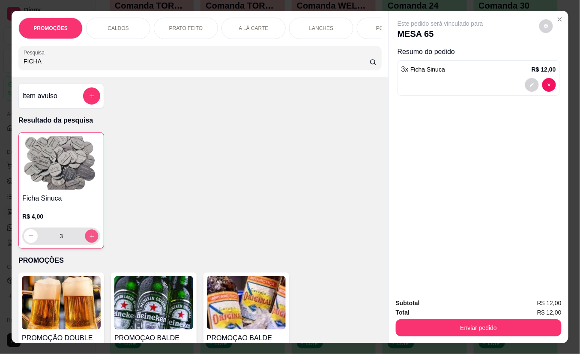
type input "4"
click at [89, 238] on icon "increase-product-quantity" at bounding box center [92, 235] width 6 height 6
type input "5"
click at [87, 236] on button "increase-product-quantity" at bounding box center [92, 236] width 14 height 14
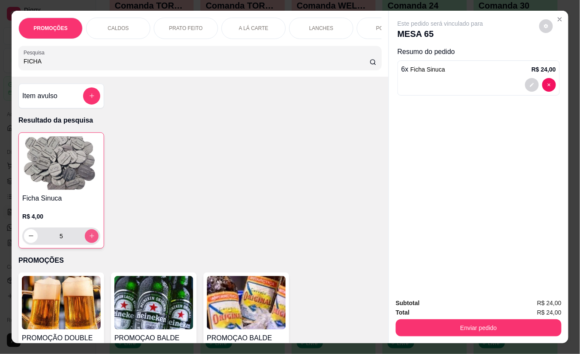
type input "6"
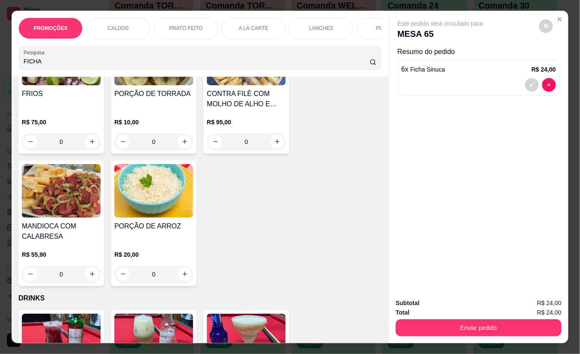
scroll to position [2168, 0]
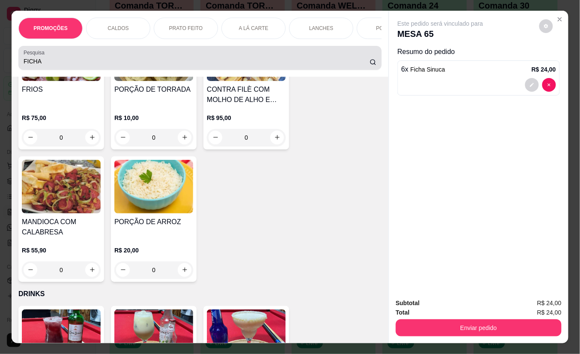
click at [60, 63] on input "FICHA" at bounding box center [197, 61] width 346 height 9
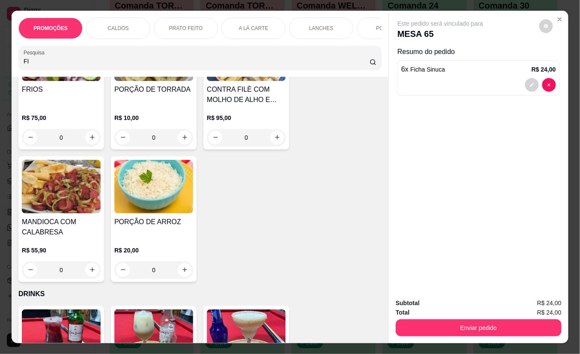
type input "F"
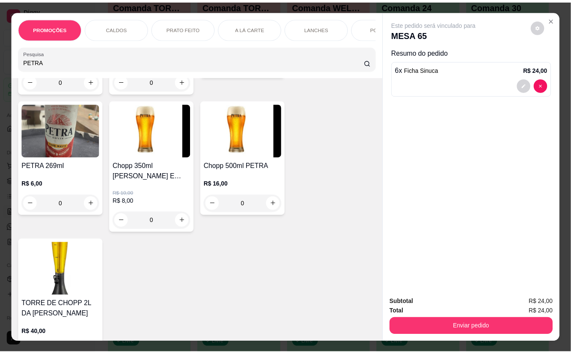
scroll to position [0, 0]
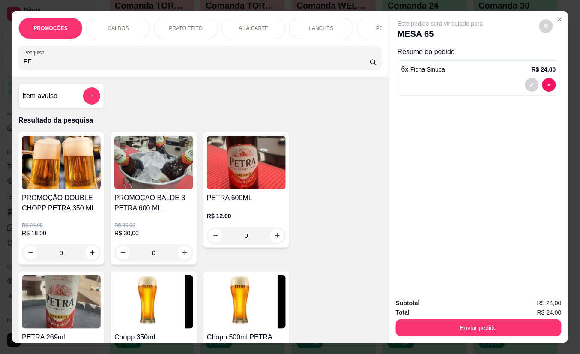
type input "P"
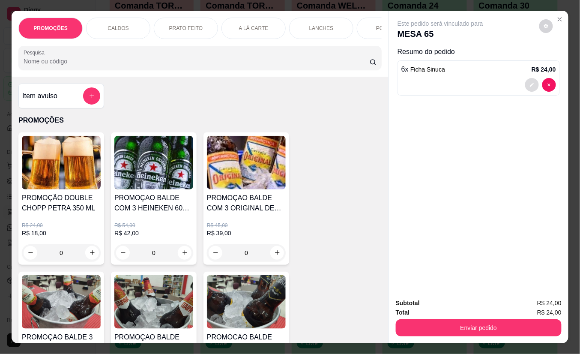
click at [525, 81] on button "decrease-product-quantity" at bounding box center [532, 85] width 14 height 14
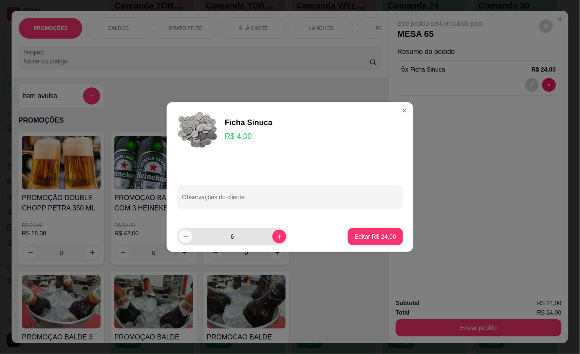
click at [184, 238] on icon "decrease-product-quantity" at bounding box center [185, 236] width 6 height 6
type input "4"
click at [370, 238] on p "Editar R$ 16,00" at bounding box center [375, 236] width 42 height 9
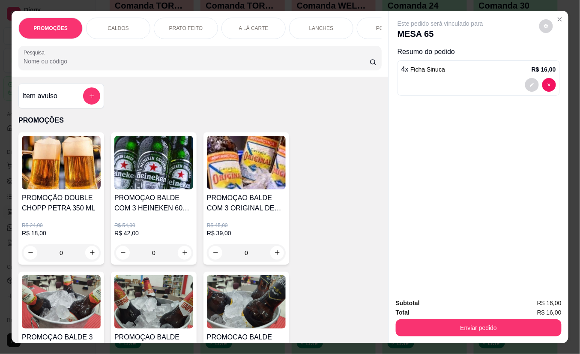
type input "4"
click at [482, 319] on button "Enviar pedido" at bounding box center [478, 327] width 166 height 17
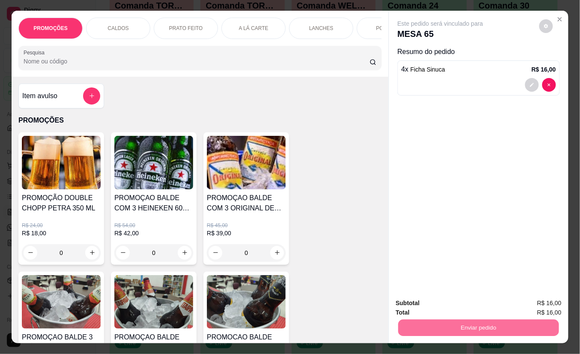
click at [479, 305] on button "Não registrar e enviar pedido" at bounding box center [449, 302] width 86 height 16
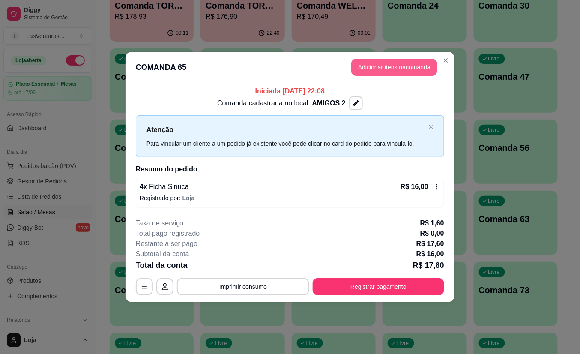
click at [408, 69] on button "Adicionar itens na comanda" at bounding box center [394, 67] width 86 height 17
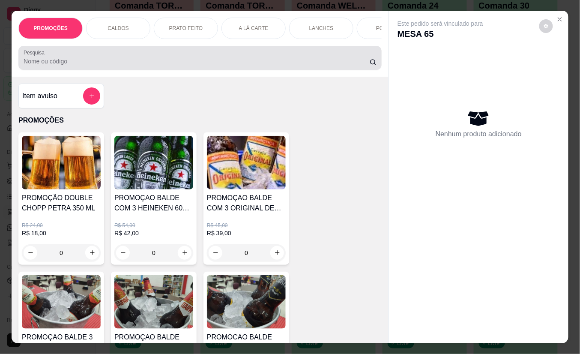
click at [255, 65] on input "Pesquisa" at bounding box center [197, 61] width 346 height 9
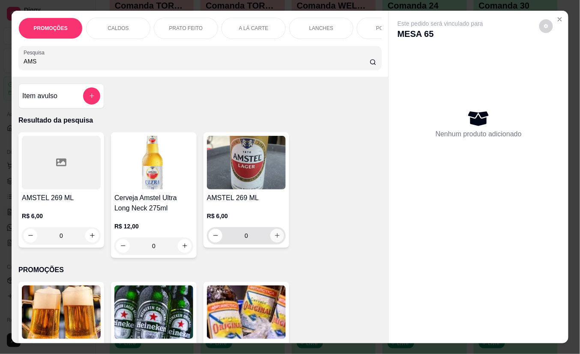
type input "AMS"
click at [274, 238] on icon "increase-product-quantity" at bounding box center [277, 235] width 6 height 6
type input "1"
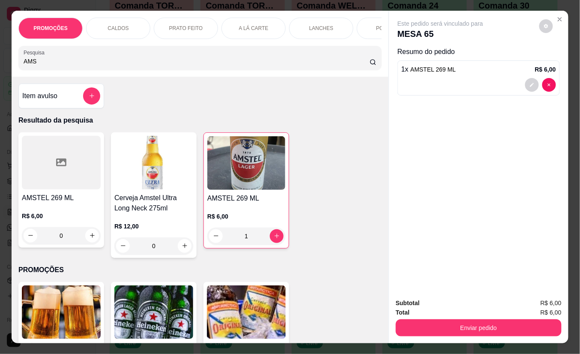
click at [505, 337] on div "Subtotal R$ 6,00 Total R$ 6,00 Enviar pedido" at bounding box center [478, 317] width 179 height 52
click at [486, 324] on button "Enviar pedido" at bounding box center [478, 327] width 166 height 17
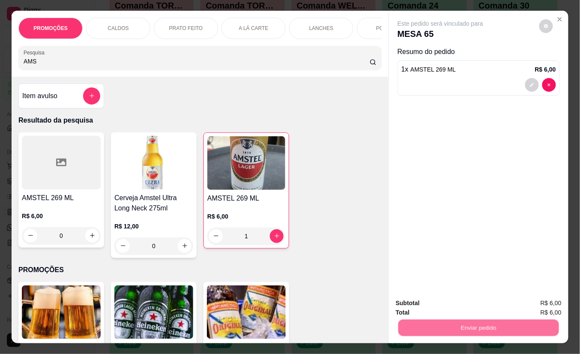
click at [460, 300] on button "Não registrar e enviar pedido" at bounding box center [449, 302] width 89 height 16
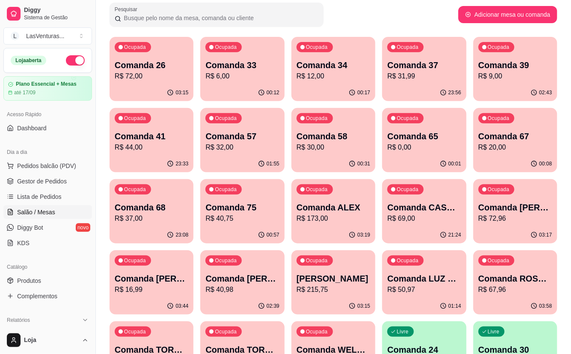
scroll to position [114, 0]
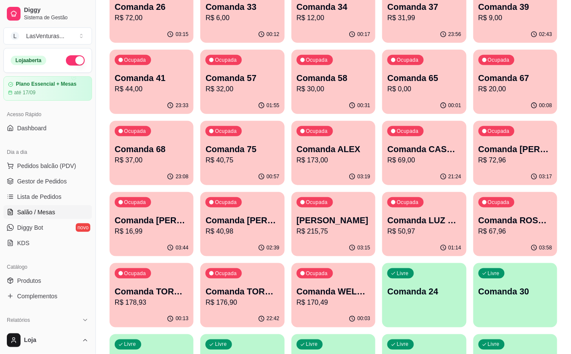
click at [192, 225] on div "Ocupada [PERSON_NAME] JANTA R$ 16,99" at bounding box center [152, 216] width 84 height 48
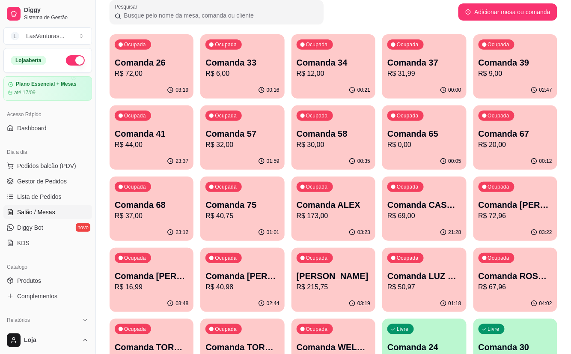
scroll to position [0, 0]
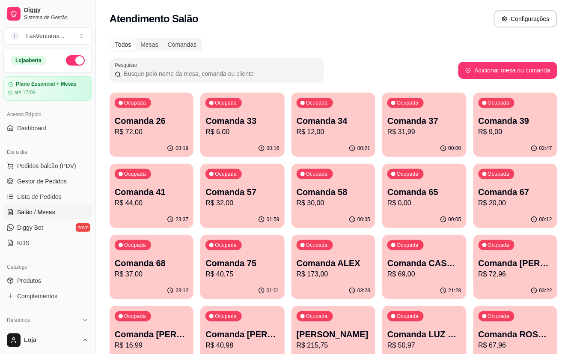
click at [248, 112] on div "Ocupada Comanda 33 R$ 6,00" at bounding box center [242, 116] width 84 height 48
click at [335, 113] on div "Ocupada Comanda 34 R$ 12,00" at bounding box center [333, 116] width 81 height 46
click at [437, 122] on p "Comanda 37" at bounding box center [424, 121] width 74 height 12
click at [523, 113] on div "Ocupada Comanda 39 R$ 9,00" at bounding box center [515, 116] width 84 height 48
click at [528, 186] on p "Comanda 67" at bounding box center [516, 192] width 74 height 12
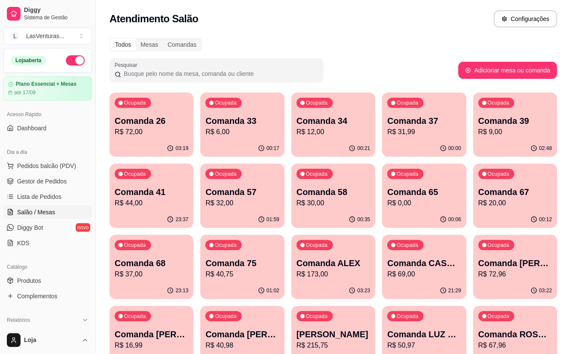
click at [443, 196] on p "Comanda 65" at bounding box center [424, 192] width 74 height 12
click at [350, 184] on div "Ocupada Comanda 58 R$ 30,00" at bounding box center [333, 187] width 81 height 46
click at [246, 210] on div "Ocupada Comanda 57 R$ 32,00" at bounding box center [243, 187] width 82 height 46
click at [313, 211] on div "Ocupada Comanda 58 R$ 30,00" at bounding box center [333, 188] width 84 height 48
click at [141, 265] on p "Comanda 68" at bounding box center [152, 263] width 74 height 12
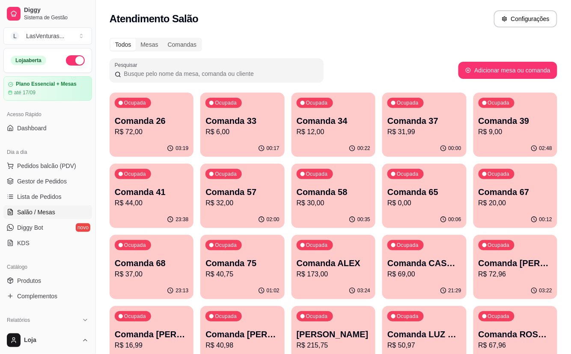
click at [169, 265] on p "Comanda 68" at bounding box center [152, 263] width 74 height 12
click at [242, 258] on p "Comanda 75" at bounding box center [242, 263] width 74 height 12
click at [496, 193] on p "Comanda 67" at bounding box center [516, 192] width 74 height 12
click at [258, 128] on p "R$ 6,00" at bounding box center [242, 132] width 74 height 10
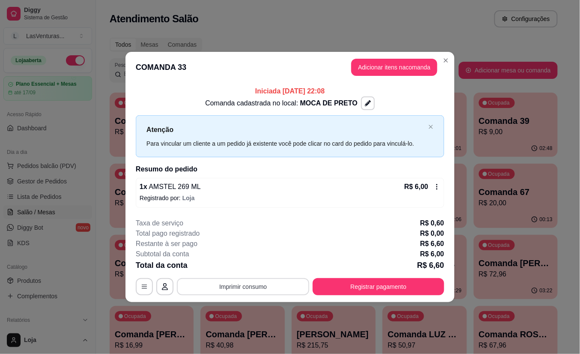
click at [269, 286] on button "Imprimir consumo" at bounding box center [243, 286] width 132 height 17
click at [253, 271] on button "IMPRESSORA" at bounding box center [246, 267] width 62 height 14
click at [437, 187] on icon at bounding box center [436, 187] width 1 height 6
click at [143, 288] on icon "button" at bounding box center [144, 286] width 7 height 7
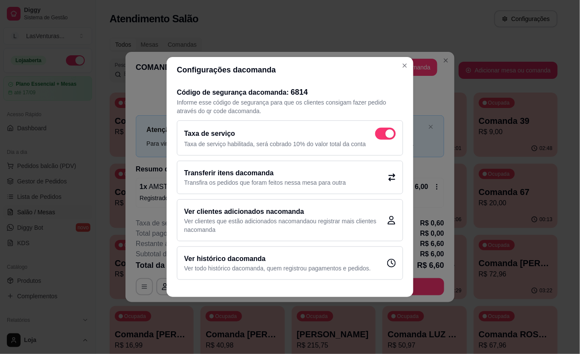
click at [388, 131] on span at bounding box center [389, 133] width 9 height 9
click at [380, 135] on input "checkbox" at bounding box center [378, 138] width 6 height 6
checkbox input "false"
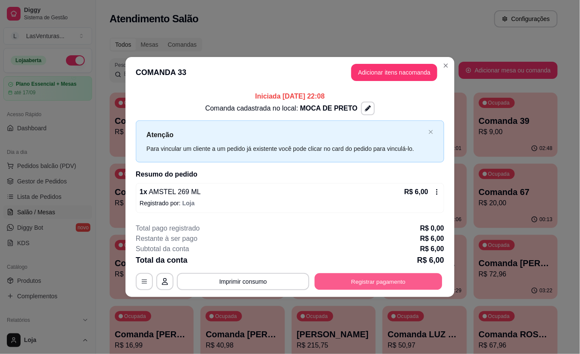
click at [414, 281] on button "Registrar pagamento" at bounding box center [379, 281] width 128 height 17
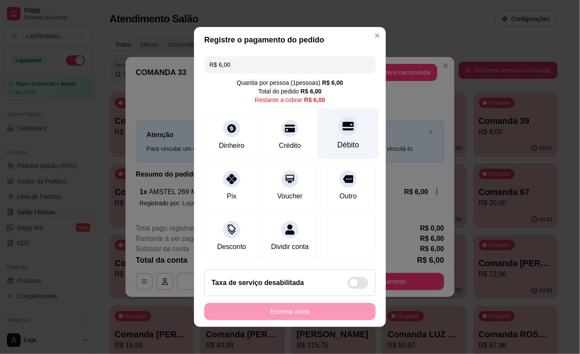
click at [339, 120] on div at bounding box center [348, 125] width 19 height 19
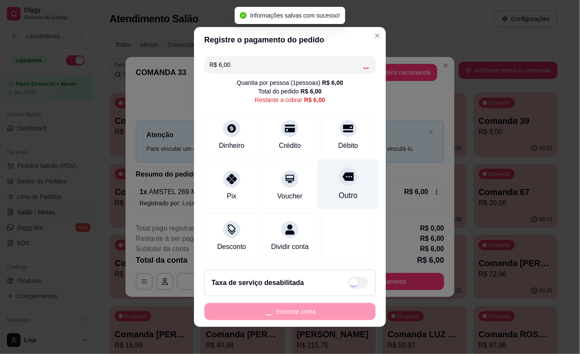
type input "R$ 0,00"
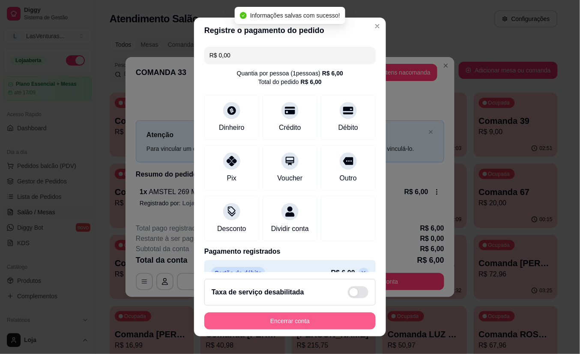
click at [294, 319] on button "Encerrar conta" at bounding box center [289, 320] width 171 height 17
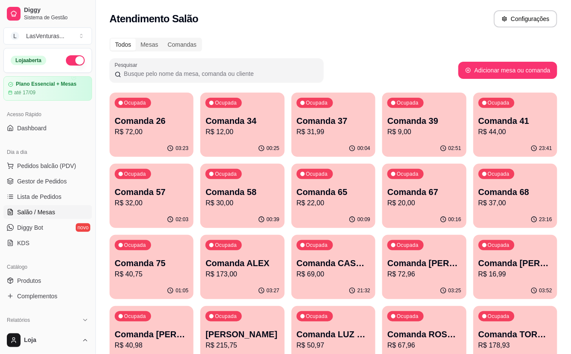
click at [241, 201] on p "R$ 30,00" at bounding box center [242, 203] width 74 height 10
click at [153, 189] on p "Comanda 57" at bounding box center [152, 192] width 74 height 12
click at [514, 134] on p "R$ 44,00" at bounding box center [516, 132] width 74 height 10
click at [465, 131] on div "Ocupada Comanda 39 R$ 9,00" at bounding box center [424, 116] width 84 height 48
click at [361, 131] on p "R$ 31,99" at bounding box center [334, 132] width 74 height 10
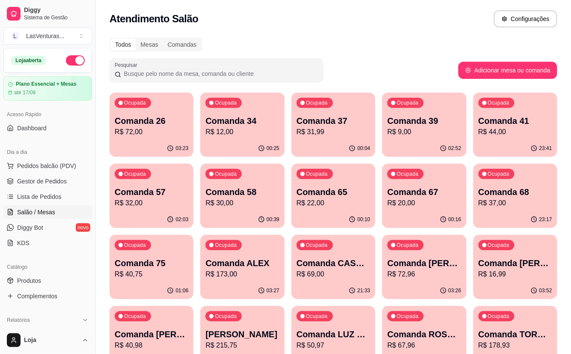
click at [259, 122] on p "Comanda 34" at bounding box center [242, 121] width 74 height 12
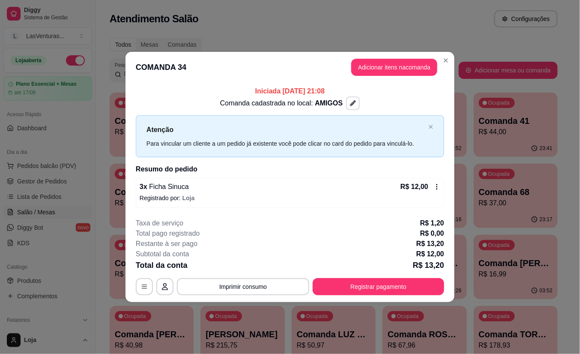
click at [350, 100] on icon "button" at bounding box center [353, 103] width 6 height 6
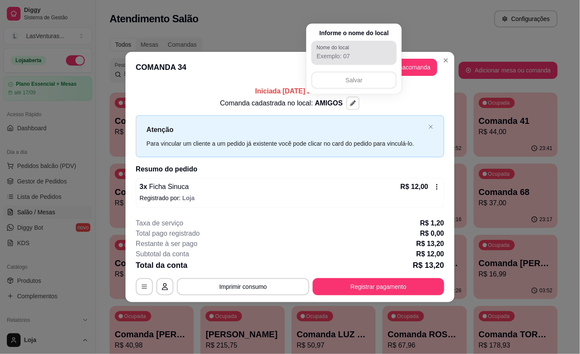
click at [342, 54] on input "Nome do local" at bounding box center [353, 56] width 75 height 9
type input "3 AMIGOS"
click at [343, 80] on button "Salvar" at bounding box center [353, 79] width 85 height 17
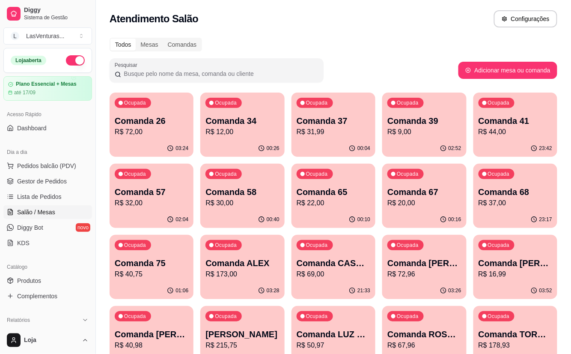
click at [362, 111] on div "Ocupada Comanda 37 R$ 31,99" at bounding box center [333, 116] width 84 height 48
drag, startPoint x: 469, startPoint y: 115, endPoint x: 463, endPoint y: 116, distance: 6.1
click at [462, 116] on div "Ocupada Comanda 39 R$ 9,00" at bounding box center [424, 116] width 84 height 48
click at [506, 135] on p "R$ 44,00" at bounding box center [514, 132] width 71 height 10
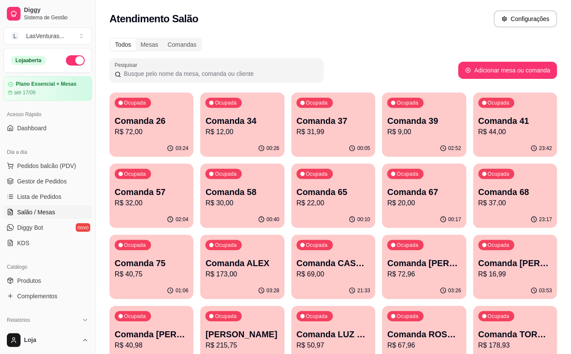
click at [177, 183] on div "Ocupada Comanda 57 R$ 32,00" at bounding box center [152, 188] width 84 height 48
click at [235, 196] on p "Comanda 58" at bounding box center [242, 192] width 74 height 12
click at [332, 217] on div "00:10" at bounding box center [333, 219] width 84 height 17
click at [424, 196] on p "Comanda 67" at bounding box center [424, 192] width 74 height 12
click at [512, 204] on p "R$ 37,00" at bounding box center [516, 203] width 74 height 10
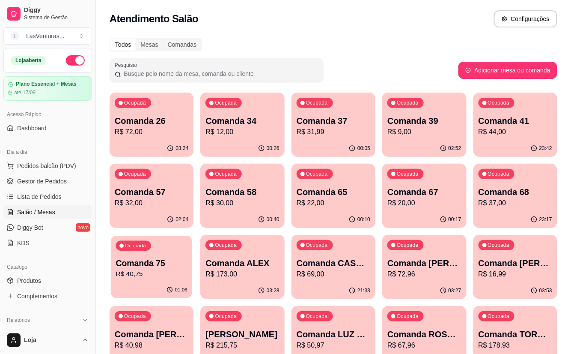
click at [140, 257] on p "Comanda 75" at bounding box center [151, 263] width 71 height 12
click at [497, 133] on p "R$ 44,00" at bounding box center [516, 132] width 74 height 10
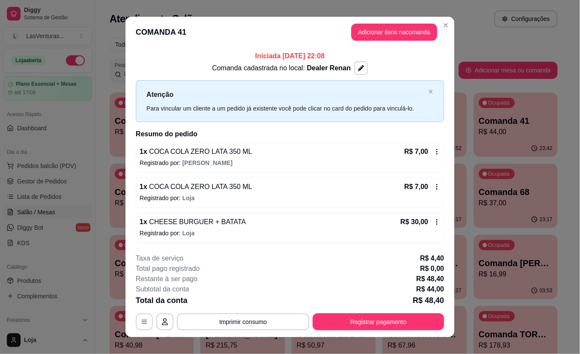
click at [448, 37] on header "COMANDA 41 Adicionar itens na comanda" at bounding box center [289, 32] width 329 height 31
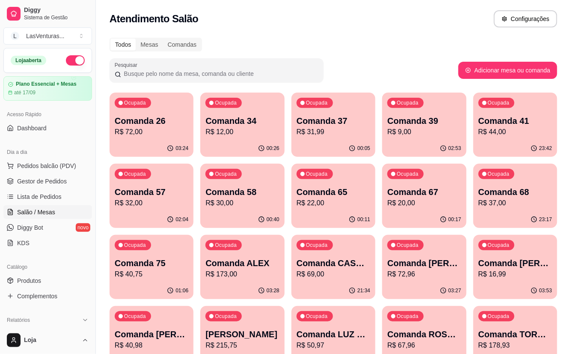
click at [434, 124] on p "Comanda 39" at bounding box center [424, 121] width 74 height 12
click at [342, 127] on p "R$ 31,99" at bounding box center [334, 132] width 74 height 10
click at [271, 126] on div "Comanda 34 R$ 12,00" at bounding box center [242, 125] width 71 height 21
click at [254, 125] on p "Comanda 34" at bounding box center [242, 121] width 74 height 12
click at [240, 186] on p "Comanda 58" at bounding box center [242, 192] width 71 height 12
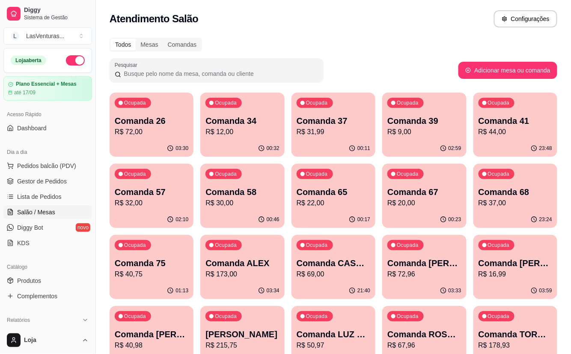
click at [308, 206] on p "R$ 22,00" at bounding box center [334, 203] width 74 height 10
click at [346, 112] on div "Ocupada Comanda 37 R$ 31,99" at bounding box center [333, 116] width 81 height 46
click at [451, 127] on p "R$ 9,00" at bounding box center [424, 132] width 74 height 10
click at [259, 112] on div "Ocupada Comanda 34 R$ 12,00" at bounding box center [242, 116] width 84 height 48
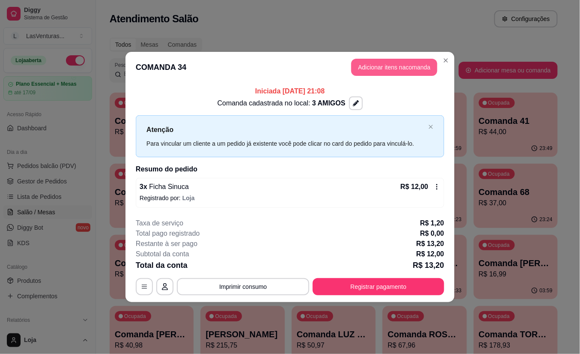
click at [366, 69] on button "Adicionar itens na comanda" at bounding box center [394, 67] width 86 height 17
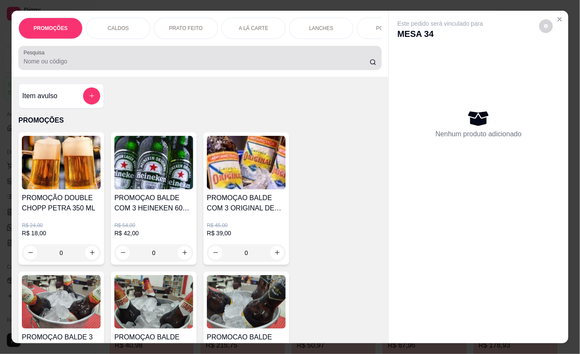
click at [151, 57] on div at bounding box center [200, 57] width 353 height 17
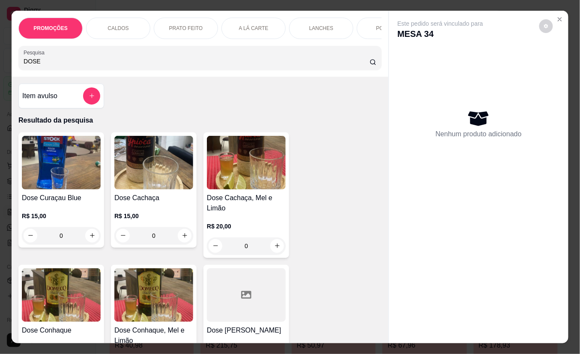
scroll to position [114, 0]
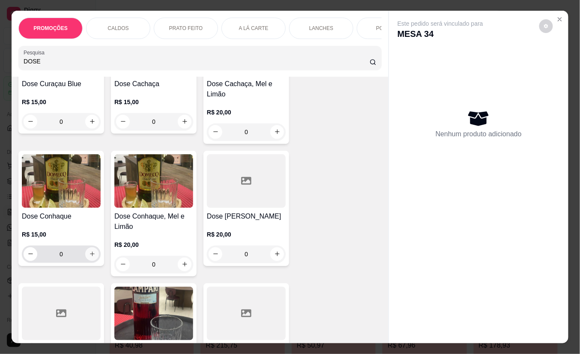
type input "DOSE"
click at [90, 256] on icon "increase-product-quantity" at bounding box center [92, 254] width 5 height 5
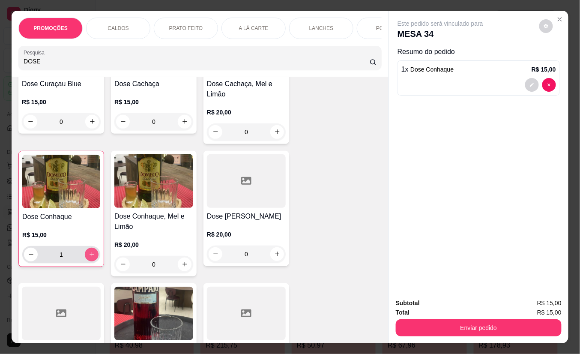
type input "1"
click at [28, 257] on icon "decrease-product-quantity" at bounding box center [31, 254] width 6 height 6
type input "0"
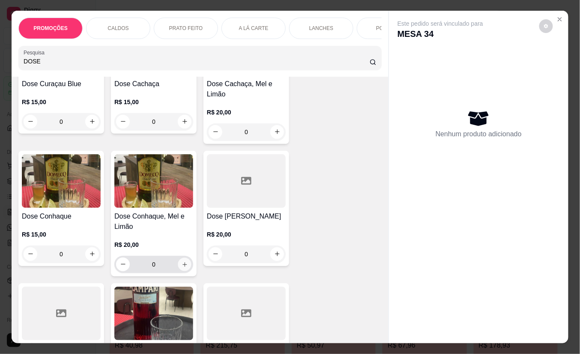
click at [181, 268] on icon "increase-product-quantity" at bounding box center [184, 264] width 6 height 6
type input "1"
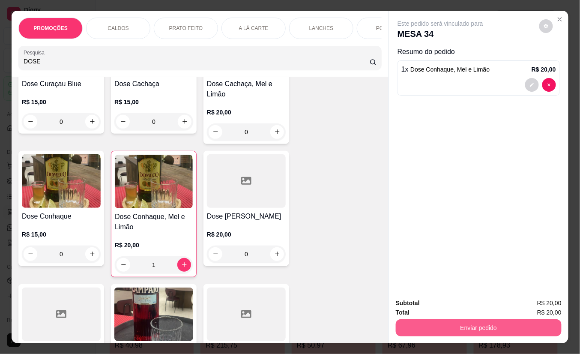
click at [419, 323] on button "Enviar pedido" at bounding box center [478, 327] width 166 height 17
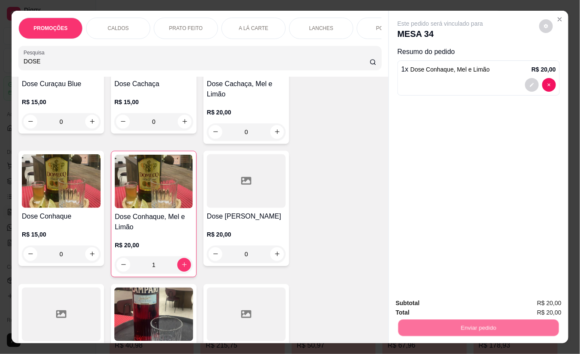
click at [423, 309] on button "Não registrar e enviar pedido" at bounding box center [449, 302] width 89 height 16
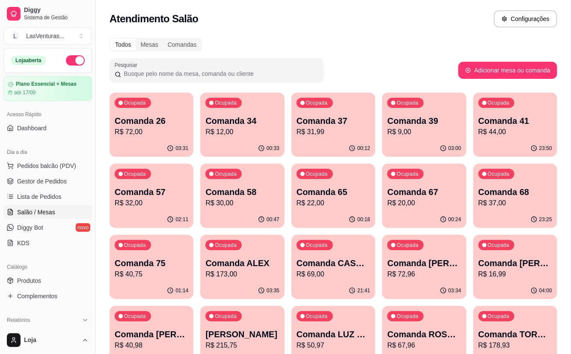
click at [408, 210] on div "Ocupada Comanda 67 R$ 20,00" at bounding box center [424, 188] width 84 height 48
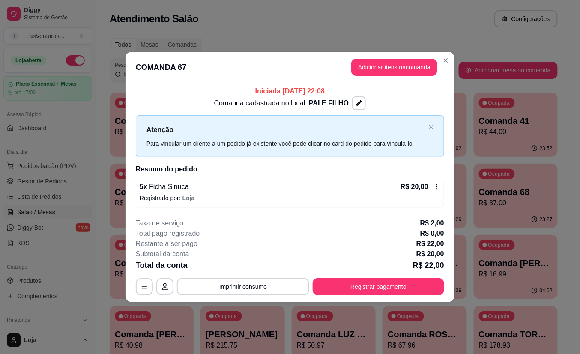
click at [437, 186] on icon at bounding box center [436, 186] width 7 height 7
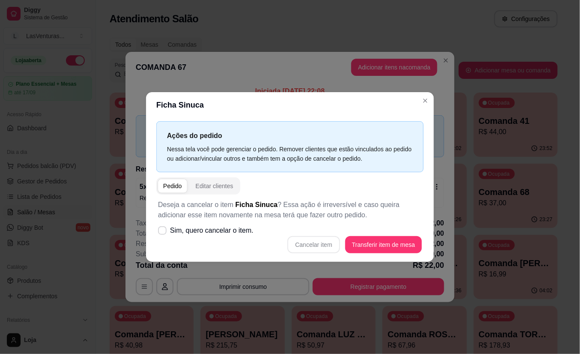
click at [327, 244] on div "Cancelar item Transferir item de mesa" at bounding box center [290, 244] width 264 height 17
click at [176, 183] on div "Pedido" at bounding box center [172, 185] width 19 height 9
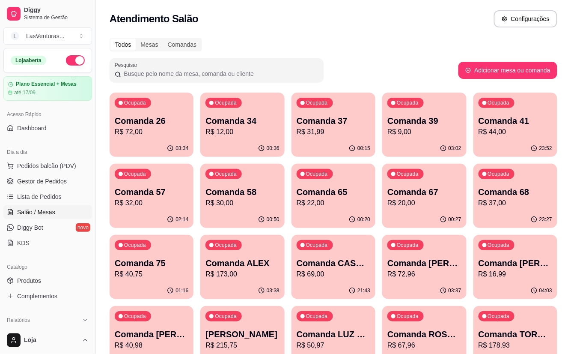
click at [417, 195] on p "Comanda 67" at bounding box center [424, 192] width 74 height 12
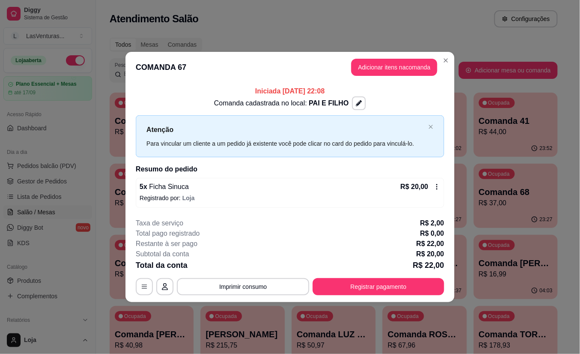
click at [438, 187] on icon at bounding box center [436, 186] width 7 height 7
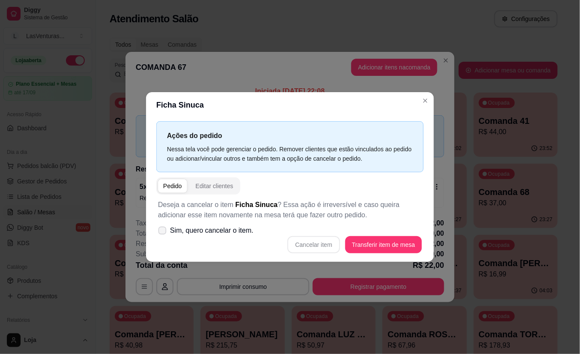
click at [169, 230] on label "Sim, quero cancelar o item." at bounding box center [206, 230] width 102 height 17
click at [163, 232] on input "Sim, quero cancelar o item." at bounding box center [161, 235] width 6 height 6
checkbox input "true"
click at [310, 245] on button "Cancelar item" at bounding box center [313, 244] width 51 height 17
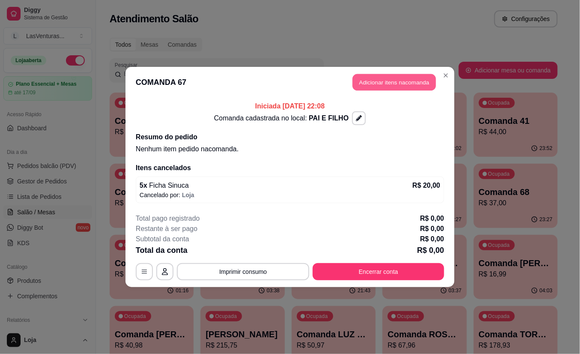
click at [409, 84] on button "Adicionar itens na comanda" at bounding box center [393, 82] width 83 height 17
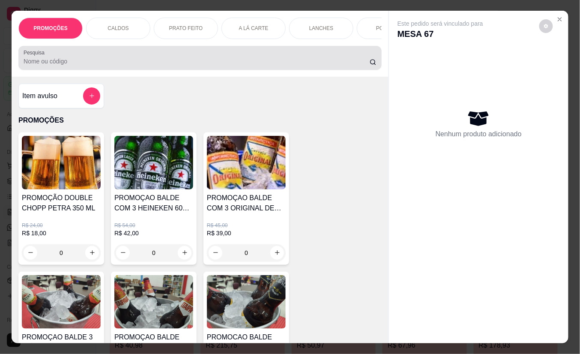
click at [192, 60] on div at bounding box center [200, 57] width 353 height 17
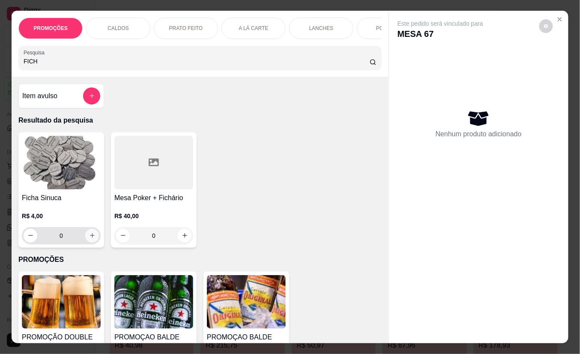
type input "FICH"
click at [89, 239] on icon "increase-product-quantity" at bounding box center [92, 235] width 6 height 6
type input "1"
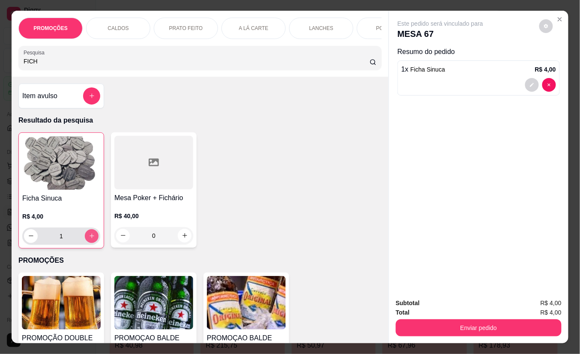
click at [89, 239] on icon "increase-product-quantity" at bounding box center [92, 235] width 6 height 6
type input "2"
click at [86, 235] on button "increase-product-quantity" at bounding box center [91, 235] width 13 height 13
type input "3"
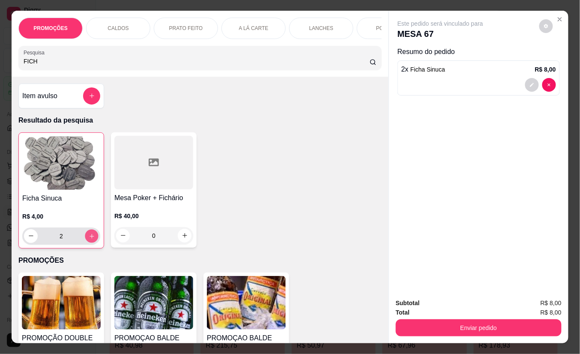
type input "3"
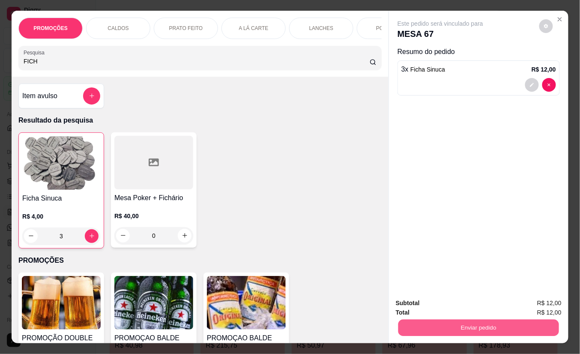
click at [442, 320] on button "Enviar pedido" at bounding box center [478, 327] width 161 height 17
click at [445, 305] on button "Não registrar e enviar pedido" at bounding box center [449, 302] width 86 height 16
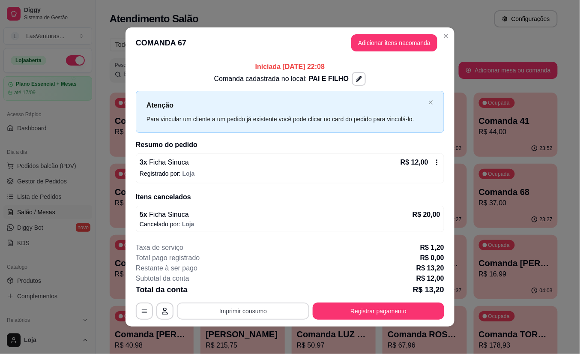
click at [278, 309] on button "Imprimir consumo" at bounding box center [243, 310] width 132 height 17
click at [252, 290] on button "IMPRESSORA" at bounding box center [246, 292] width 62 height 14
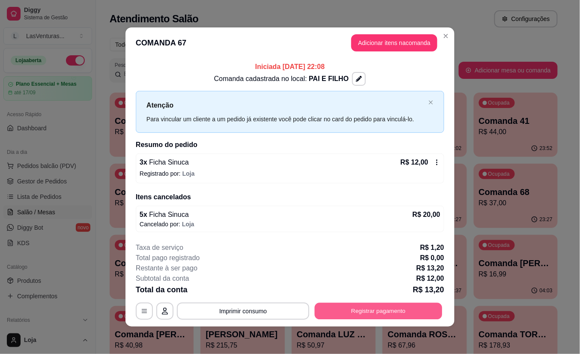
click at [398, 307] on button "Registrar pagamento" at bounding box center [379, 310] width 128 height 17
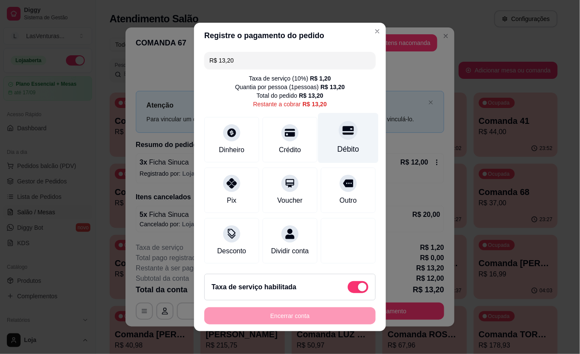
click at [329, 135] on div "Débito" at bounding box center [348, 138] width 60 height 50
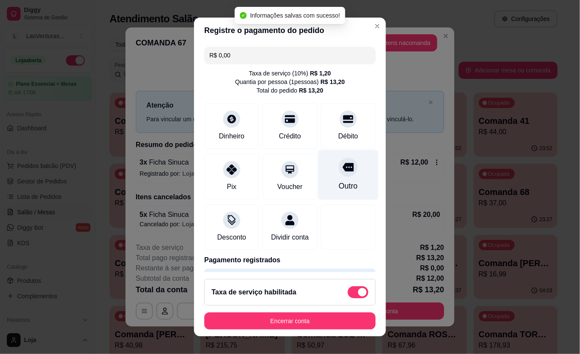
type input "R$ 0,00"
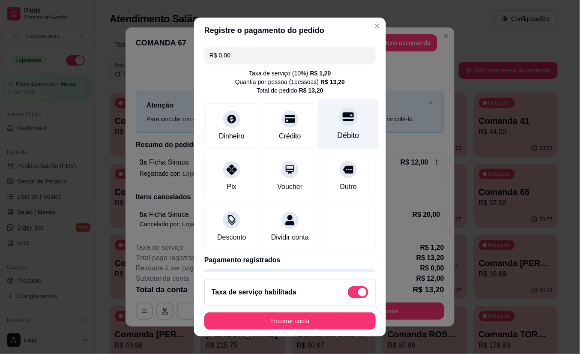
click at [339, 124] on div at bounding box center [348, 116] width 19 height 19
click at [342, 121] on icon at bounding box center [347, 117] width 11 height 9
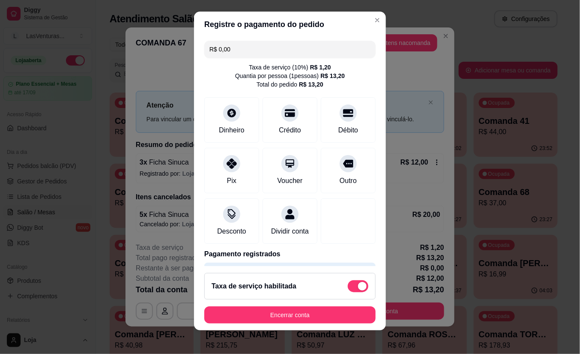
scroll to position [9, 0]
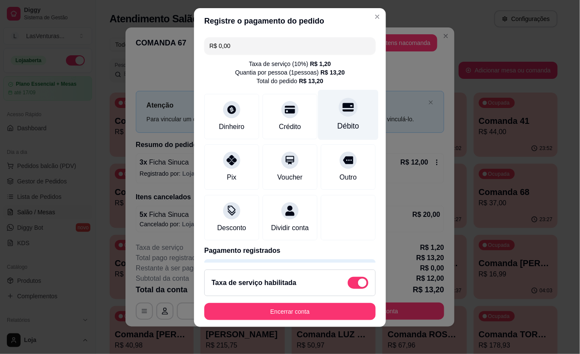
click at [339, 115] on div at bounding box center [348, 107] width 19 height 19
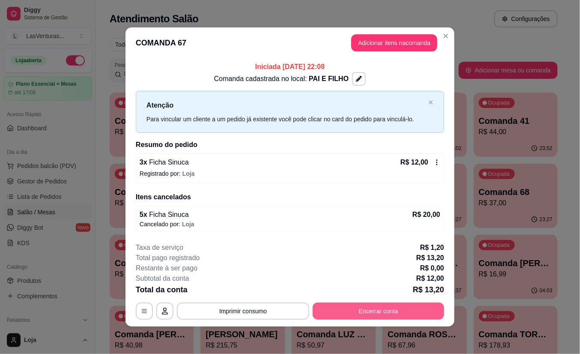
click at [364, 310] on button "Encerrar conta" at bounding box center [377, 310] width 131 height 17
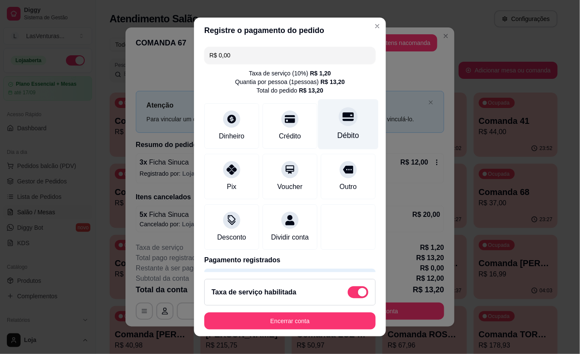
click at [337, 134] on div "Débito" at bounding box center [348, 135] width 22 height 11
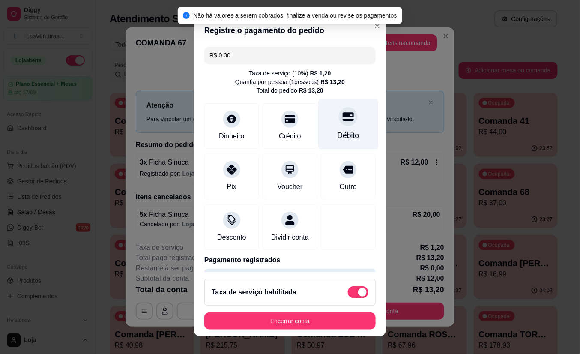
click at [342, 122] on icon at bounding box center [347, 116] width 11 height 11
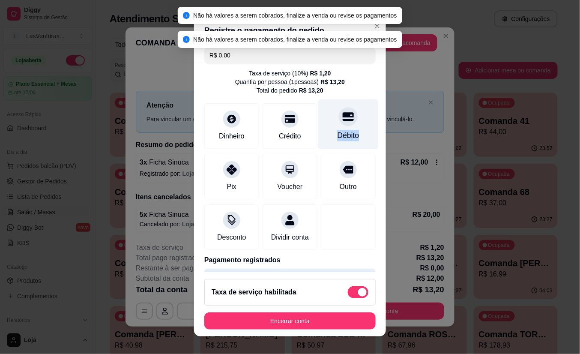
click at [342, 122] on icon at bounding box center [347, 116] width 11 height 11
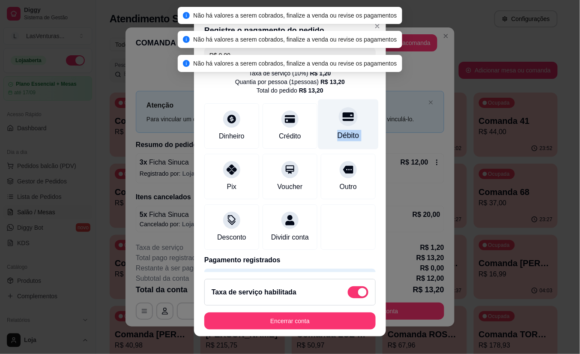
click at [342, 122] on icon at bounding box center [347, 116] width 11 height 11
click at [342, 118] on icon at bounding box center [347, 116] width 11 height 11
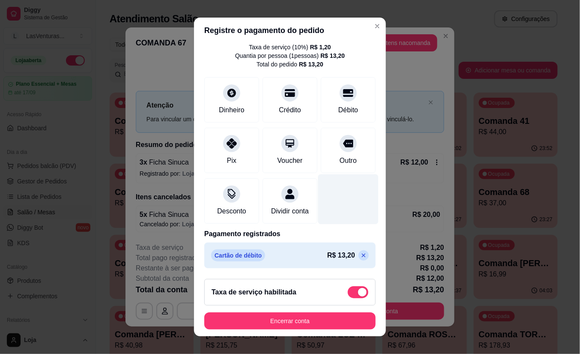
scroll to position [37, 0]
click at [307, 332] on footer "Taxa de serviço habilitada Encerrar conta" at bounding box center [290, 304] width 192 height 64
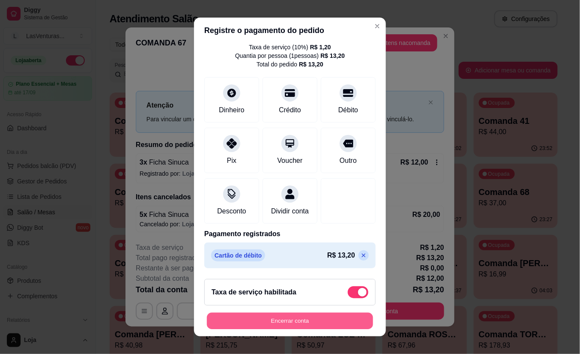
click at [297, 322] on button "Encerrar conta" at bounding box center [290, 320] width 166 height 17
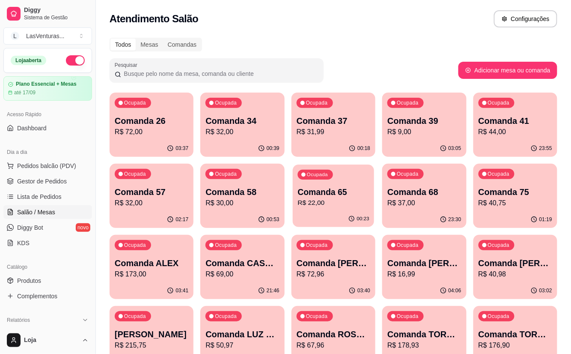
click at [330, 194] on p "Comanda 65" at bounding box center [332, 192] width 71 height 12
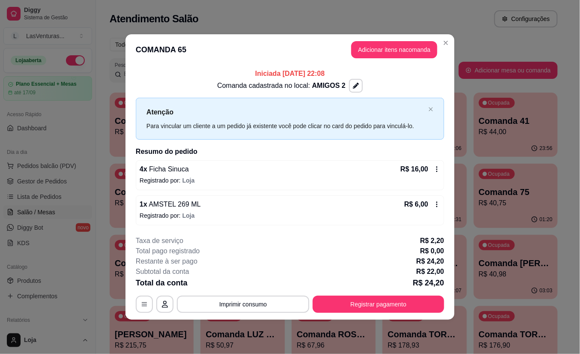
click at [435, 168] on icon at bounding box center [436, 169] width 7 height 7
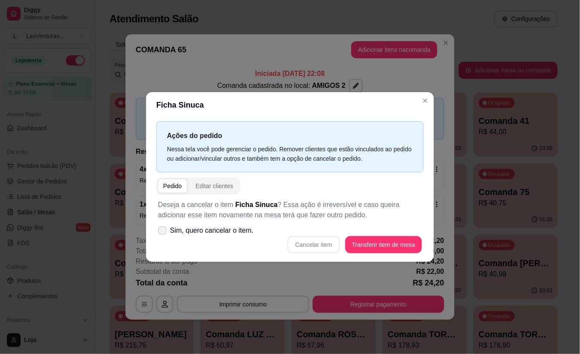
click at [208, 229] on span "Sim, quero cancelar o item." at bounding box center [211, 230] width 83 height 10
click at [163, 232] on input "Sim, quero cancelar o item." at bounding box center [161, 235] width 6 height 6
checkbox input "true"
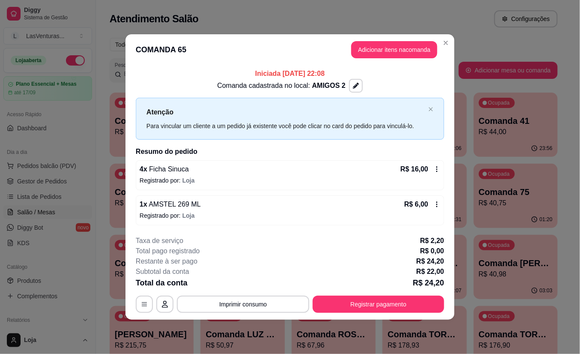
click at [438, 169] on icon at bounding box center [436, 169] width 7 height 7
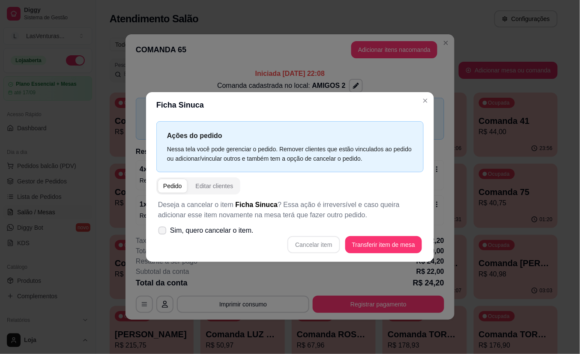
click at [159, 231] on icon at bounding box center [162, 230] width 6 height 5
click at [159, 232] on input "Sim, quero cancelar o item." at bounding box center [161, 235] width 6 height 6
checkbox input "true"
click at [321, 248] on button "Cancelar item" at bounding box center [313, 244] width 51 height 17
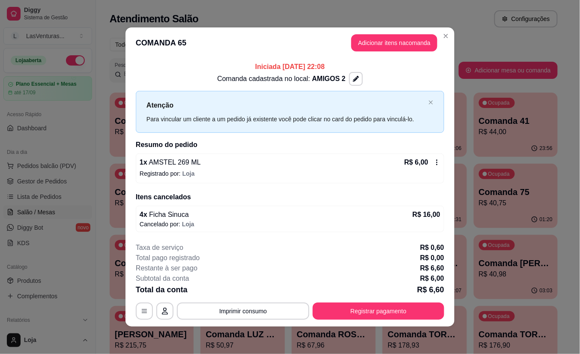
click at [391, 41] on button "Adicionar itens na comanda" at bounding box center [394, 42] width 86 height 17
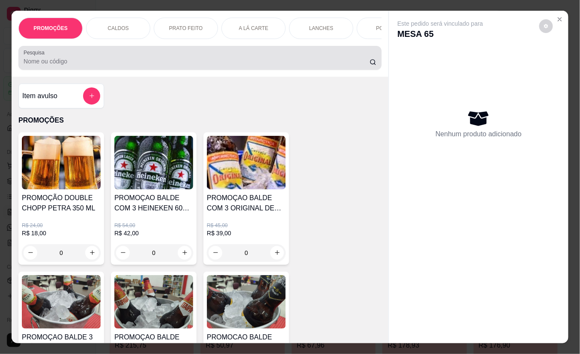
click at [199, 56] on div at bounding box center [200, 57] width 353 height 17
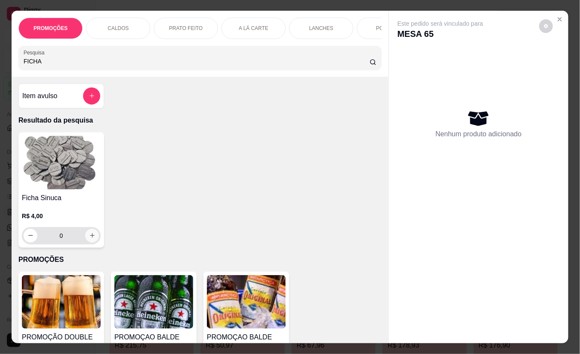
type input "FICHA"
click at [89, 237] on icon "increase-product-quantity" at bounding box center [92, 235] width 6 height 6
type input "1"
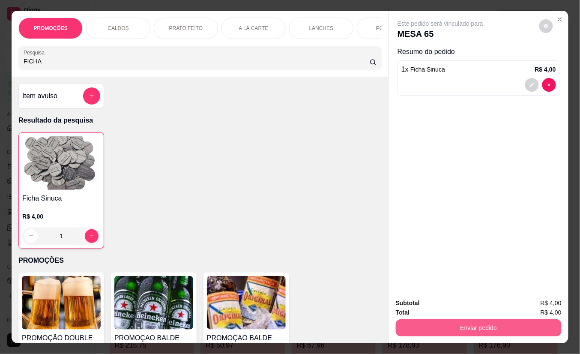
click at [455, 322] on button "Enviar pedido" at bounding box center [478, 327] width 166 height 17
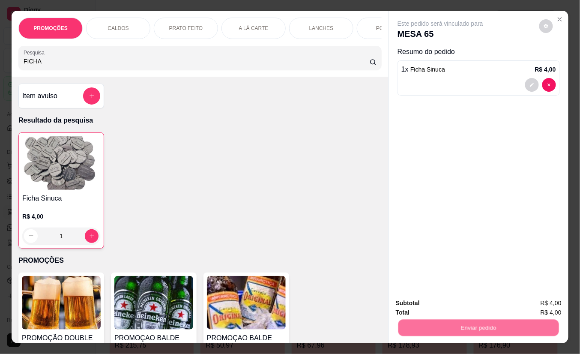
click at [451, 302] on button "Não registrar e enviar pedido" at bounding box center [449, 302] width 89 height 16
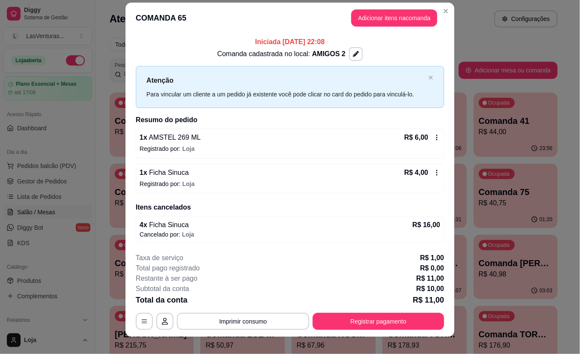
scroll to position [18, 0]
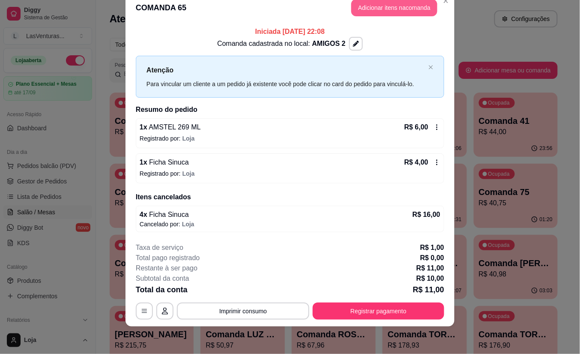
click at [398, 9] on button "Adicionar itens na comanda" at bounding box center [394, 7] width 86 height 17
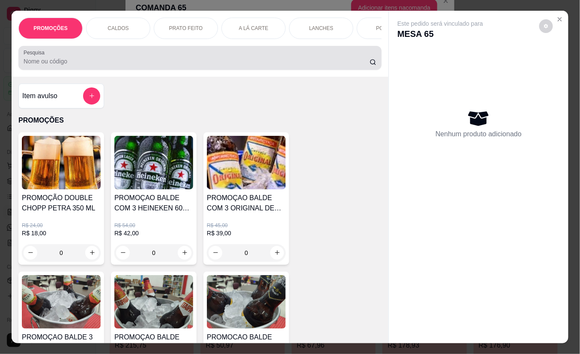
click at [247, 56] on div at bounding box center [200, 57] width 353 height 17
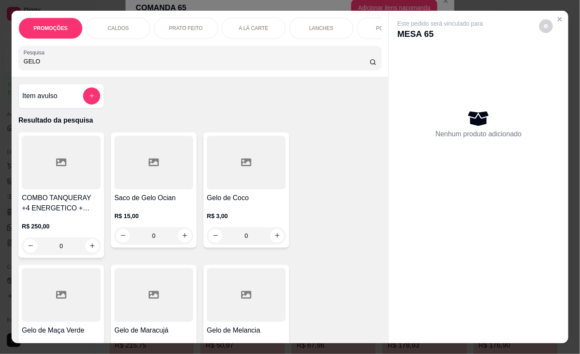
scroll to position [57, 0]
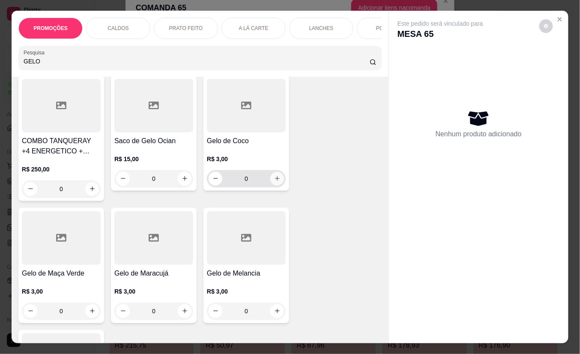
type input "GELO"
click at [274, 180] on icon "increase-product-quantity" at bounding box center [277, 178] width 6 height 6
type input "1"
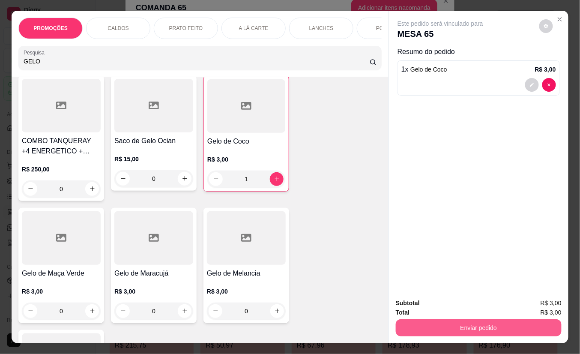
click at [452, 323] on button "Enviar pedido" at bounding box center [478, 327] width 166 height 17
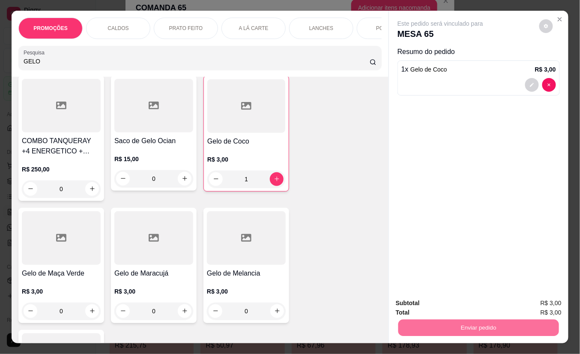
click at [442, 303] on button "Não registrar e enviar pedido" at bounding box center [449, 302] width 89 height 16
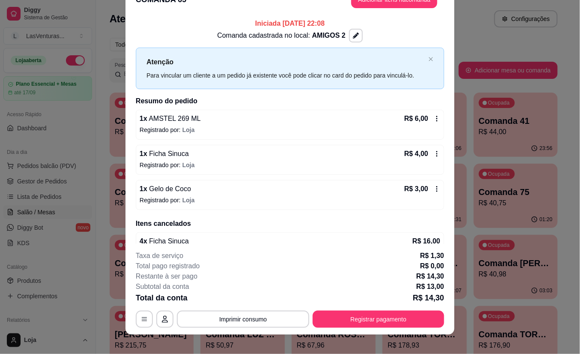
scroll to position [9, 0]
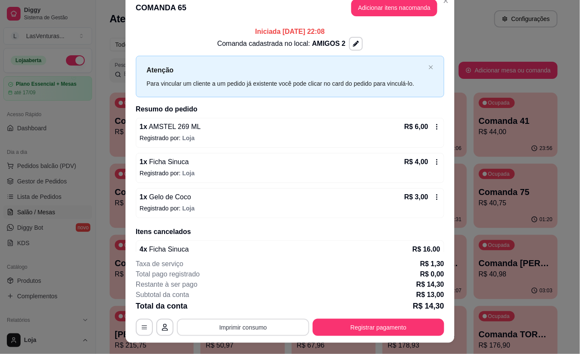
click at [252, 321] on button "Imprimir consumo" at bounding box center [243, 326] width 132 height 17
click at [256, 307] on button "IMPRESSORA" at bounding box center [242, 307] width 62 height 14
click at [377, 333] on button "Registrar pagamento" at bounding box center [377, 326] width 131 height 17
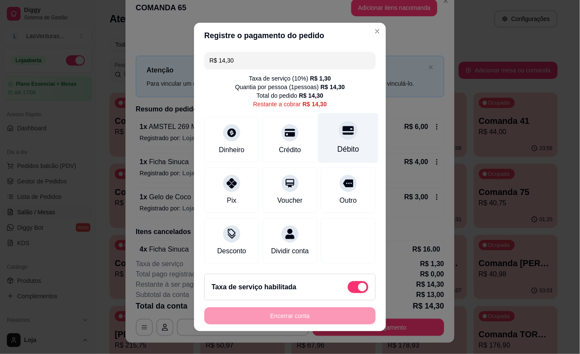
click at [342, 127] on icon at bounding box center [347, 130] width 11 height 11
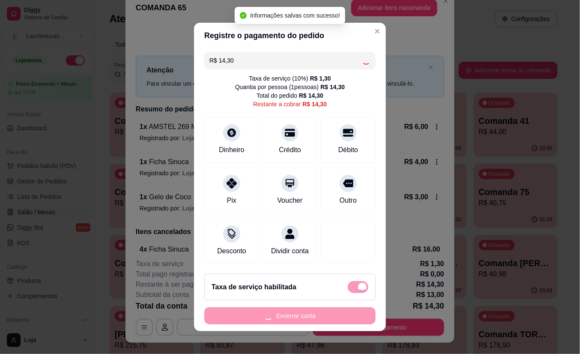
type input "R$ 0,00"
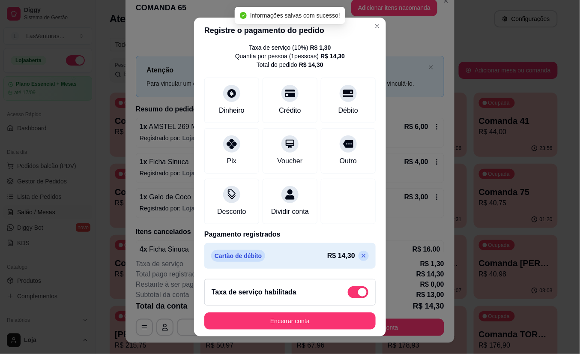
scroll to position [37, 0]
click at [293, 311] on footer "Taxa de serviço habilitada Encerrar conta" at bounding box center [290, 304] width 192 height 64
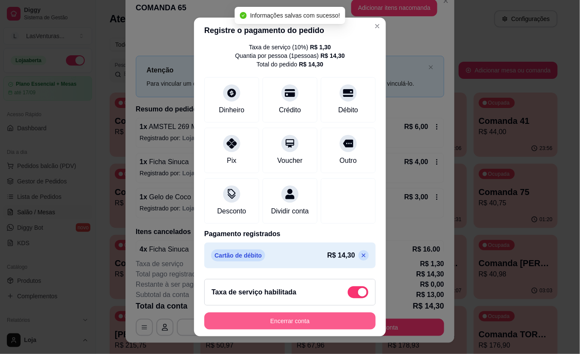
click at [291, 321] on button "Encerrar conta" at bounding box center [289, 320] width 171 height 17
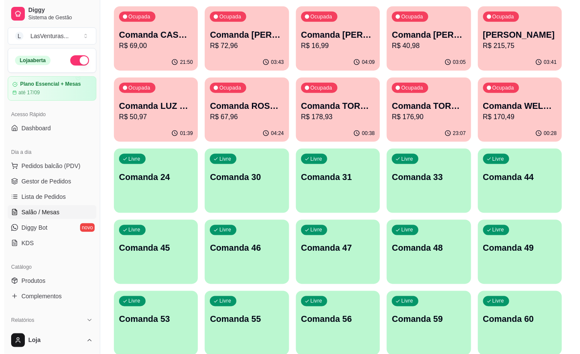
scroll to position [0, 0]
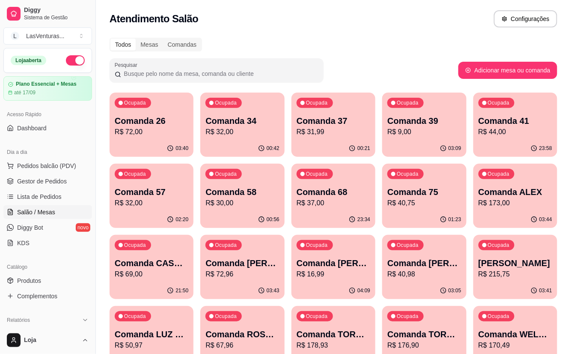
click at [220, 140] on div "00:42" at bounding box center [242, 148] width 84 height 17
click at [252, 199] on p "R$ 30,00" at bounding box center [242, 203] width 74 height 10
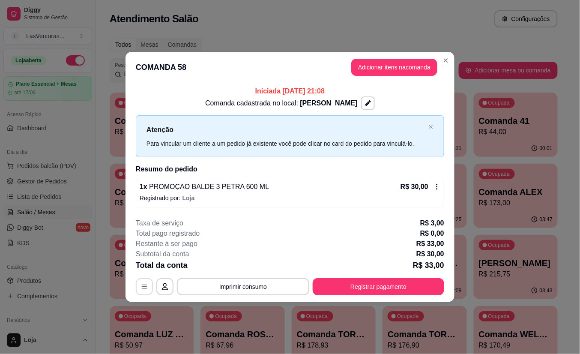
click at [146, 287] on icon "button" at bounding box center [144, 286] width 7 height 7
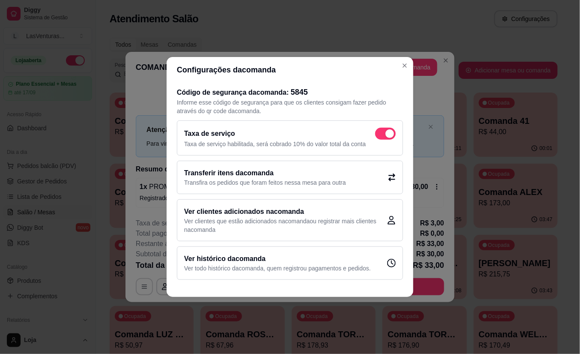
click at [389, 131] on span at bounding box center [389, 133] width 9 height 9
click at [380, 135] on input "checkbox" at bounding box center [378, 138] width 6 height 6
checkbox input "false"
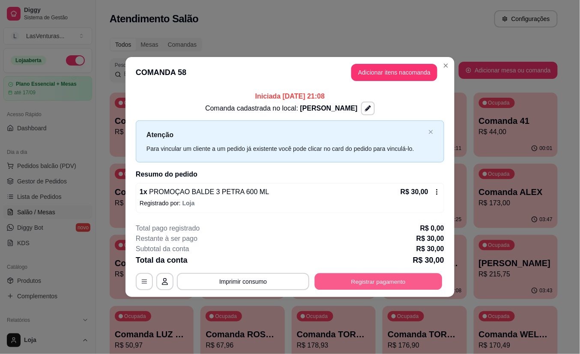
click at [379, 275] on button "Registrar pagamento" at bounding box center [379, 281] width 128 height 17
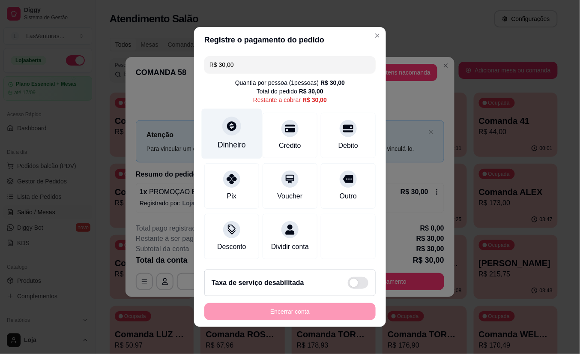
click at [233, 127] on div at bounding box center [231, 125] width 19 height 19
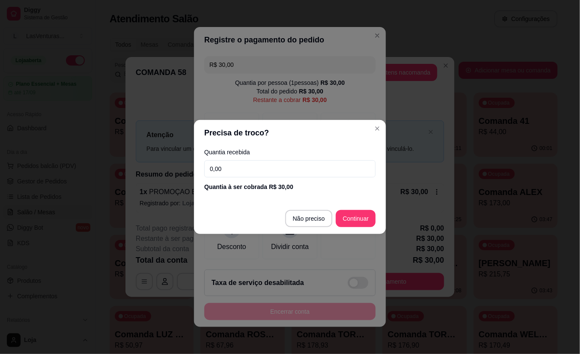
click at [273, 172] on input "0,00" at bounding box center [289, 168] width 171 height 17
type input "30,00"
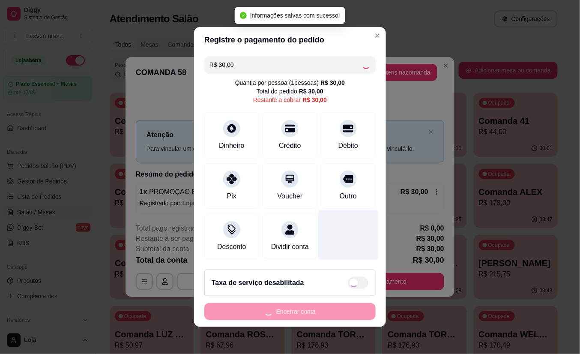
type input "R$ 0,00"
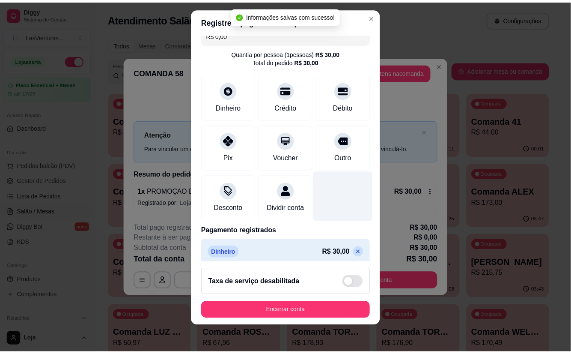
scroll to position [28, 0]
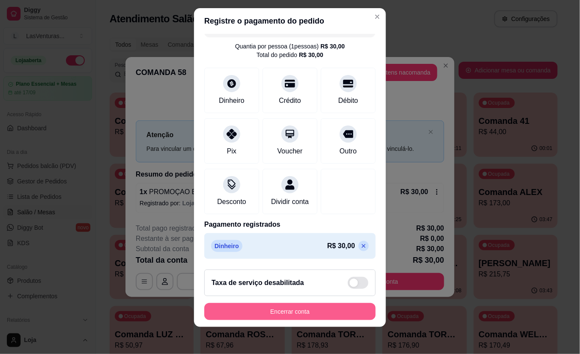
click at [326, 309] on button "Encerrar conta" at bounding box center [289, 311] width 171 height 17
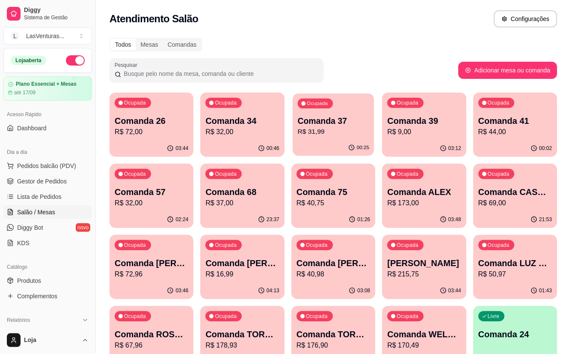
click at [314, 117] on p "Comanda 37" at bounding box center [332, 121] width 71 height 12
click at [247, 112] on div "Ocupada Comanda 34 R$ 32,00" at bounding box center [243, 116] width 82 height 46
click at [234, 129] on div "Comanda 34 R$ 32,00" at bounding box center [242, 126] width 74 height 22
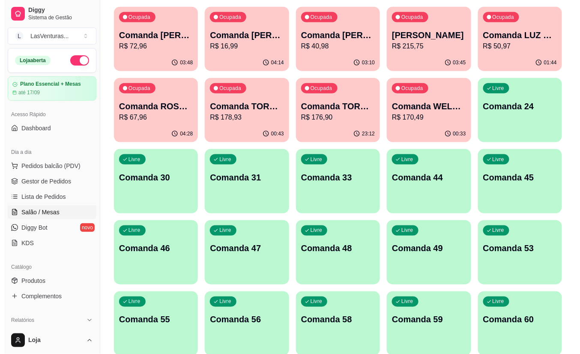
scroll to position [0, 0]
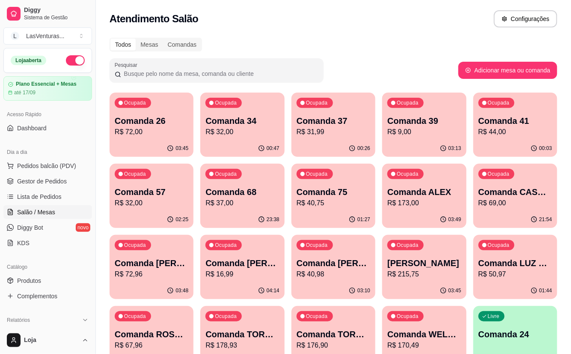
click at [209, 129] on p "R$ 32,00" at bounding box center [242, 132] width 74 height 10
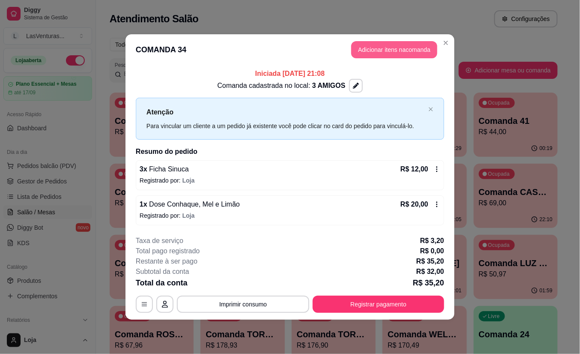
click at [363, 47] on button "Adicionar itens na comanda" at bounding box center [394, 49] width 86 height 17
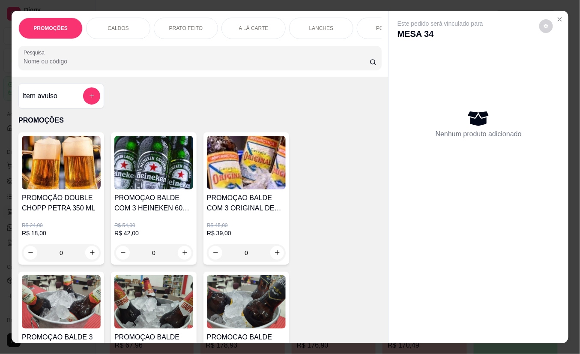
click at [194, 57] on div at bounding box center [200, 57] width 353 height 17
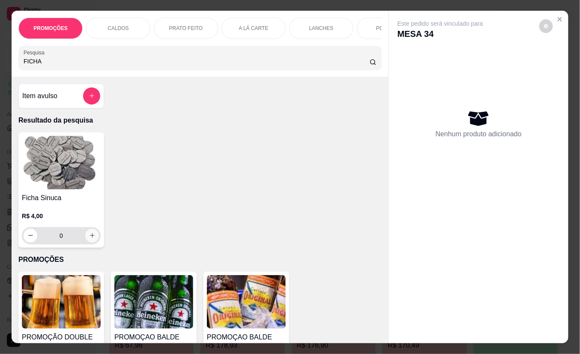
type input "FICHA"
click at [89, 238] on icon "increase-product-quantity" at bounding box center [92, 235] width 6 height 6
type input "1"
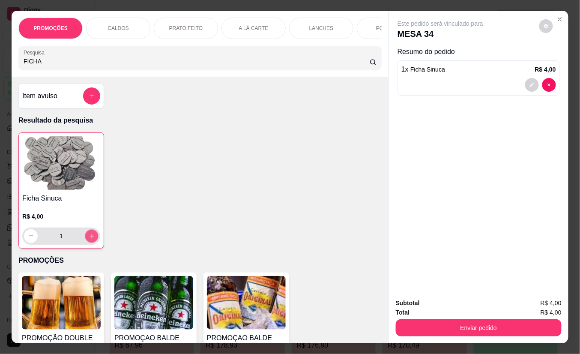
click at [89, 239] on icon "increase-product-quantity" at bounding box center [92, 236] width 6 height 6
type input "2"
click at [89, 238] on icon "increase-product-quantity" at bounding box center [92, 235] width 6 height 6
type input "3"
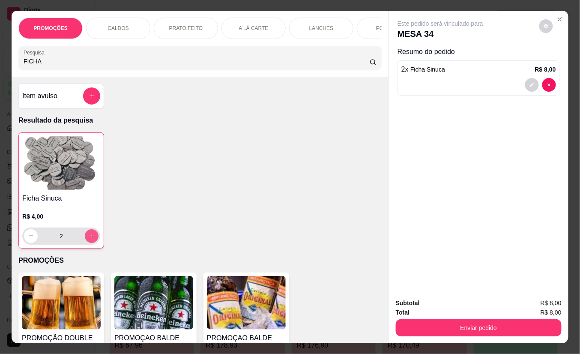
type input "3"
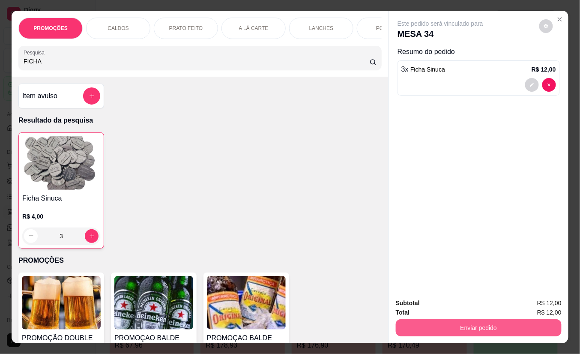
click at [489, 321] on button "Enviar pedido" at bounding box center [478, 327] width 166 height 17
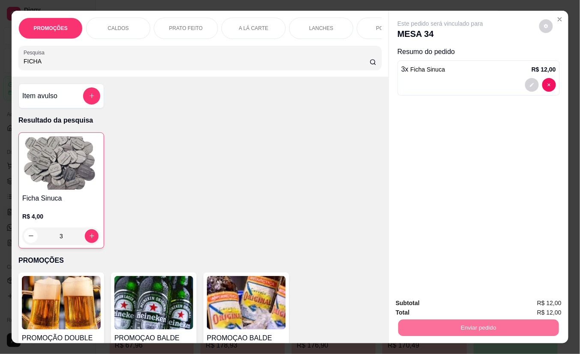
click at [469, 300] on button "Não registrar e enviar pedido" at bounding box center [449, 302] width 89 height 16
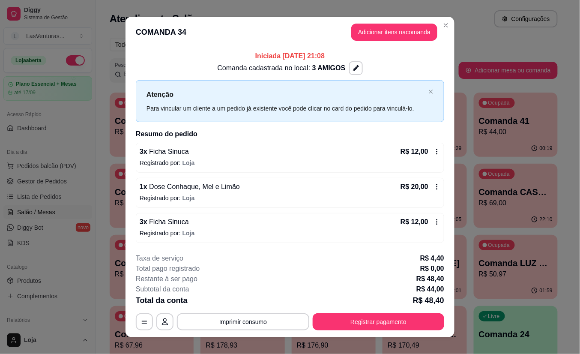
click at [213, 57] on p "Iniciada [DATE] 21:08" at bounding box center [290, 56] width 308 height 10
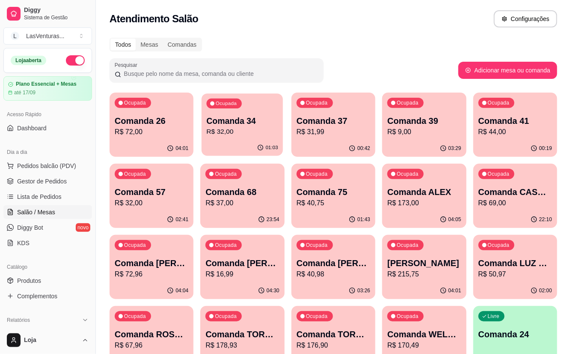
click at [223, 138] on div "Ocupada Comanda 34 R$ 32,00" at bounding box center [243, 116] width 82 height 46
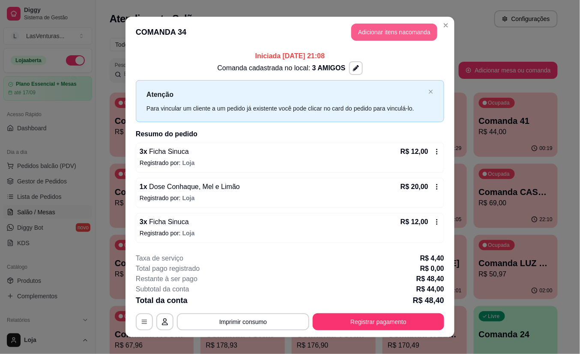
click at [398, 28] on button "Adicionar itens na comanda" at bounding box center [394, 32] width 86 height 17
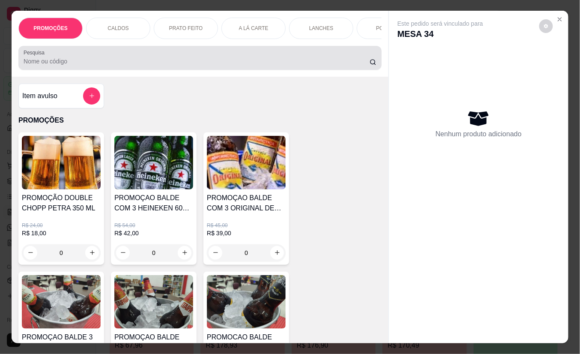
click at [189, 66] on div at bounding box center [200, 57] width 353 height 17
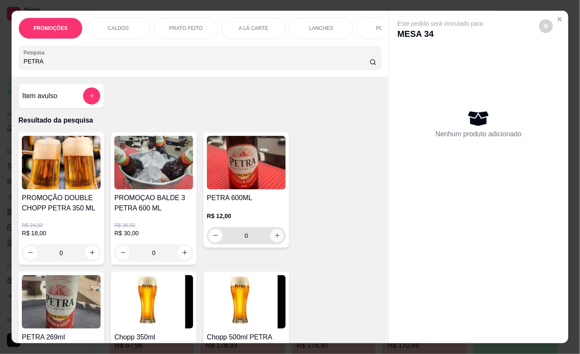
type input "PETRA"
click at [276, 238] on icon "increase-product-quantity" at bounding box center [277, 235] width 6 height 6
type input "1"
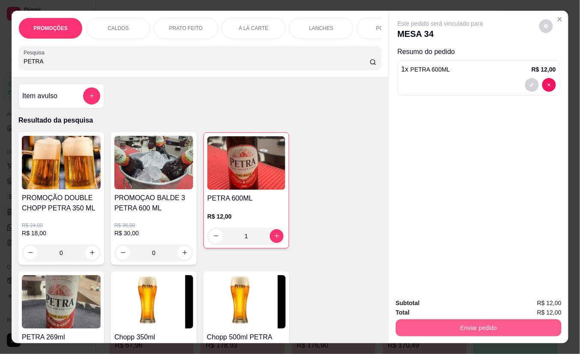
click at [418, 319] on button "Enviar pedido" at bounding box center [478, 327] width 166 height 17
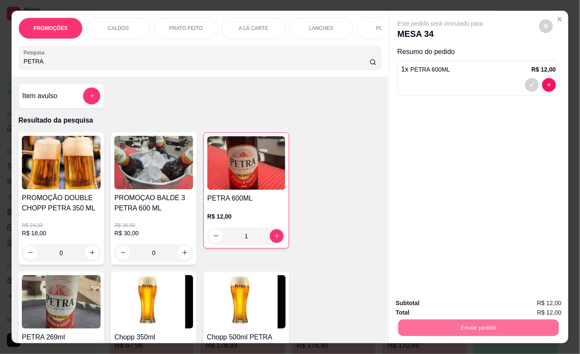
click at [455, 300] on button "Não registrar e enviar pedido" at bounding box center [449, 302] width 89 height 16
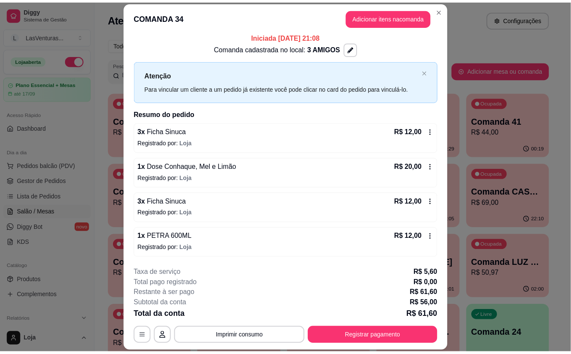
scroll to position [6, 0]
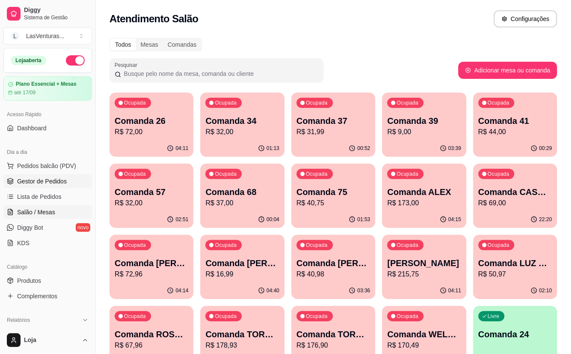
click at [45, 181] on span "Gestor de Pedidos" at bounding box center [42, 181] width 50 height 9
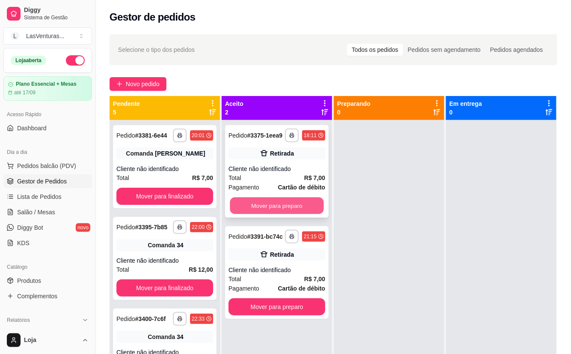
click at [254, 208] on button "Mover para preparo" at bounding box center [277, 205] width 94 height 17
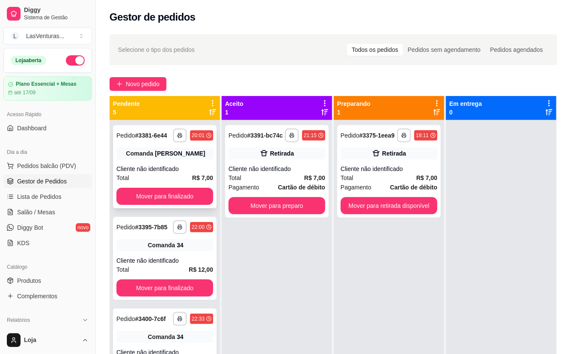
click at [173, 208] on div "**********" at bounding box center [165, 166] width 104 height 83
click at [365, 205] on button "Mover para retirada disponível" at bounding box center [389, 205] width 94 height 17
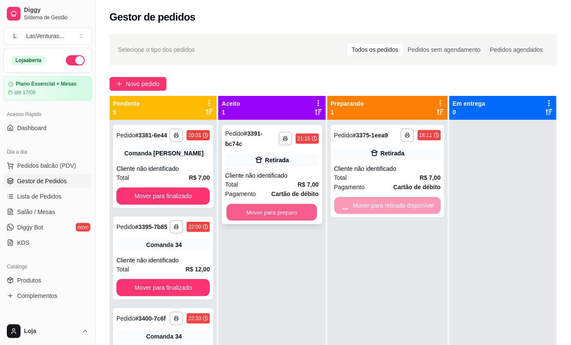
click at [288, 209] on button "Mover para preparo" at bounding box center [272, 212] width 91 height 17
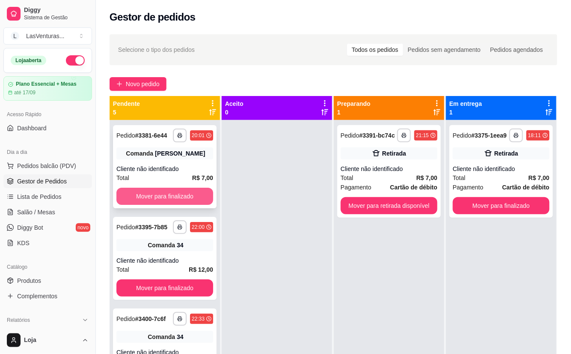
click at [190, 201] on button "Mover para finalizado" at bounding box center [164, 195] width 97 height 17
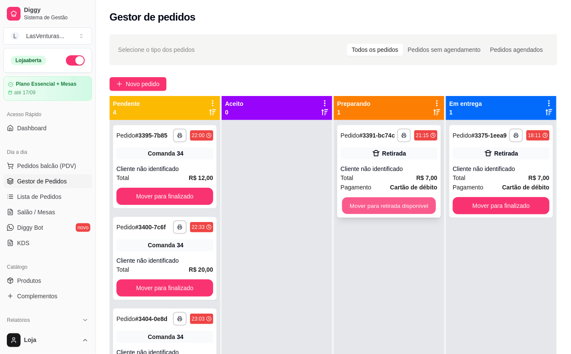
click at [363, 202] on button "Mover para retirada disponível" at bounding box center [389, 205] width 94 height 17
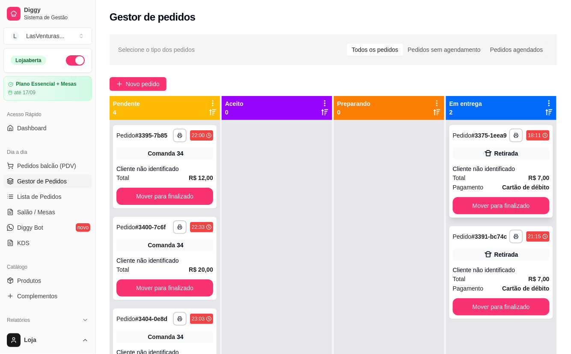
click at [493, 214] on div "**********" at bounding box center [501, 171] width 104 height 92
click at [486, 208] on button "Mover para finalizado" at bounding box center [501, 205] width 97 height 17
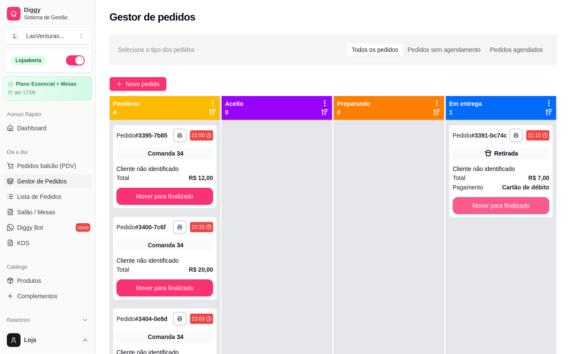
click at [485, 207] on button "Mover para finalizado" at bounding box center [501, 205] width 97 height 17
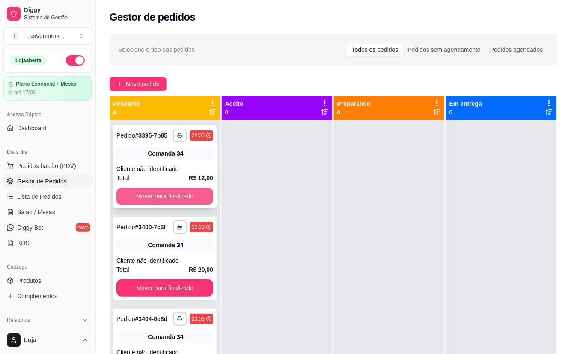
click at [180, 205] on button "Mover para finalizado" at bounding box center [164, 195] width 97 height 17
click at [179, 199] on button "Mover para finalizado" at bounding box center [164, 195] width 97 height 17
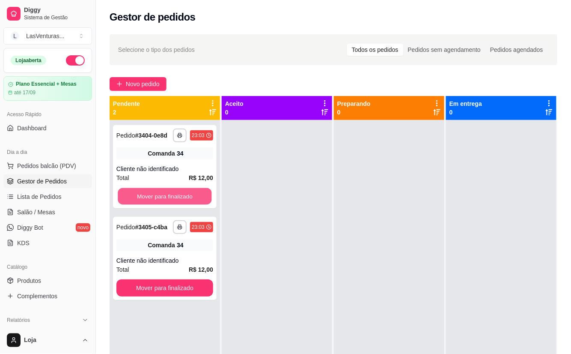
click at [179, 199] on button "Mover para finalizado" at bounding box center [165, 196] width 94 height 17
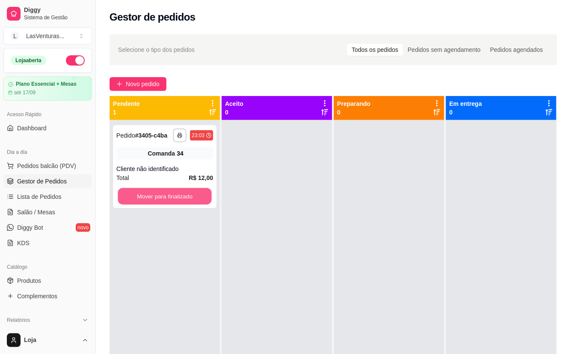
click at [181, 199] on button "Mover para finalizado" at bounding box center [165, 196] width 94 height 17
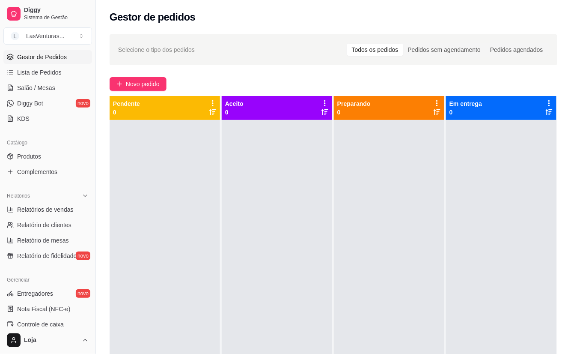
scroll to position [228, 0]
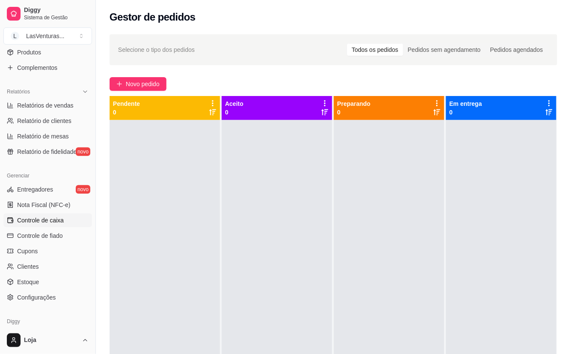
click at [50, 224] on span "Controle de caixa" at bounding box center [40, 220] width 47 height 9
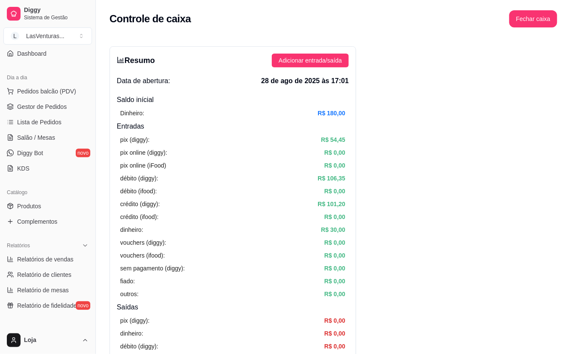
scroll to position [57, 0]
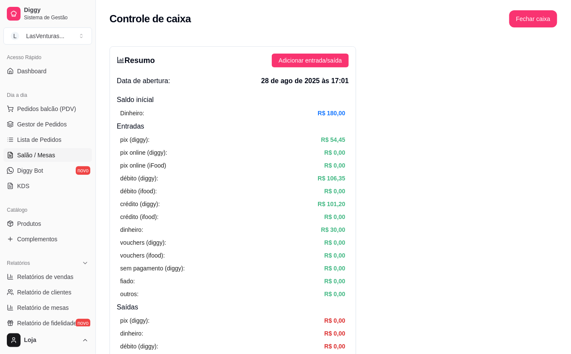
click at [53, 153] on span "Salão / Mesas" at bounding box center [36, 155] width 38 height 9
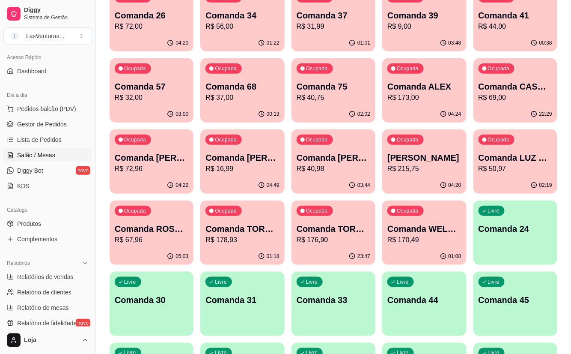
scroll to position [114, 0]
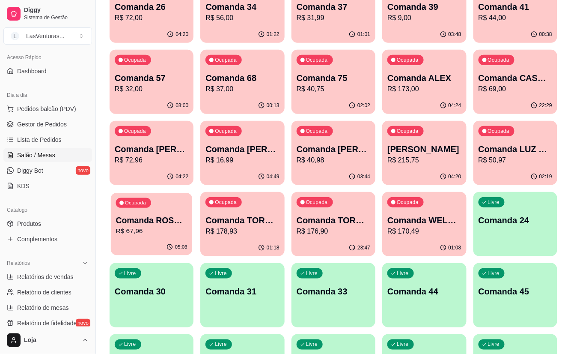
click at [143, 238] on div "Ocupada Comanda ROSANA FUCIONARIA JANTA R$ 67,96" at bounding box center [151, 216] width 81 height 46
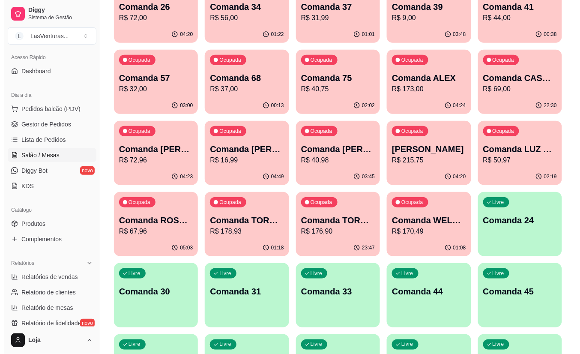
scroll to position [0, 0]
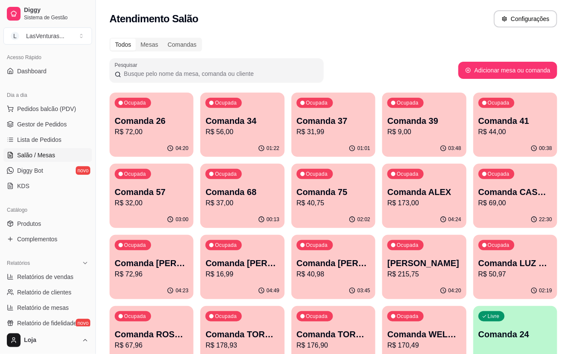
click at [244, 137] on div "Ocupada Comanda 34 R$ 56,00" at bounding box center [242, 116] width 84 height 48
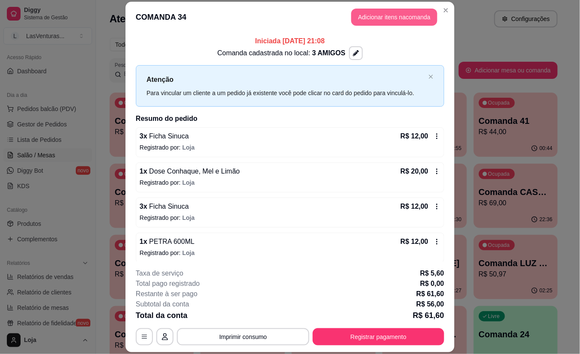
click at [374, 21] on button "Adicionar itens na comanda" at bounding box center [394, 17] width 86 height 17
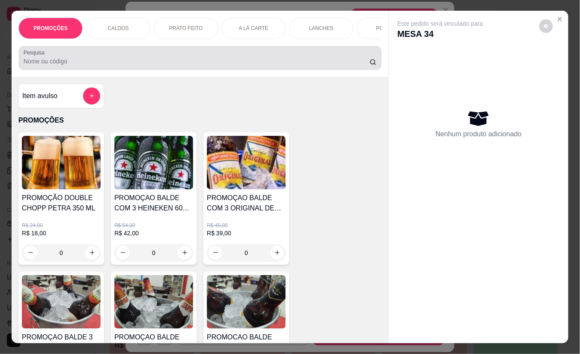
click at [92, 65] on input "Pesquisa" at bounding box center [197, 61] width 346 height 9
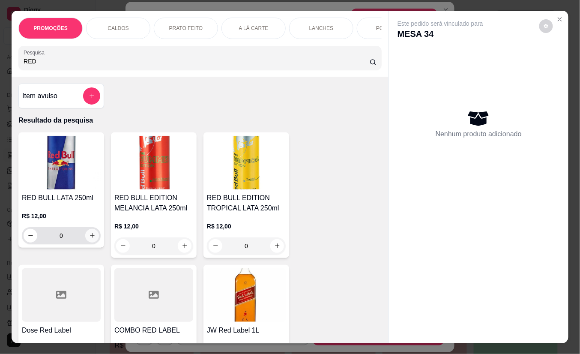
type input "RED"
click at [90, 238] on icon "increase-product-quantity" at bounding box center [92, 235] width 5 height 5
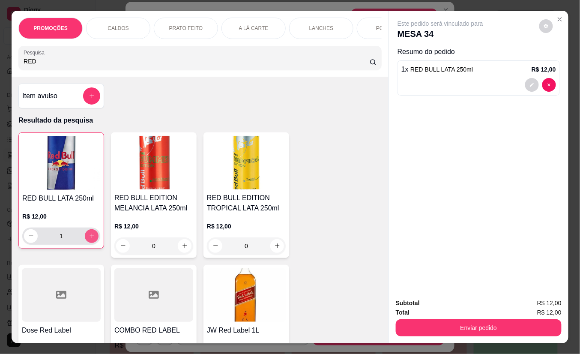
type input "1"
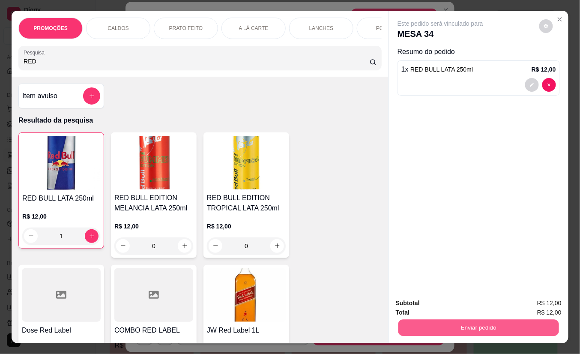
click at [455, 323] on button "Enviar pedido" at bounding box center [478, 327] width 161 height 17
click at [437, 300] on button "Não registrar e enviar pedido" at bounding box center [449, 302] width 86 height 16
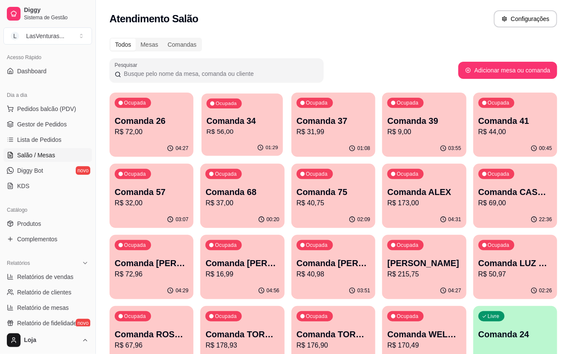
click at [248, 134] on p "R$ 56,00" at bounding box center [242, 132] width 71 height 10
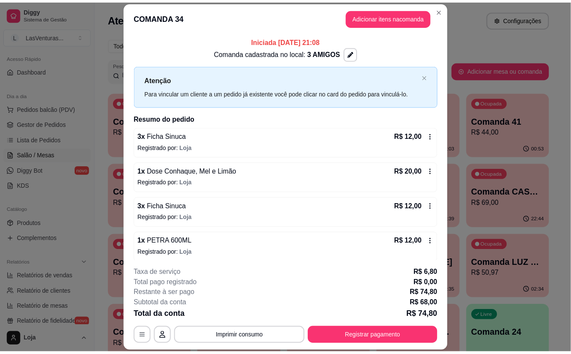
scroll to position [41, 0]
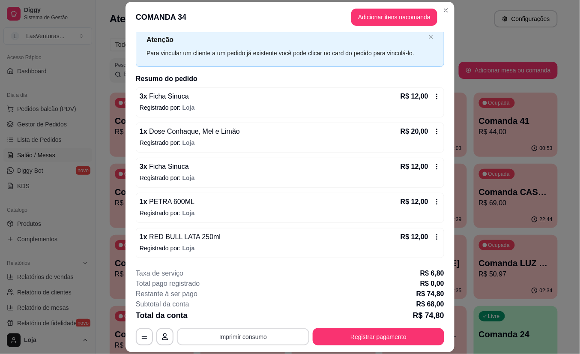
click at [262, 334] on button "Imprimir consumo" at bounding box center [243, 336] width 132 height 17
click at [254, 318] on button "IMPRESSORA" at bounding box center [241, 316] width 60 height 13
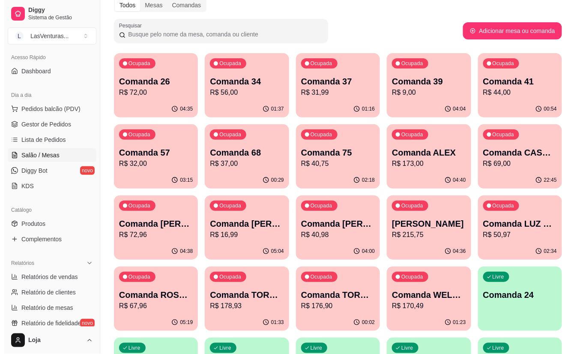
scroll to position [57, 0]
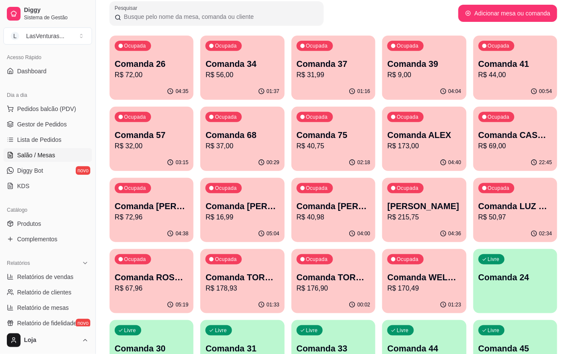
click at [132, 290] on p "R$ 67,96" at bounding box center [152, 288] width 74 height 10
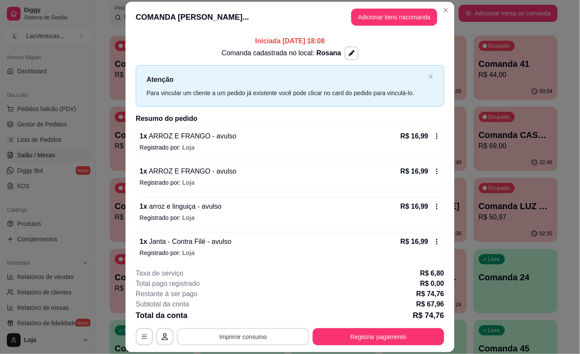
click at [249, 336] on button "Imprimir consumo" at bounding box center [243, 336] width 132 height 17
click at [238, 322] on button "IMPRESSORA" at bounding box center [242, 317] width 62 height 14
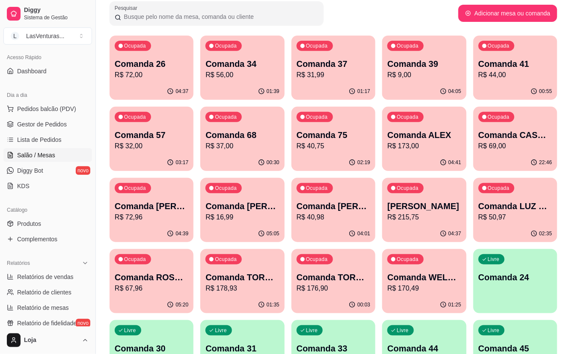
click at [160, 220] on p "R$ 72,96" at bounding box center [152, 217] width 74 height 10
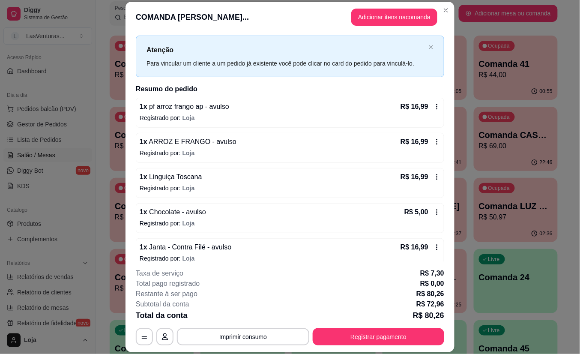
scroll to position [41, 0]
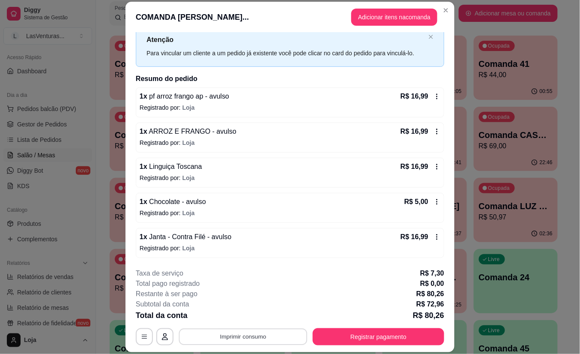
click at [274, 334] on button "Imprimir consumo" at bounding box center [243, 336] width 128 height 17
click at [252, 321] on button "IMPRESSORA" at bounding box center [242, 317] width 62 height 14
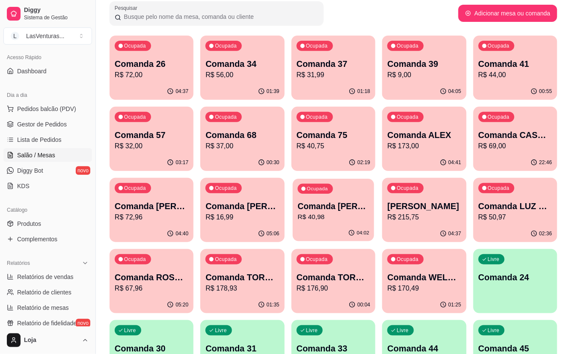
click at [339, 223] on div "Ocupada Comanda [PERSON_NAME] JANTA R$ 40,98" at bounding box center [333, 201] width 81 height 46
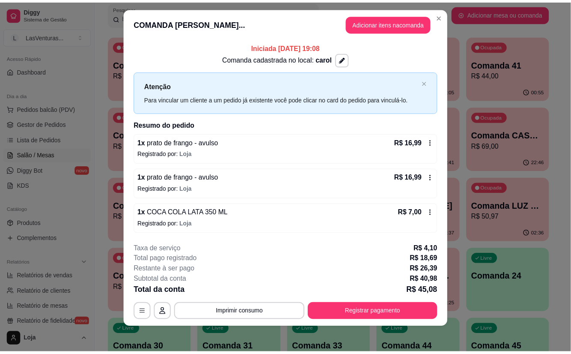
scroll to position [11, 0]
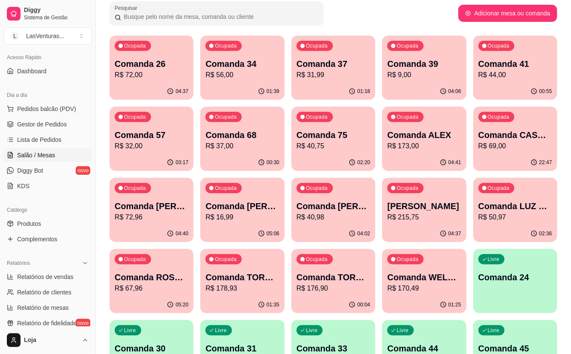
click at [254, 293] on div "Ocupada Comanda TORNEIO 25/08 R$ 178,93" at bounding box center [242, 273] width 84 height 48
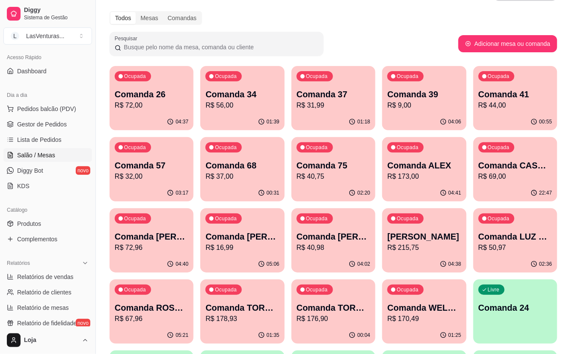
scroll to position [0, 0]
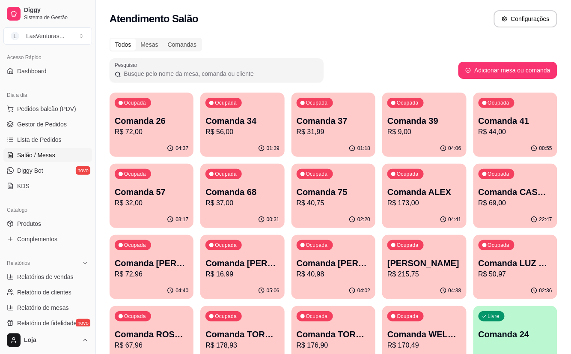
click at [143, 131] on p "R$ 72,00" at bounding box center [152, 132] width 74 height 10
click at [219, 133] on p "R$ 56,00" at bounding box center [242, 132] width 74 height 10
click at [331, 138] on div "Ocupada Comanda 37 R$ 31,99" at bounding box center [333, 116] width 84 height 48
click at [436, 148] on div "04:06" at bounding box center [425, 148] width 82 height 16
click at [509, 141] on div "00:56" at bounding box center [515, 148] width 81 height 16
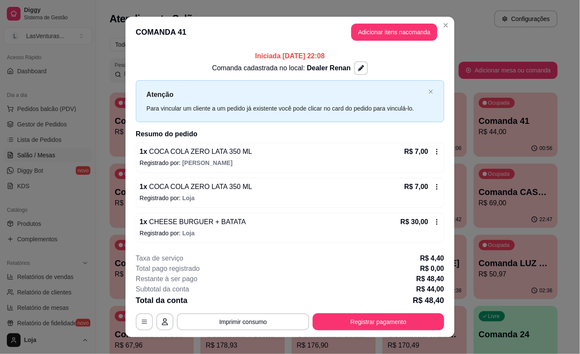
click at [509, 141] on div "00:56" at bounding box center [515, 148] width 84 height 17
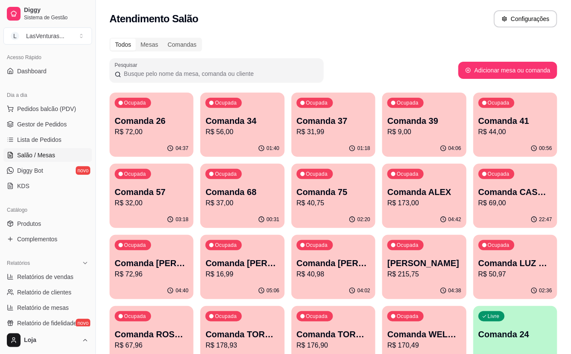
click at [499, 133] on p "R$ 44,00" at bounding box center [516, 132] width 74 height 10
click at [143, 198] on p "R$ 32,00" at bounding box center [151, 203] width 71 height 10
click at [257, 194] on p "Comanda 68" at bounding box center [242, 192] width 71 height 12
click at [247, 208] on div "Ocupada Comanda 68 R$ 37,00" at bounding box center [243, 187] width 82 height 46
click at [317, 206] on p "R$ 40,75" at bounding box center [334, 203] width 74 height 10
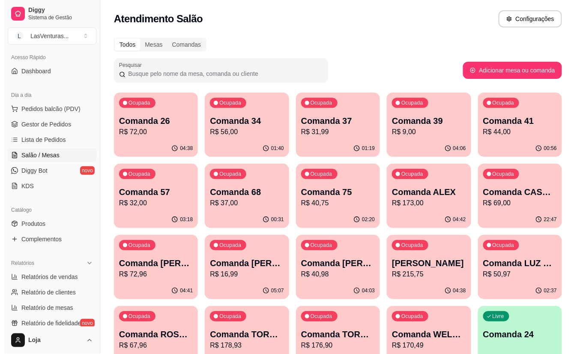
scroll to position [57, 0]
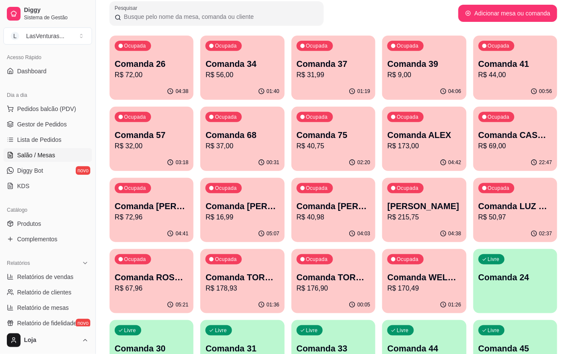
click at [336, 219] on p "R$ 40,98" at bounding box center [334, 217] width 74 height 10
click at [245, 225] on div "05:07" at bounding box center [242, 233] width 84 height 17
click at [514, 223] on div "Ocupada Comanda LUZ FUCIONARIO JANTA R$ 50,97" at bounding box center [515, 202] width 84 height 48
click at [248, 80] on div "Ocupada Comanda 34 R$ 56,00" at bounding box center [243, 59] width 82 height 46
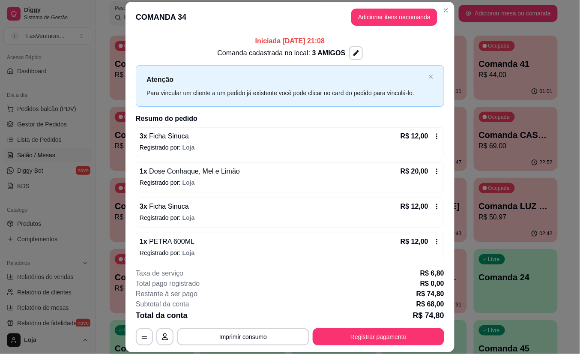
click at [433, 206] on icon at bounding box center [436, 206] width 7 height 7
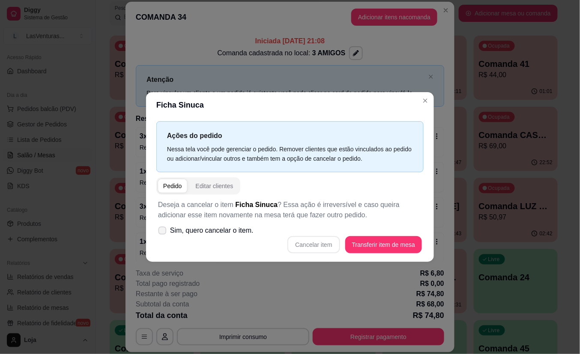
click at [159, 229] on icon at bounding box center [162, 230] width 6 height 5
click at [159, 232] on input "Sim, quero cancelar o item." at bounding box center [161, 235] width 6 height 6
checkbox input "true"
click at [311, 244] on button "Cancelar item" at bounding box center [313, 244] width 51 height 17
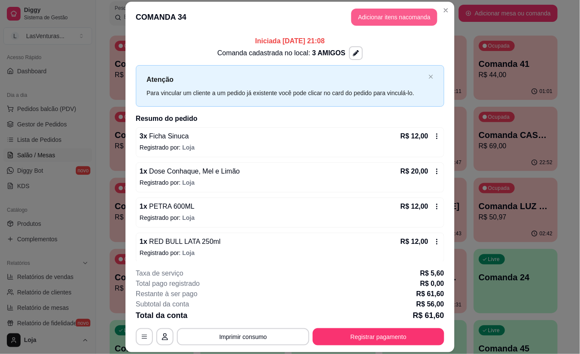
click at [381, 18] on button "Adicionar itens na comanda" at bounding box center [394, 17] width 86 height 17
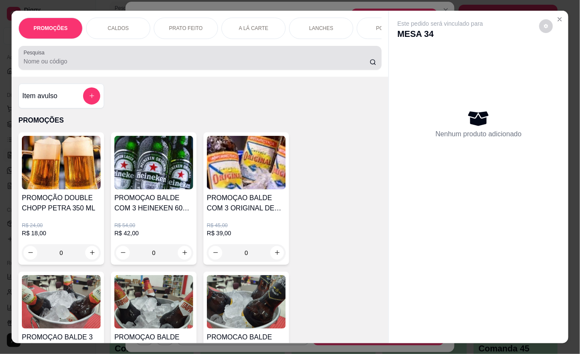
click at [284, 64] on input "Pesquisa" at bounding box center [197, 61] width 346 height 9
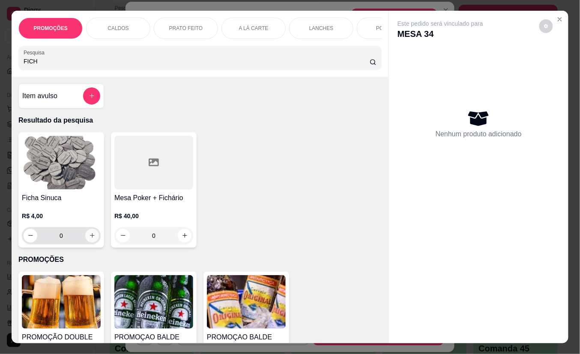
type input "FICH"
click at [89, 238] on icon "increase-product-quantity" at bounding box center [92, 235] width 6 height 6
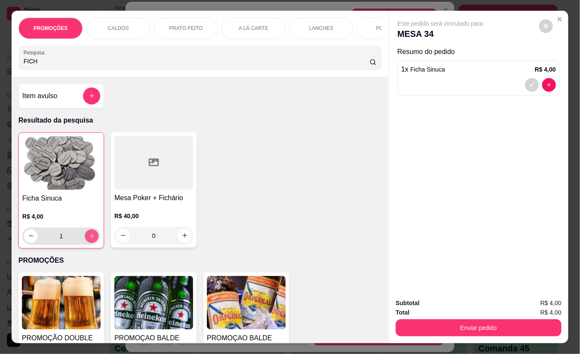
type input "1"
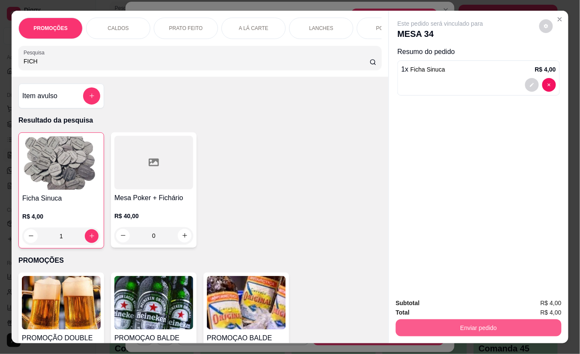
click at [429, 319] on button "Enviar pedido" at bounding box center [478, 327] width 166 height 17
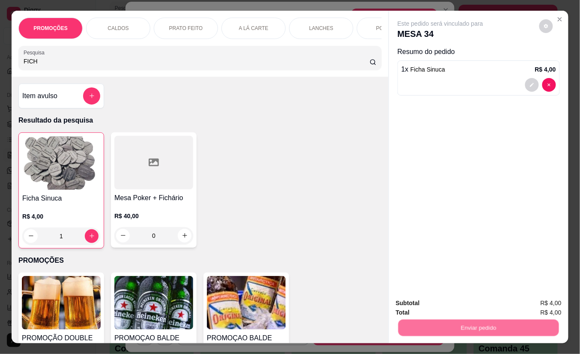
click at [417, 299] on button "Não registrar e enviar pedido" at bounding box center [449, 302] width 89 height 16
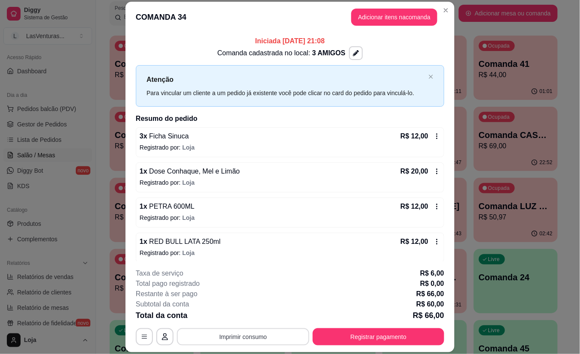
click at [258, 335] on button "Imprimir consumo" at bounding box center [243, 336] width 132 height 17
click at [247, 315] on button "IMPRESSORA" at bounding box center [241, 316] width 60 height 13
click at [247, 315] on div "Escolha a impressora IMPRESSORA" at bounding box center [241, 311] width 71 height 29
click at [250, 335] on button "Imprimir consumo" at bounding box center [243, 336] width 132 height 17
click at [245, 321] on button "IMPRESSORA" at bounding box center [241, 316] width 60 height 13
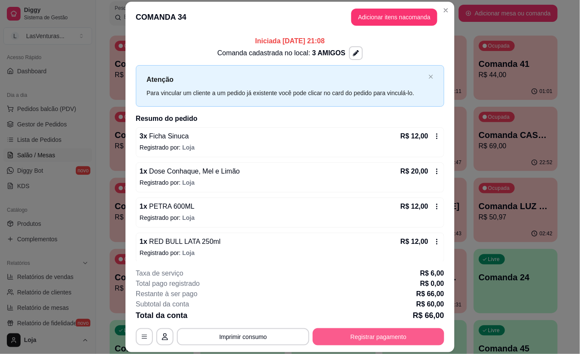
click at [353, 338] on button "Registrar pagamento" at bounding box center [377, 336] width 131 height 17
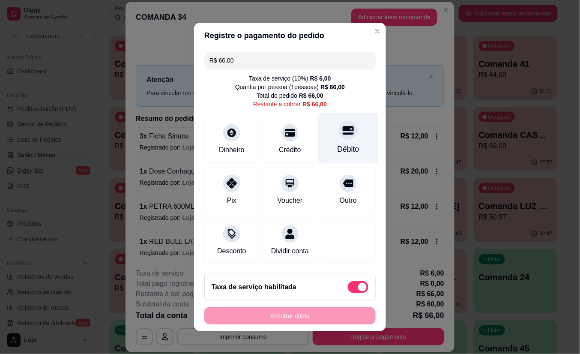
click at [337, 143] on div "Débito" at bounding box center [348, 148] width 22 height 11
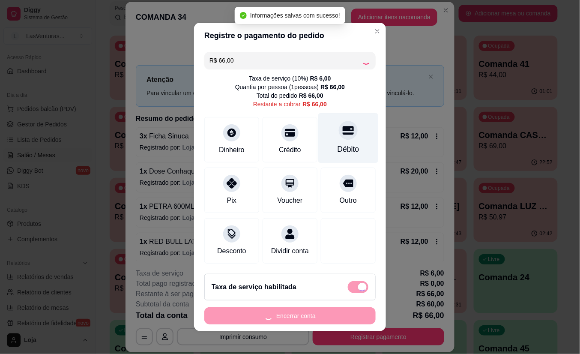
type input "R$ 0,00"
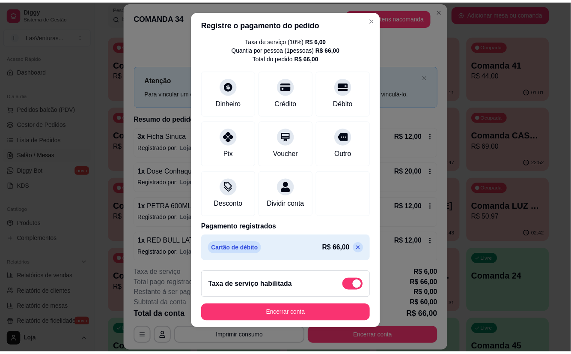
scroll to position [9, 0]
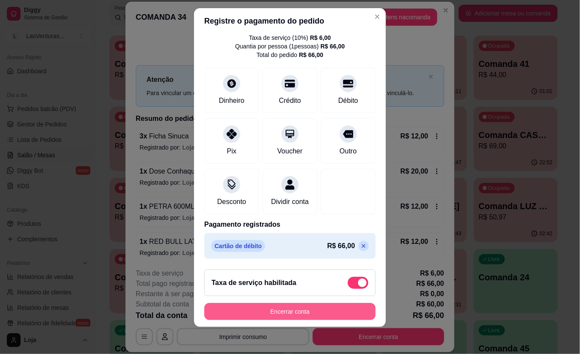
click at [278, 312] on button "Encerrar conta" at bounding box center [289, 311] width 171 height 17
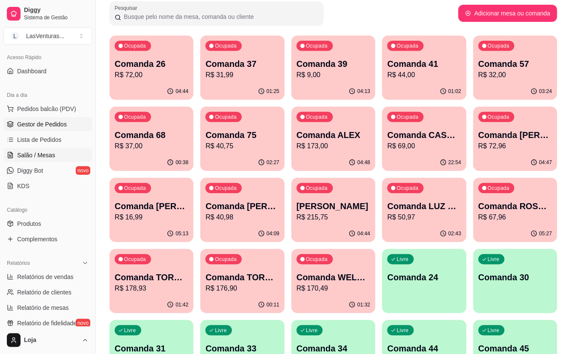
click at [39, 127] on span "Gestor de Pedidos" at bounding box center [42, 124] width 50 height 9
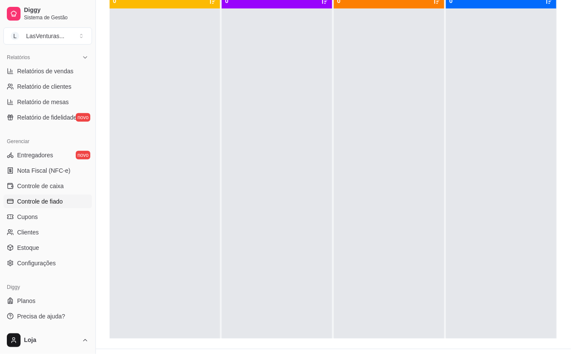
scroll to position [131, 0]
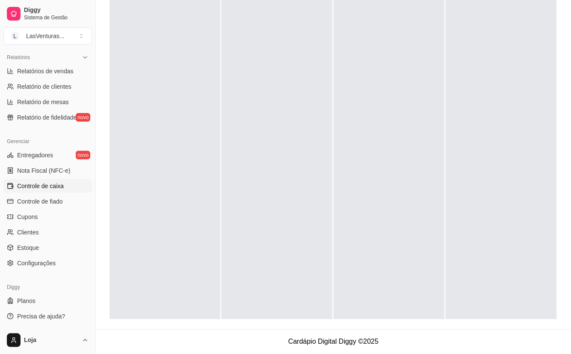
click at [47, 189] on span "Controle de caixa" at bounding box center [40, 185] width 47 height 9
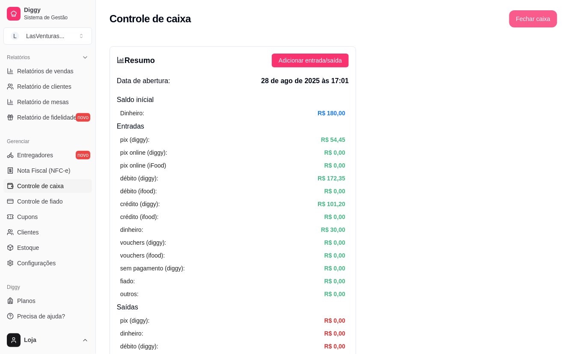
click at [537, 21] on button "Fechar caixa" at bounding box center [533, 18] width 48 height 17
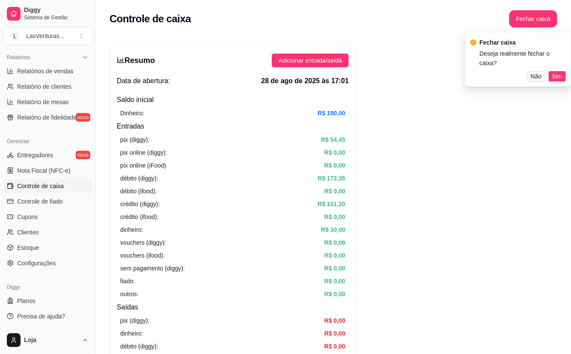
click at [558, 71] on span "Sim" at bounding box center [557, 75] width 10 height 9
